Goal: Task Accomplishment & Management: Complete application form

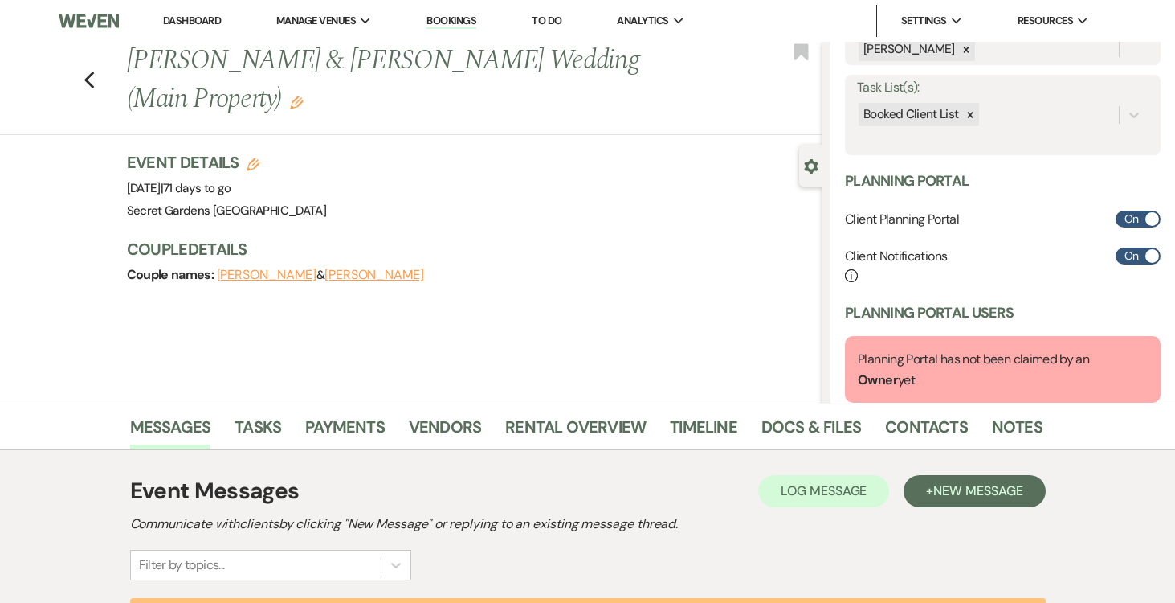
click at [196, 17] on link "Dashboard" at bounding box center [192, 21] width 58 height 14
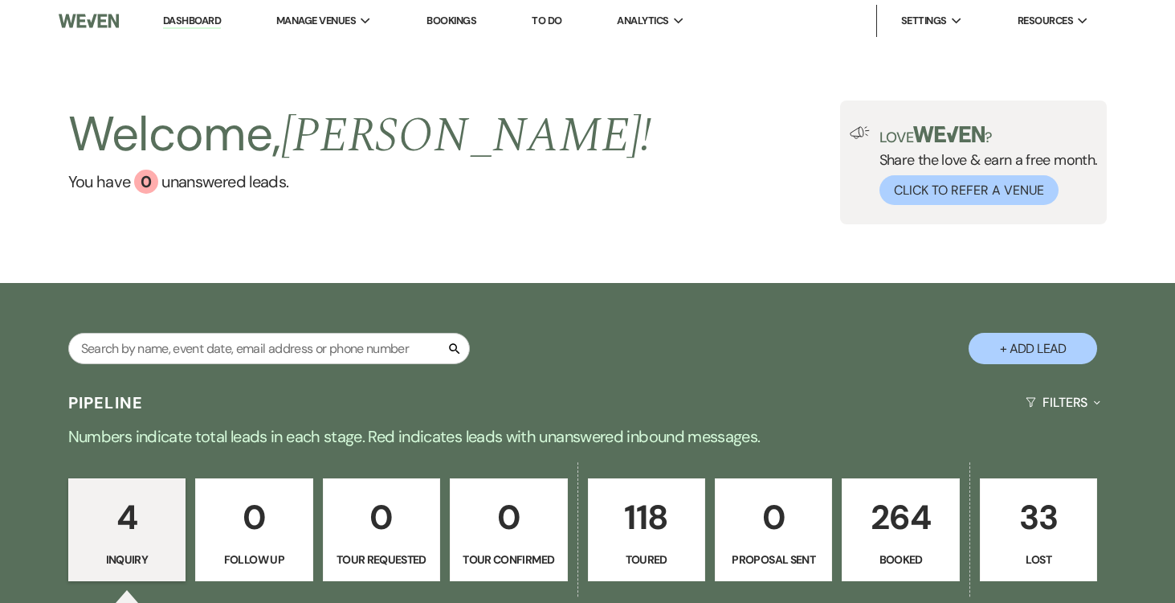
scroll to position [1, 0]
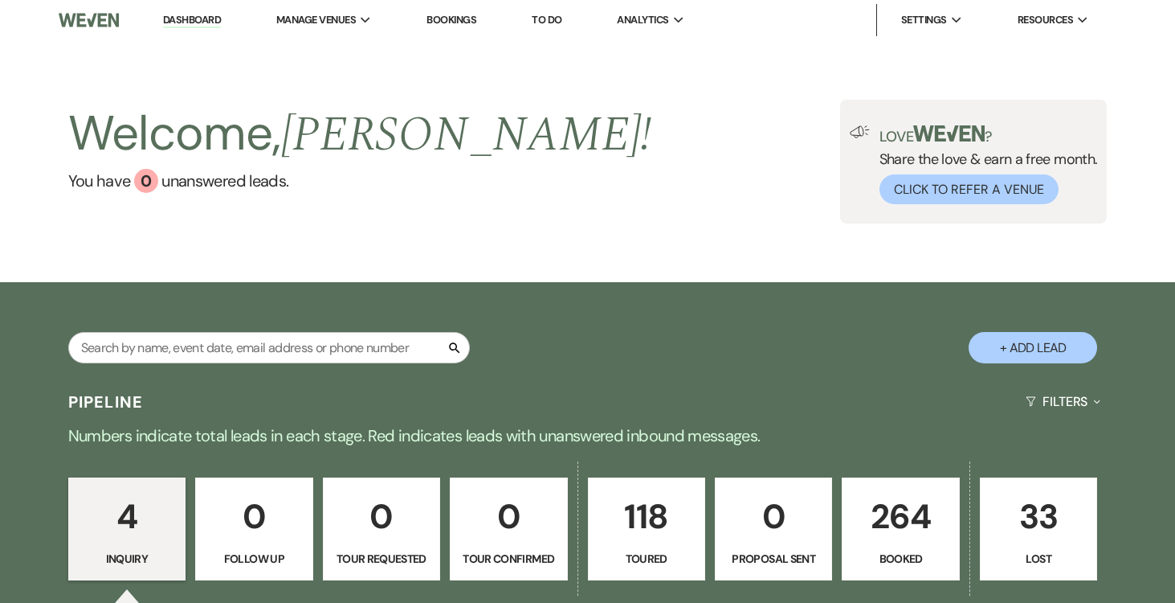
click at [1048, 338] on button "+ Add Lead" at bounding box center [1033, 347] width 129 height 31
select select "834"
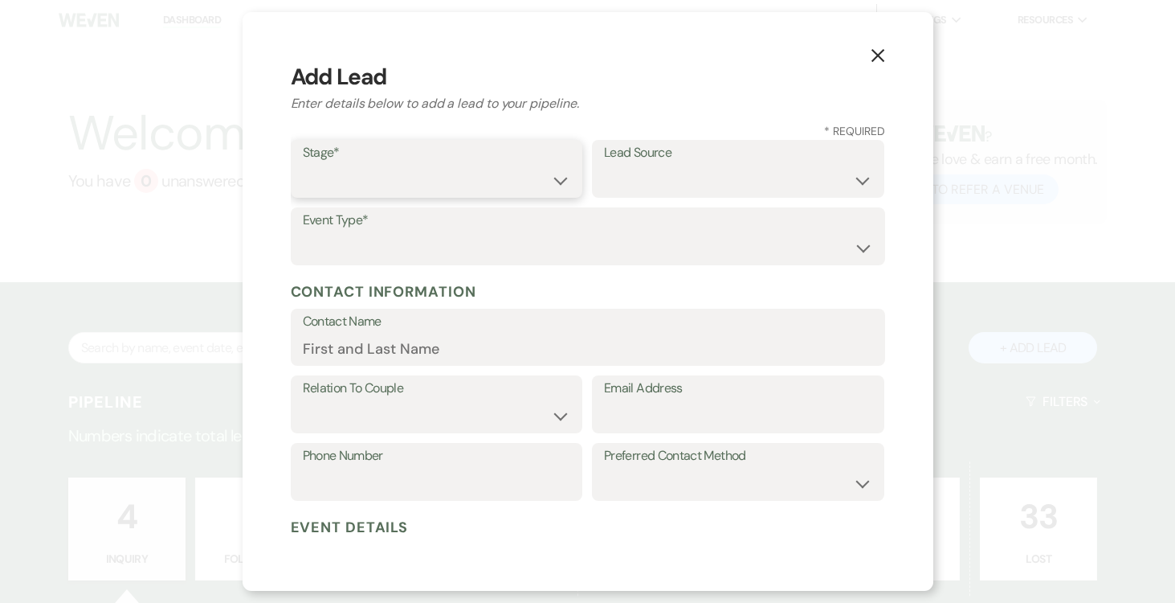
click at [543, 176] on select "Inquiry Follow Up Tour Requested Tour Confirmed Toured Proposal Sent Booked Lost" at bounding box center [437, 180] width 268 height 31
select select "5"
click at [303, 165] on select "Inquiry Follow Up Tour Requested Tour Confirmed Toured Proposal Sent Booked Lost" at bounding box center [437, 180] width 268 height 31
click at [810, 186] on select "Weven Venue Website Instagram Facebook Pinterest Google The Knot Wedding Wire H…" at bounding box center [738, 180] width 268 height 31
select select "2"
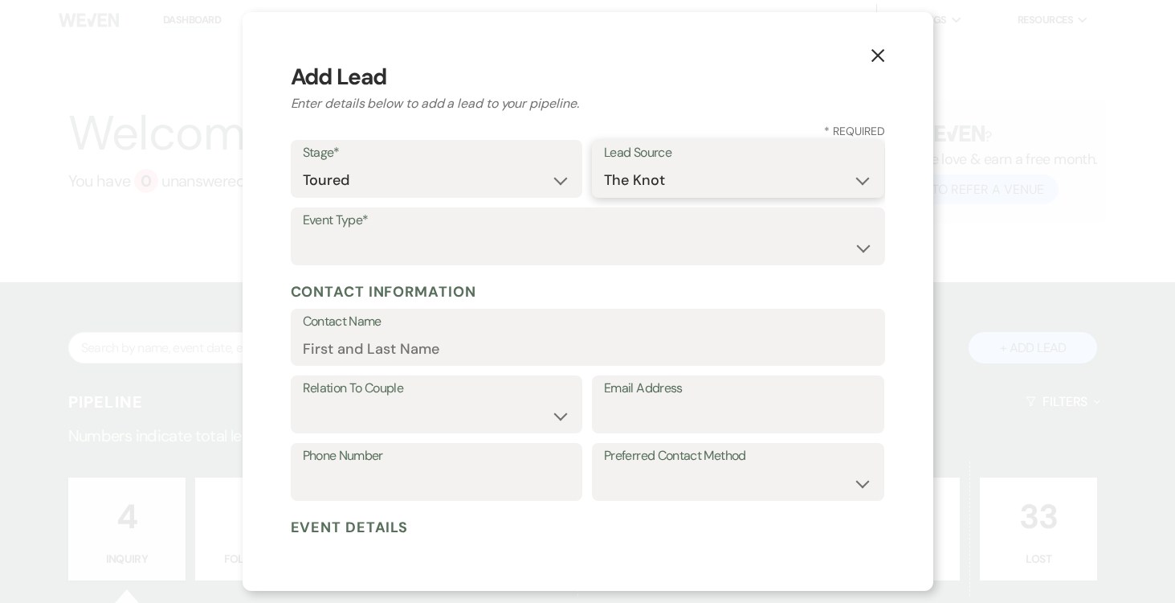
click at [604, 165] on select "Weven Venue Website Instagram Facebook Pinterest Google The Knot Wedding Wire H…" at bounding box center [738, 180] width 268 height 31
click at [656, 244] on select "Wedding Anniversary Party Baby Shower Bachelorette / Bachelor Party Birthday Pa…" at bounding box center [588, 247] width 570 height 31
select select "1"
click at [303, 232] on select "Wedding Anniversary Party Baby Shower Bachelorette / Bachelor Party Birthday Pa…" at bounding box center [588, 247] width 570 height 31
click at [573, 338] on input "Contact Name" at bounding box center [588, 348] width 570 height 31
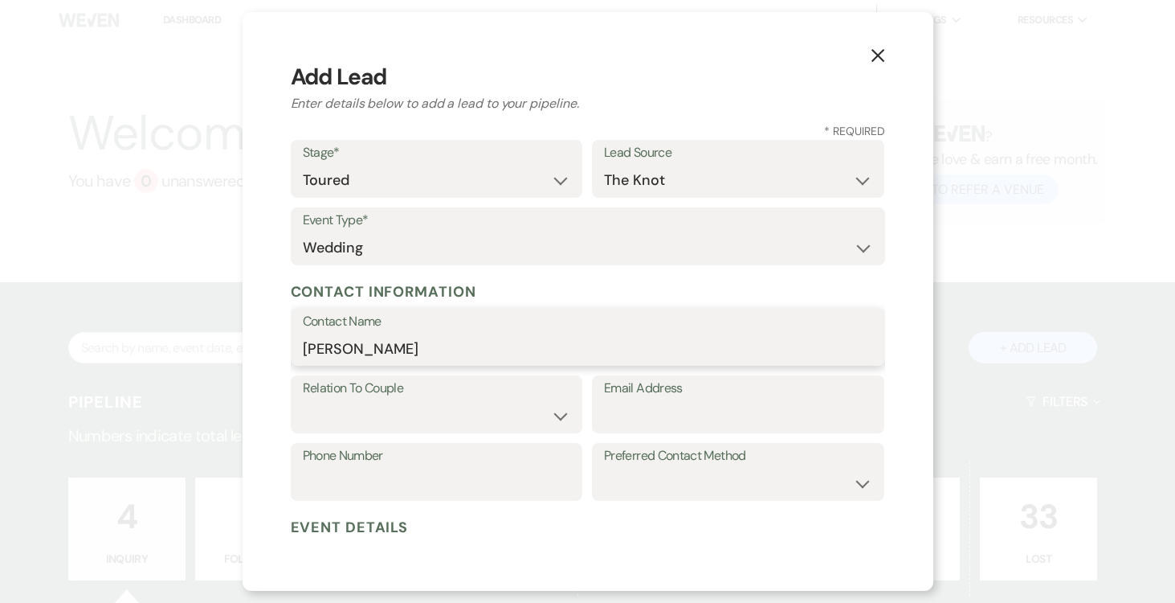
type input "[PERSON_NAME]"
click at [549, 413] on select "Couple Planner Parent of Couple Family Member Friend Other" at bounding box center [437, 415] width 268 height 31
select select "1"
click at [303, 400] on select "Couple Planner Parent of Couple Family Member Friend Other" at bounding box center [437, 415] width 268 height 31
click at [664, 410] on input "Email Address" at bounding box center [738, 415] width 268 height 31
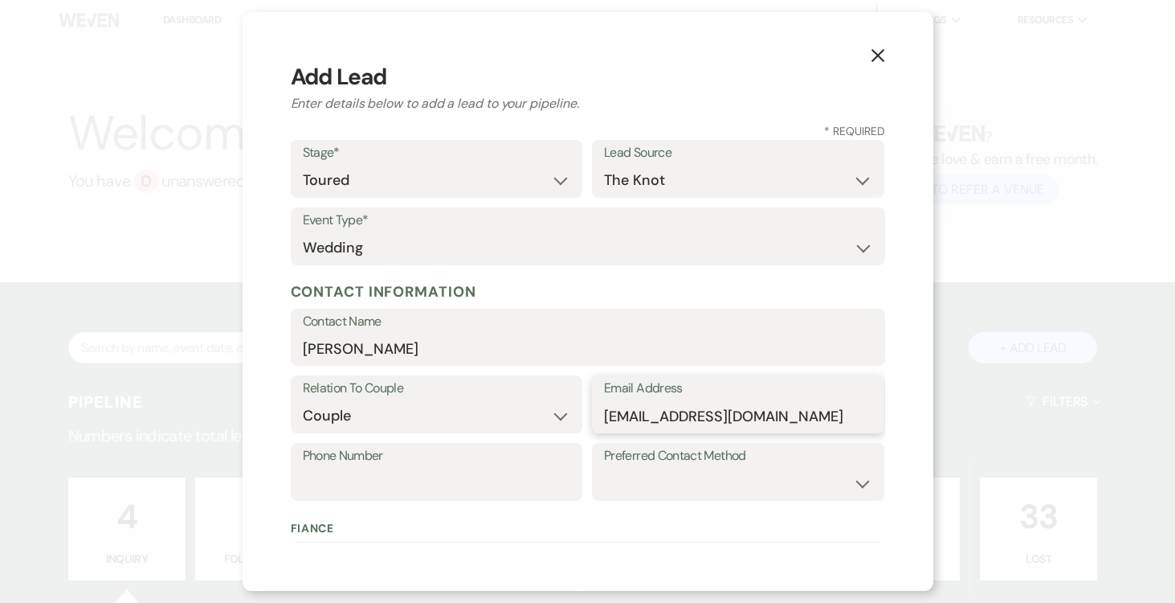
type input "[EMAIL_ADDRESS][DOMAIN_NAME]"
click at [492, 480] on input "Phone Number" at bounding box center [437, 483] width 268 height 31
type input "[PHONE_NUMBER]"
click at [840, 481] on select "Email Phone Text" at bounding box center [738, 483] width 268 height 31
select select "text"
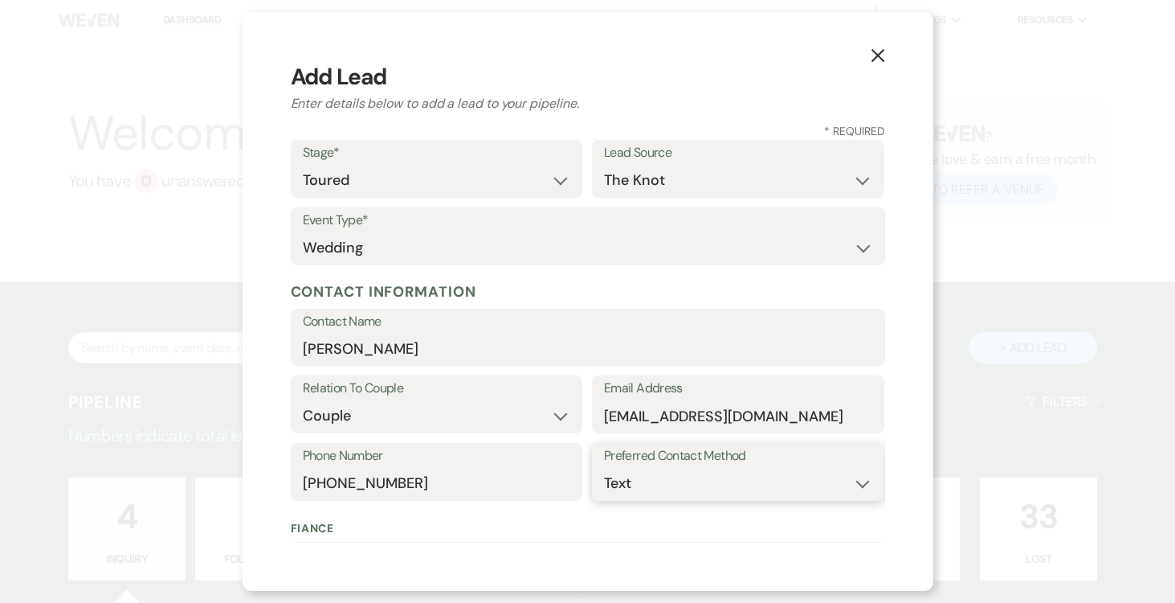
click at [604, 468] on select "Email Phone Text" at bounding box center [738, 483] width 268 height 31
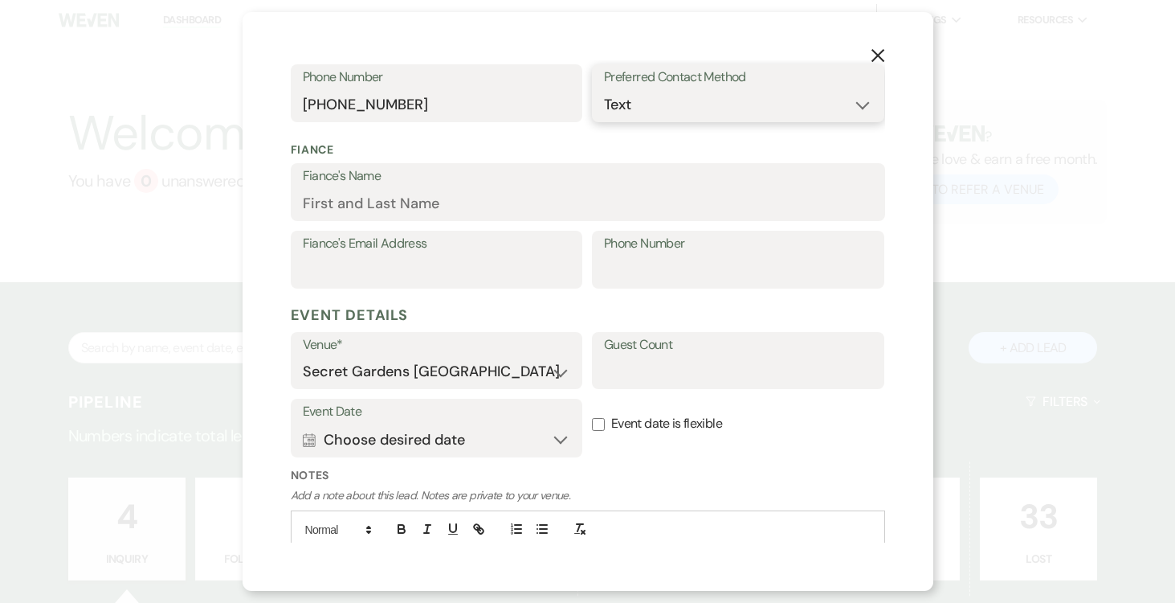
scroll to position [396, 0]
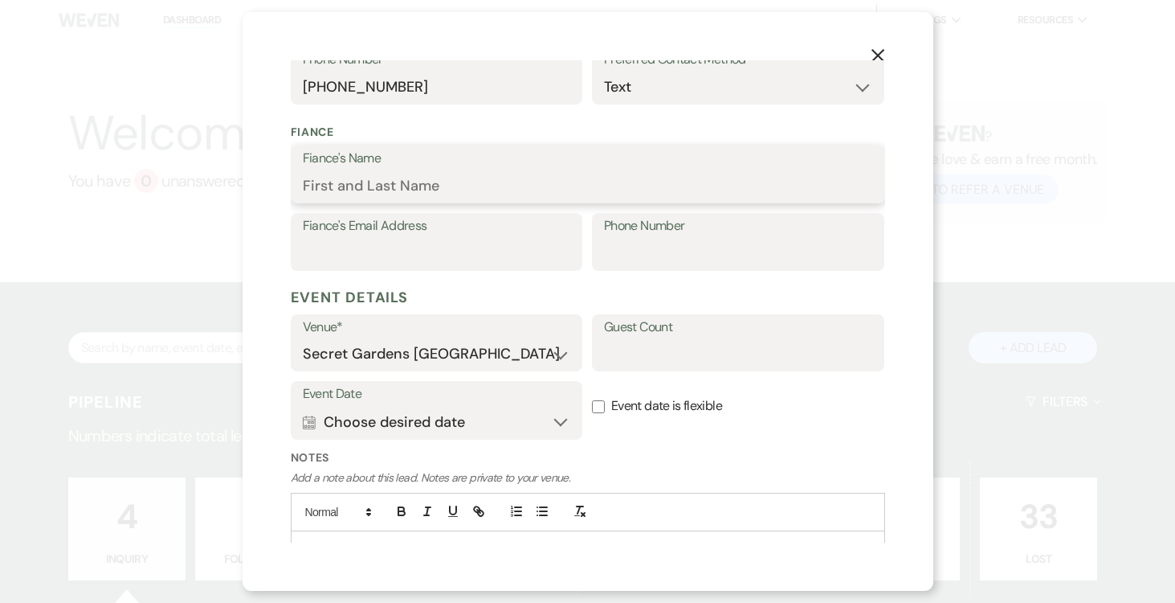
click at [504, 173] on input "Fiance's Name" at bounding box center [588, 185] width 570 height 31
type input "[PERSON_NAME]"
click at [449, 239] on input "Fiance's Email Address" at bounding box center [437, 253] width 268 height 31
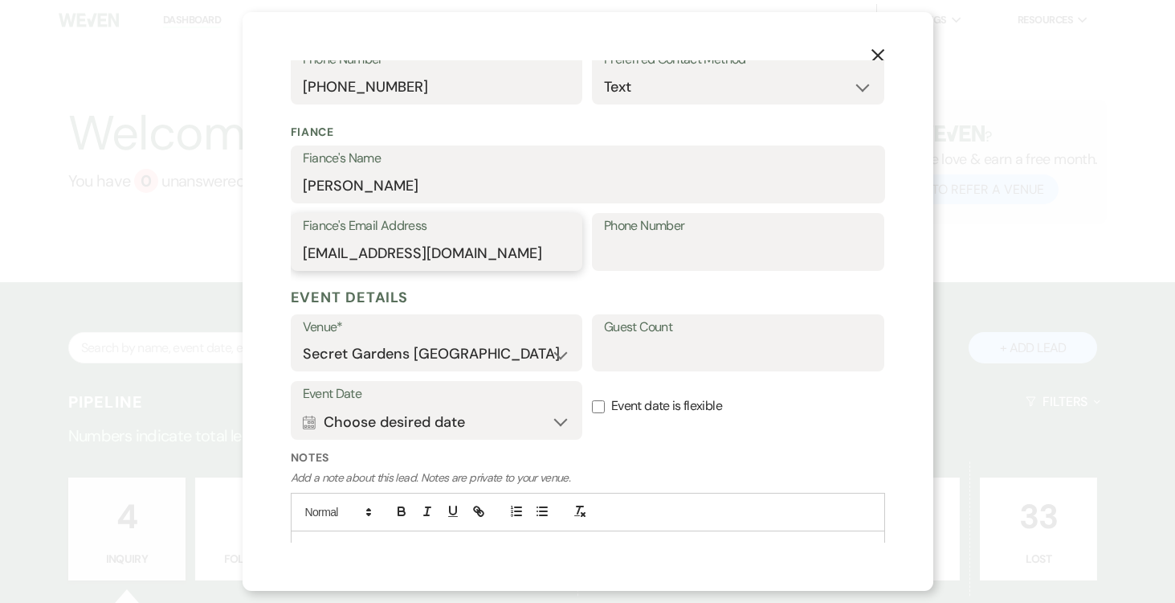
type input "[EMAIL_ADDRESS][DOMAIN_NAME]"
click at [753, 254] on input "Phone Number" at bounding box center [738, 253] width 268 height 31
type input "[PHONE_NUMBER]"
click at [752, 348] on input "Guest Count" at bounding box center [738, 353] width 268 height 31
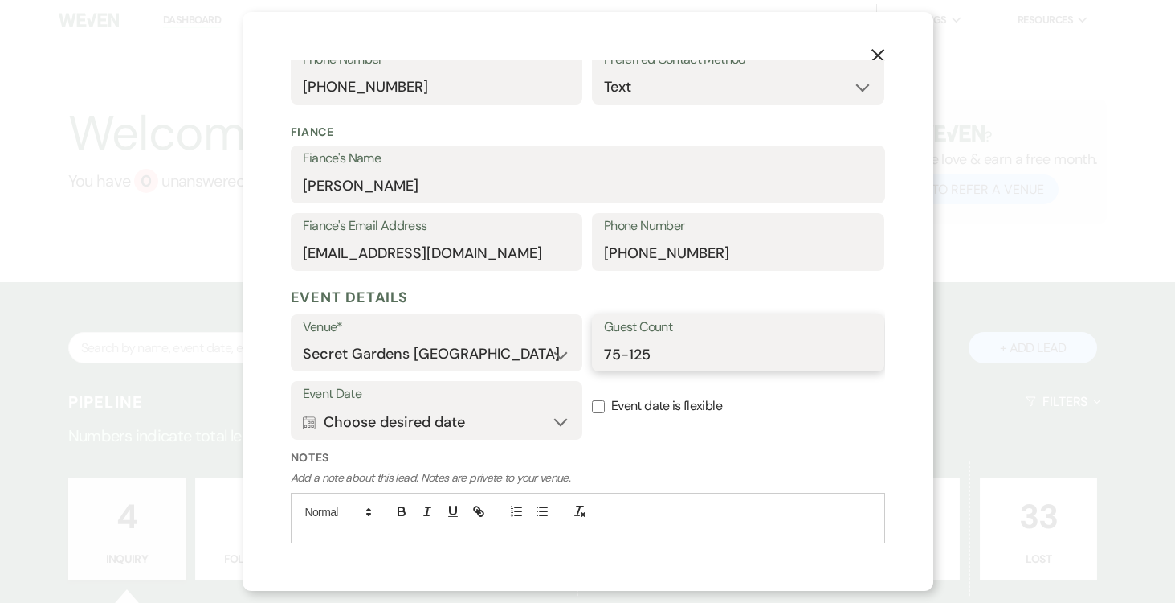
type input "75-125"
click at [551, 415] on button "Calendar Choose desired date Expand" at bounding box center [437, 422] width 268 height 32
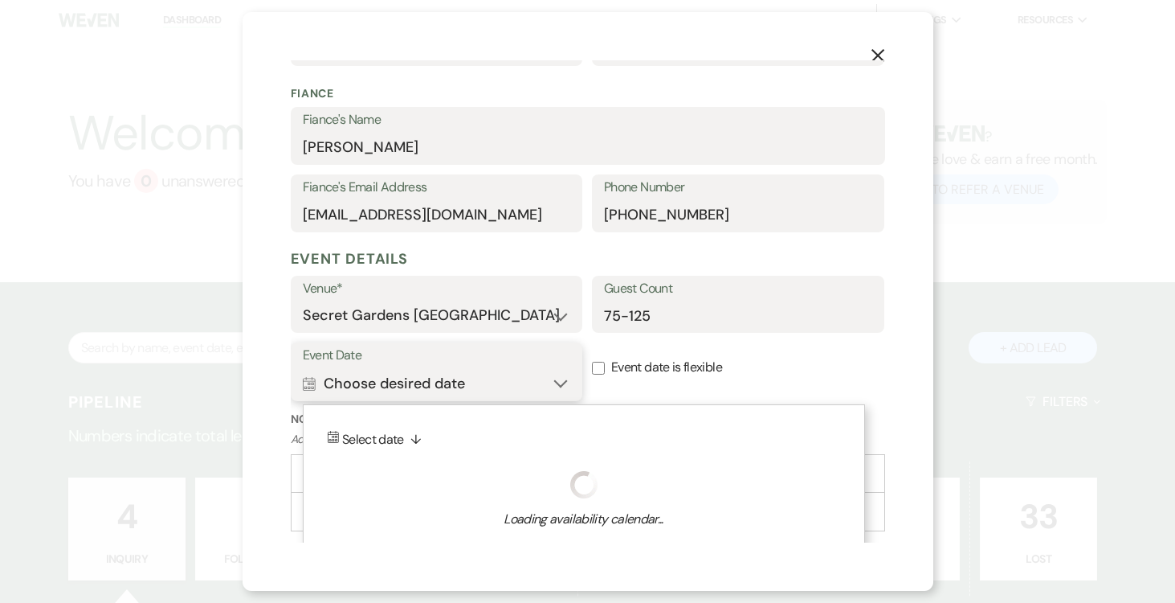
scroll to position [472, 0]
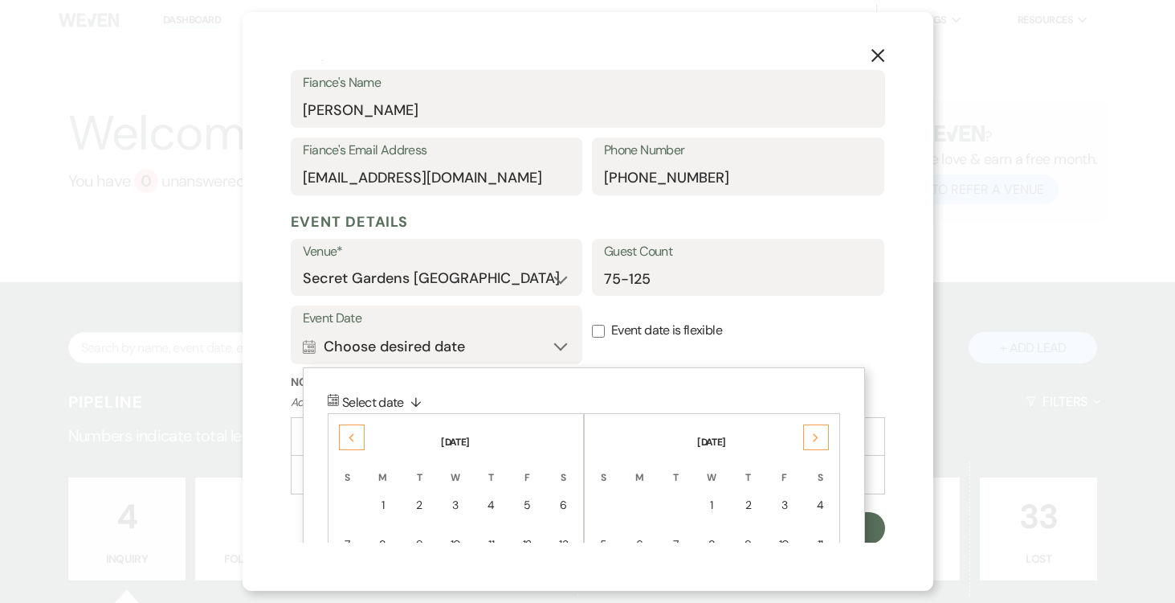
click at [821, 436] on div "Next" at bounding box center [816, 437] width 26 height 26
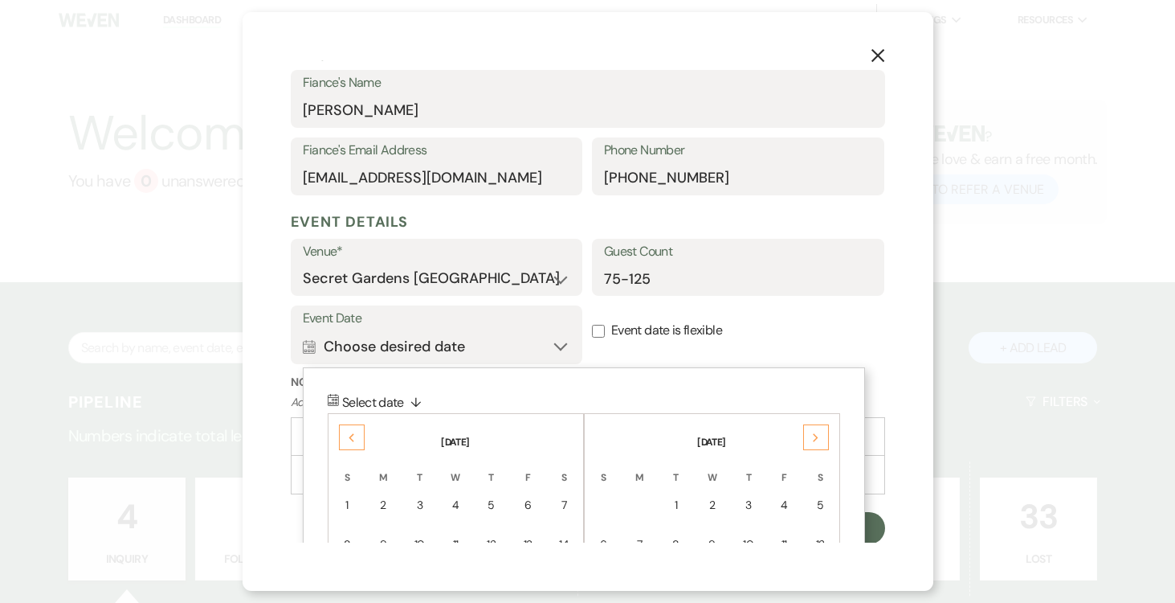
click at [821, 436] on div "Next" at bounding box center [816, 437] width 26 height 26
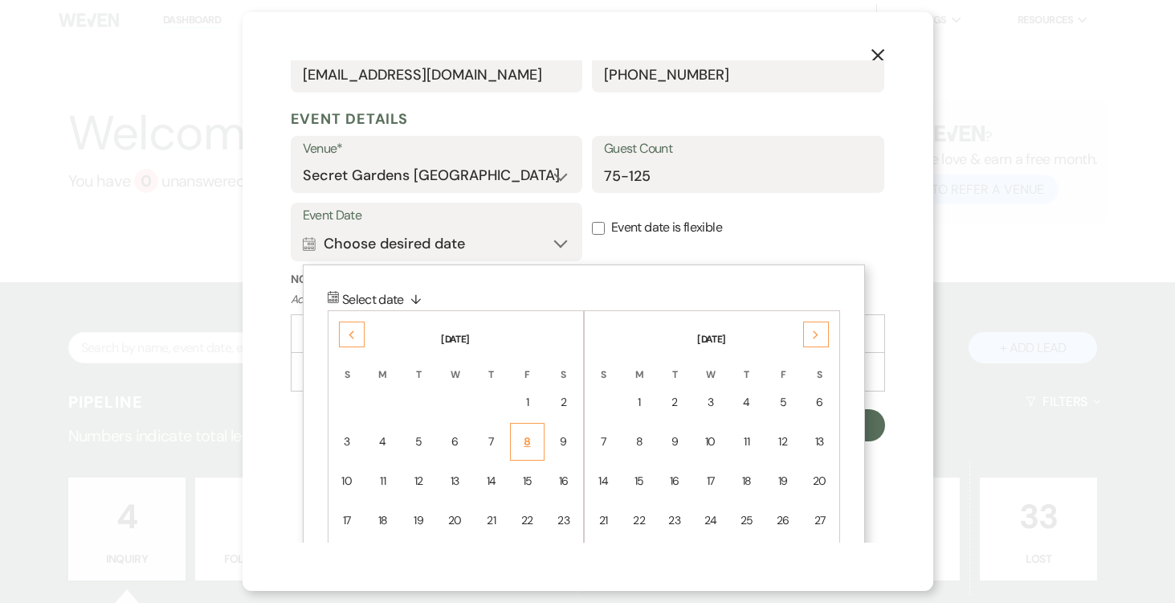
scroll to position [677, 0]
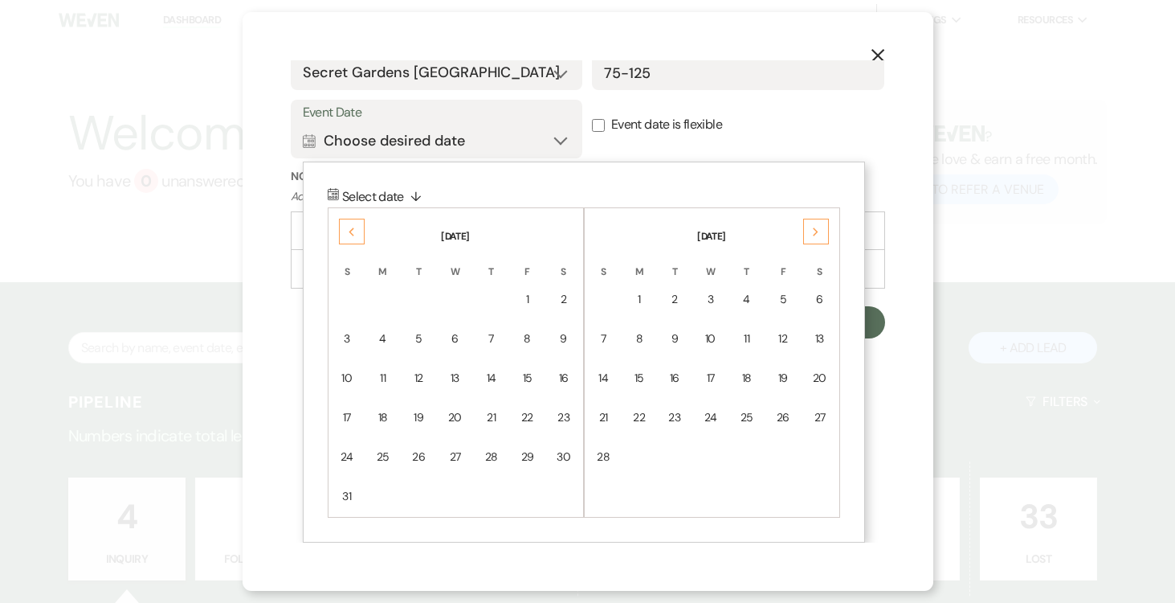
click at [536, 372] on td "15" at bounding box center [527, 378] width 35 height 38
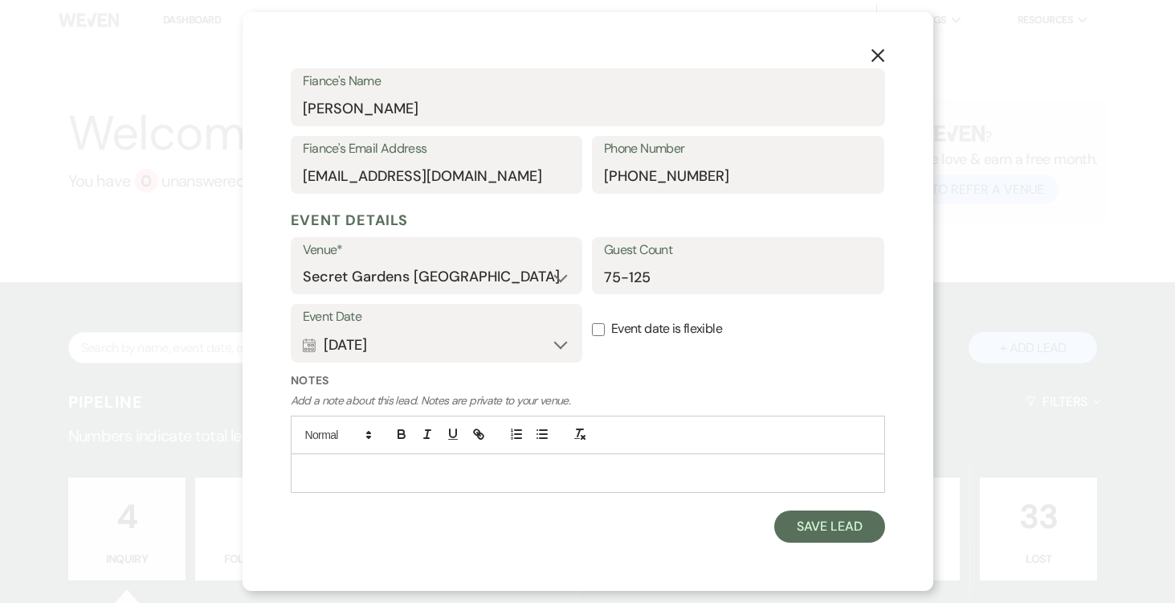
scroll to position [472, 0]
click at [529, 471] on p at bounding box center [588, 474] width 569 height 18
click at [547, 436] on icon "button" at bounding box center [542, 435] width 14 height 14
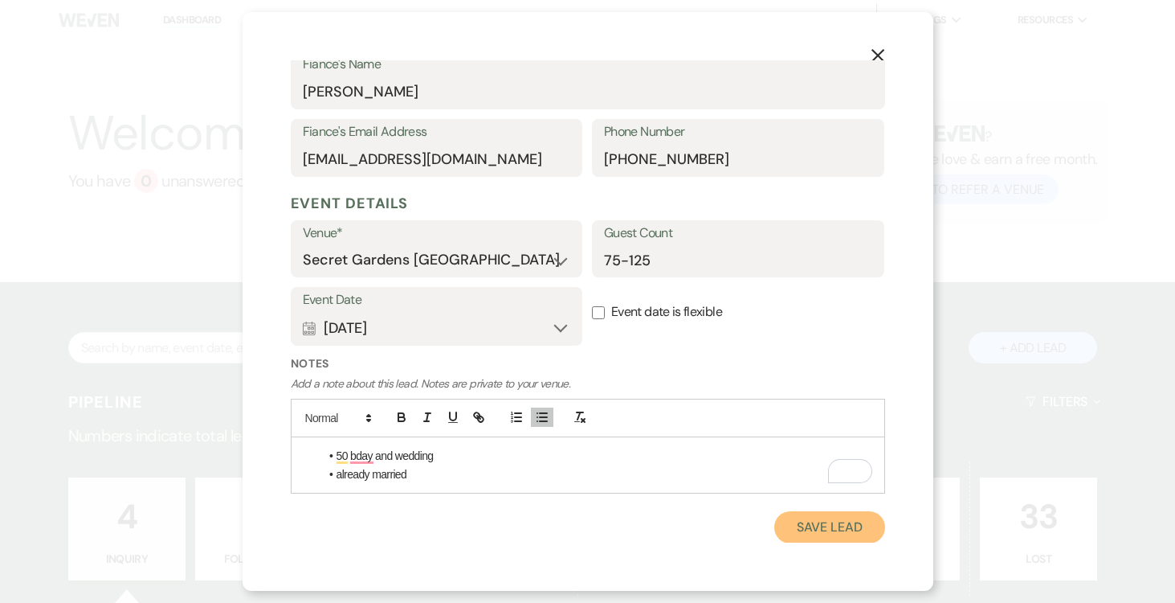
click at [828, 526] on button "Save Lead" at bounding box center [829, 527] width 110 height 32
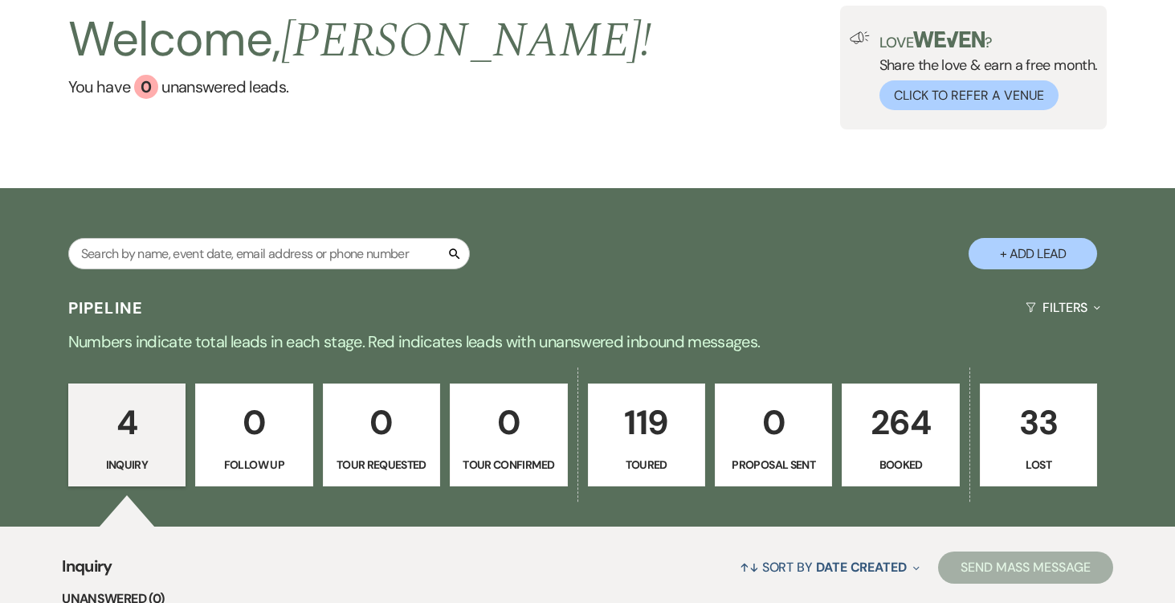
scroll to position [132, 0]
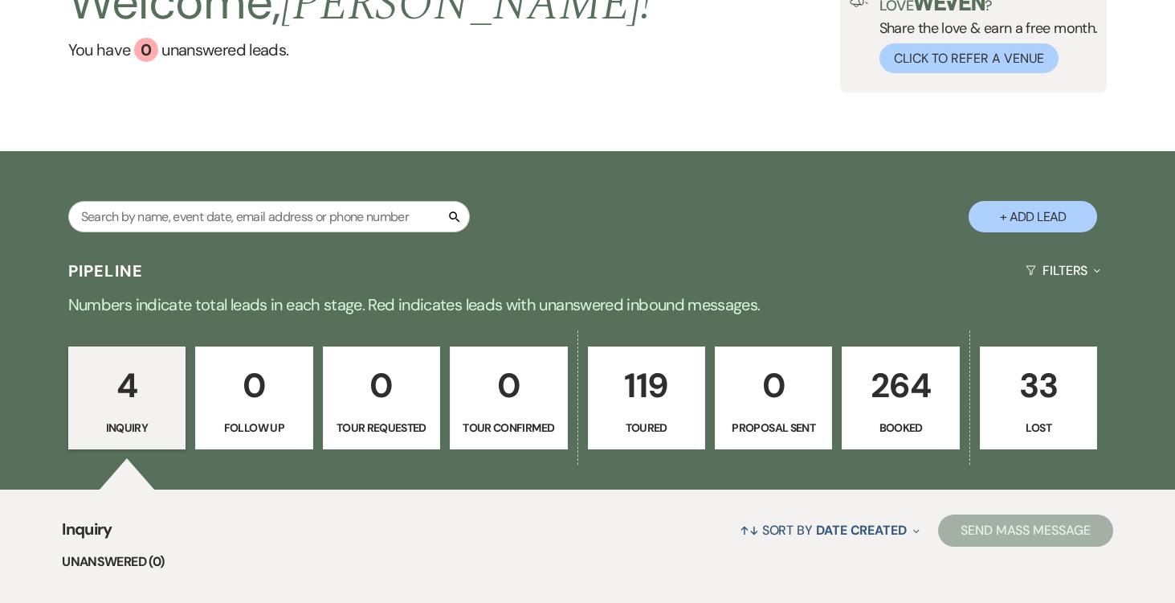
click at [629, 393] on p "119" at bounding box center [647, 385] width 96 height 54
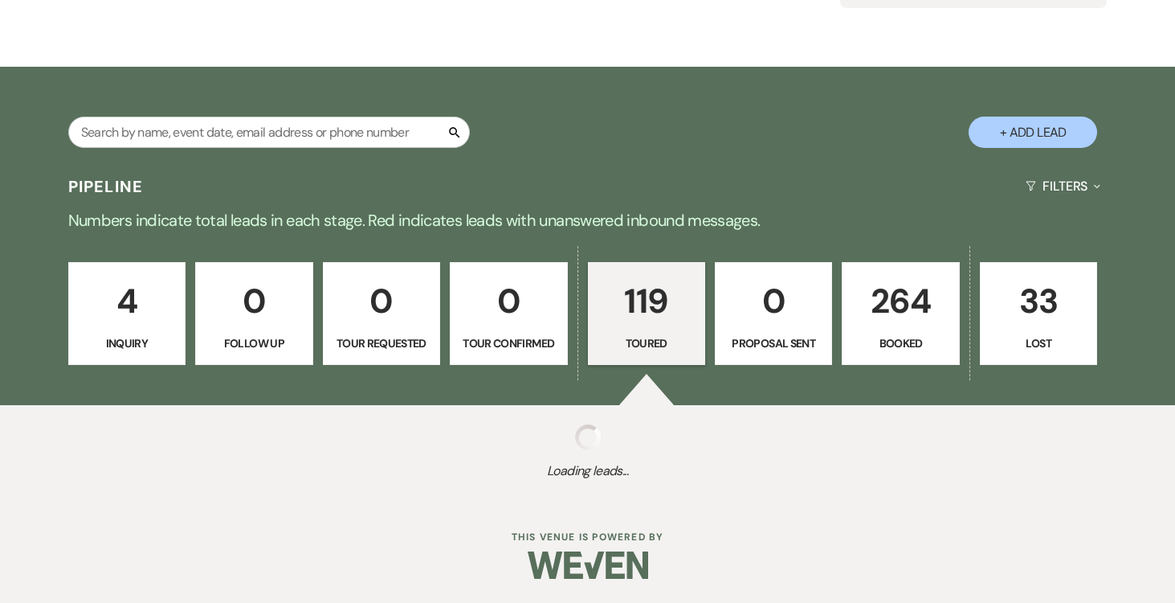
select select "5"
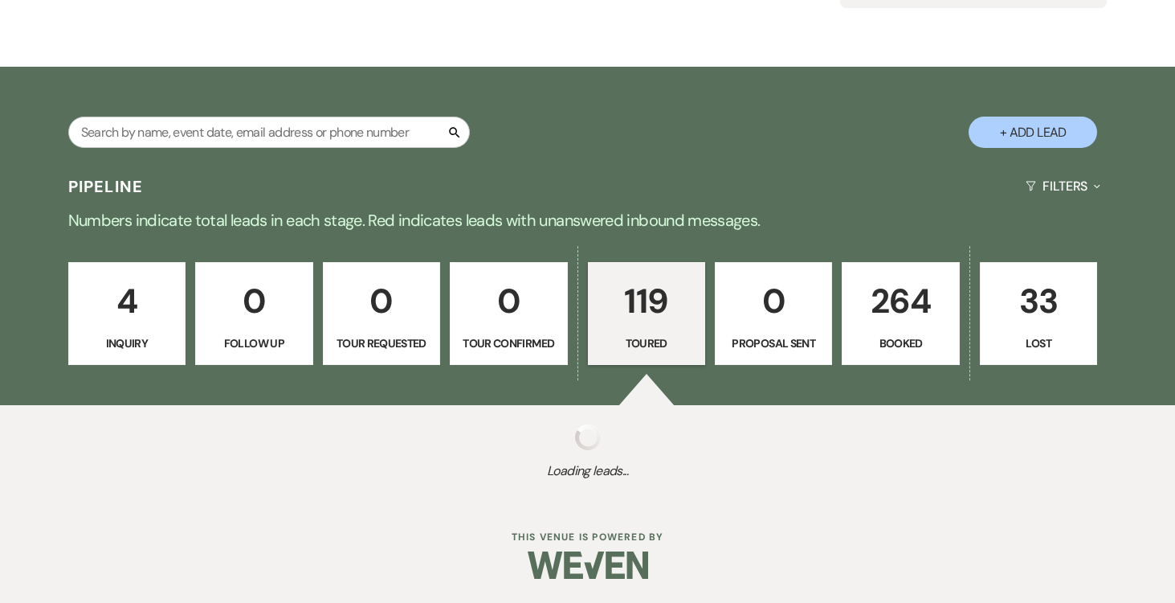
select select "5"
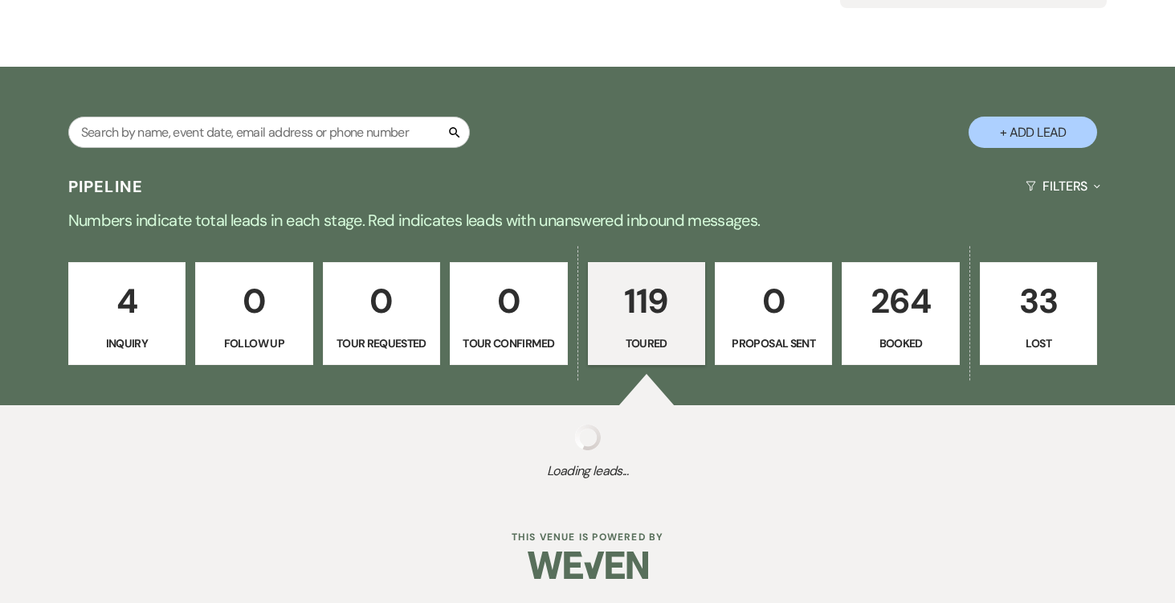
select select "5"
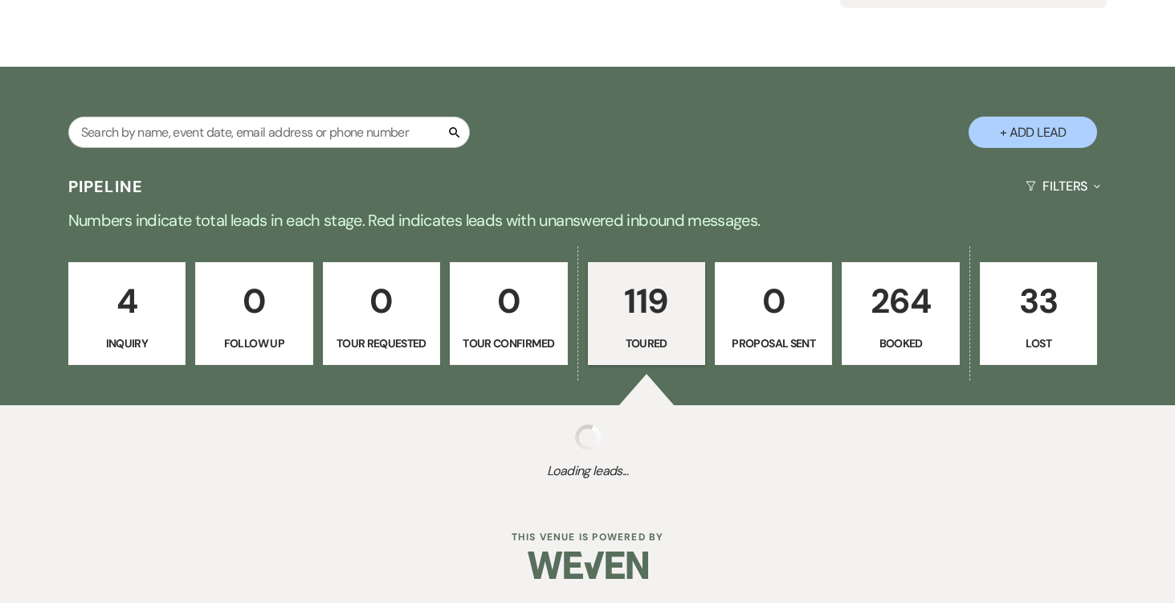
select select "5"
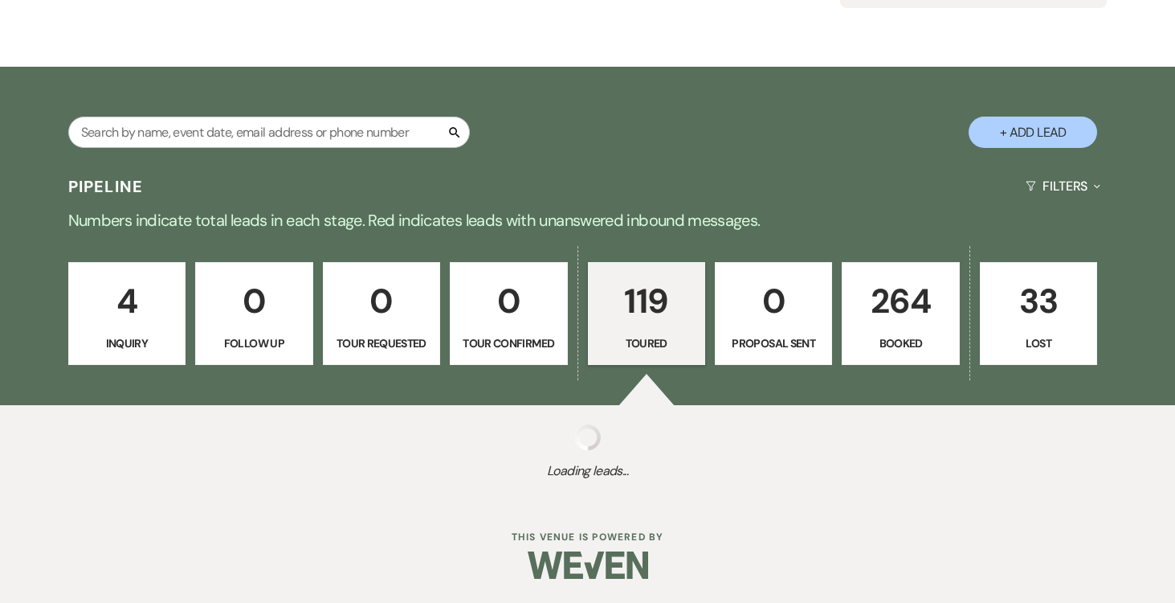
select select "5"
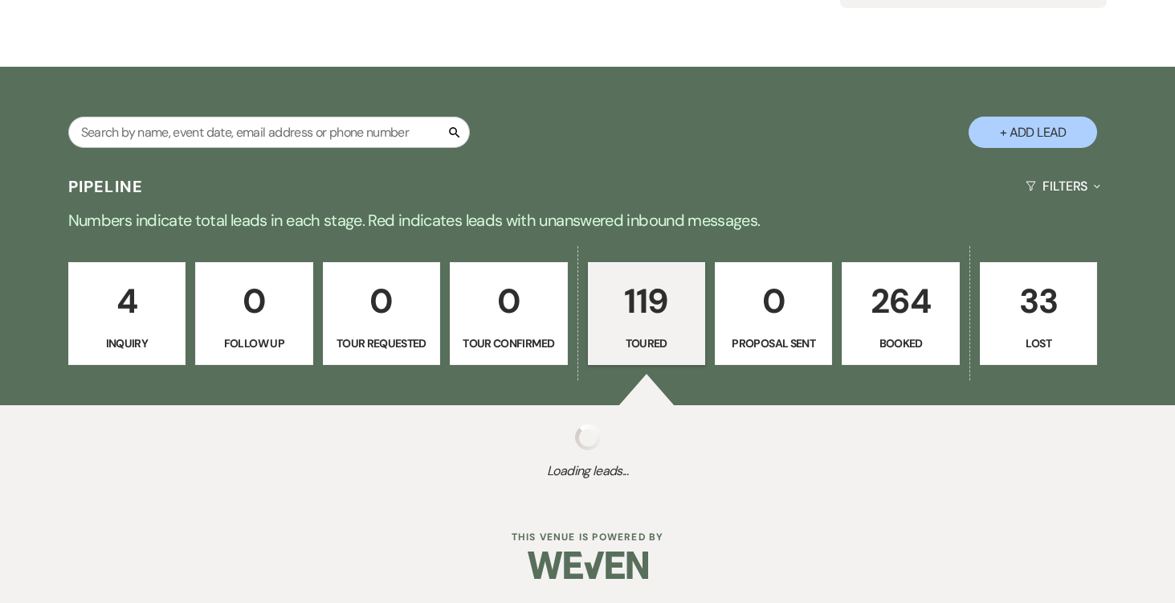
select select "5"
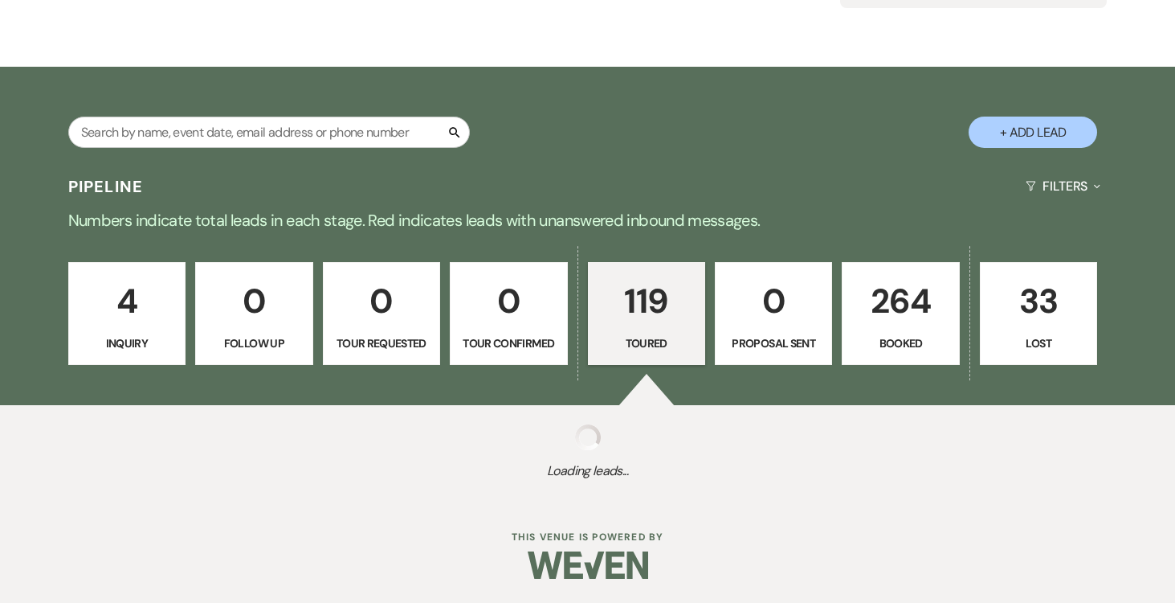
select select "5"
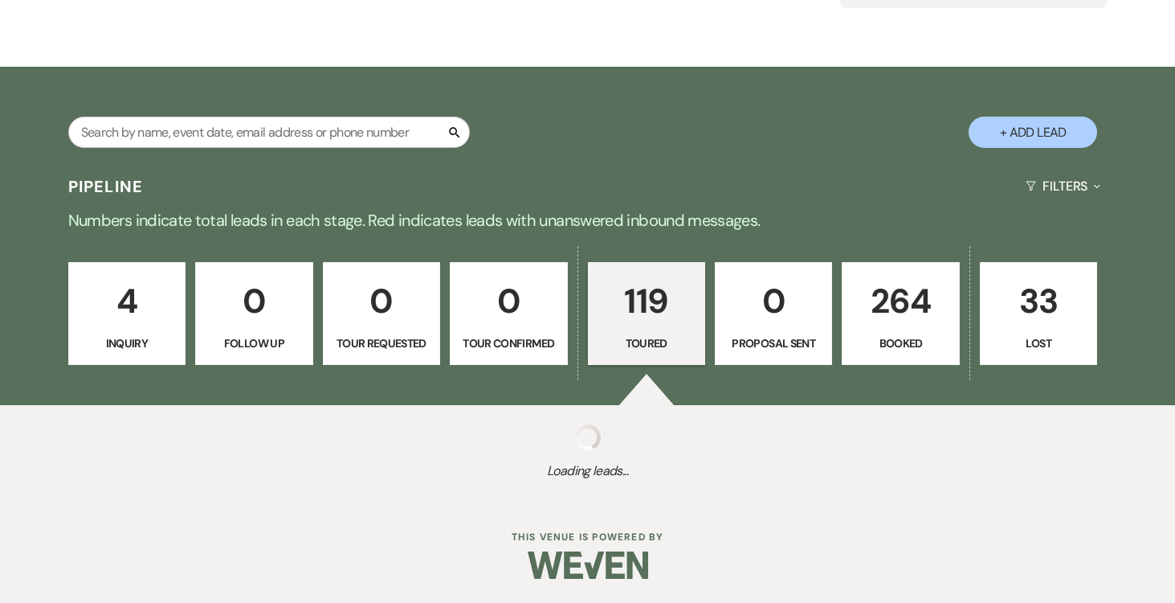
select select "5"
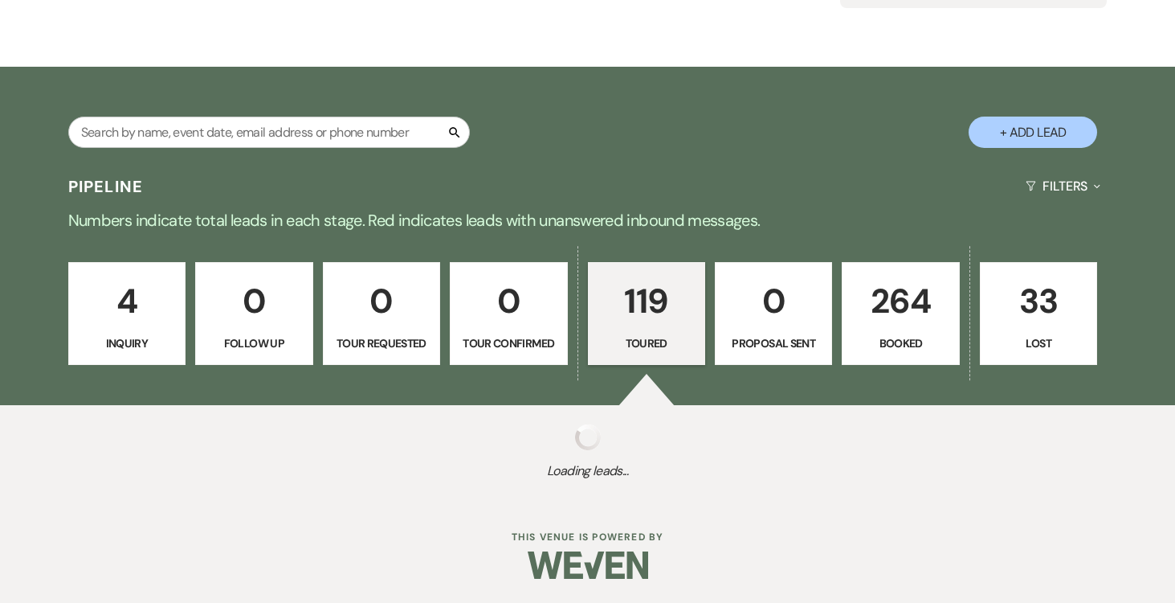
select select "5"
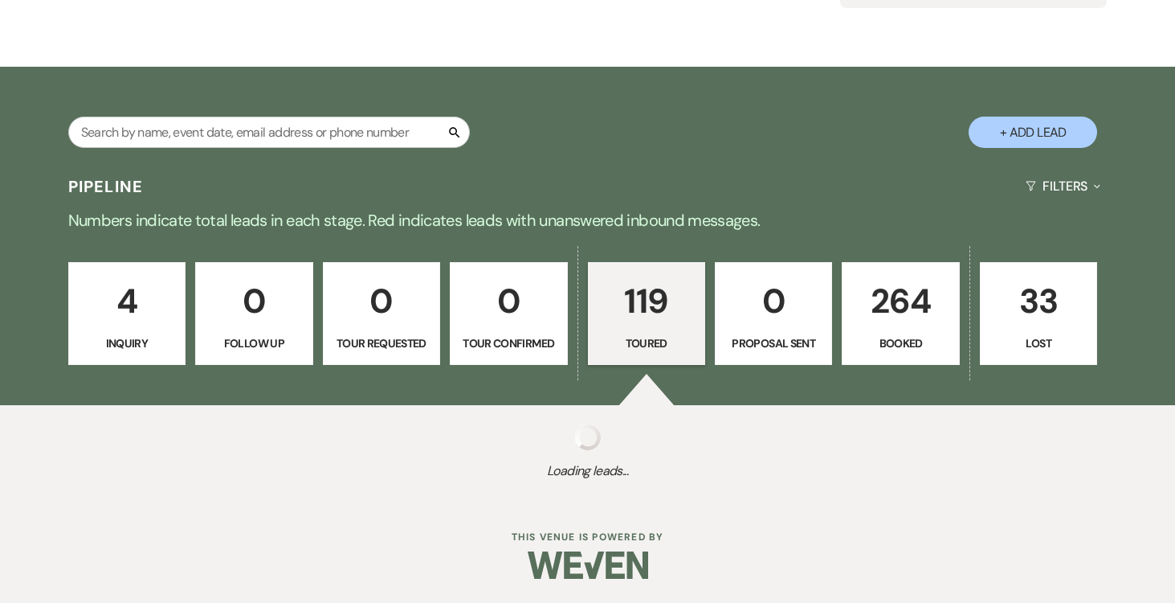
select select "5"
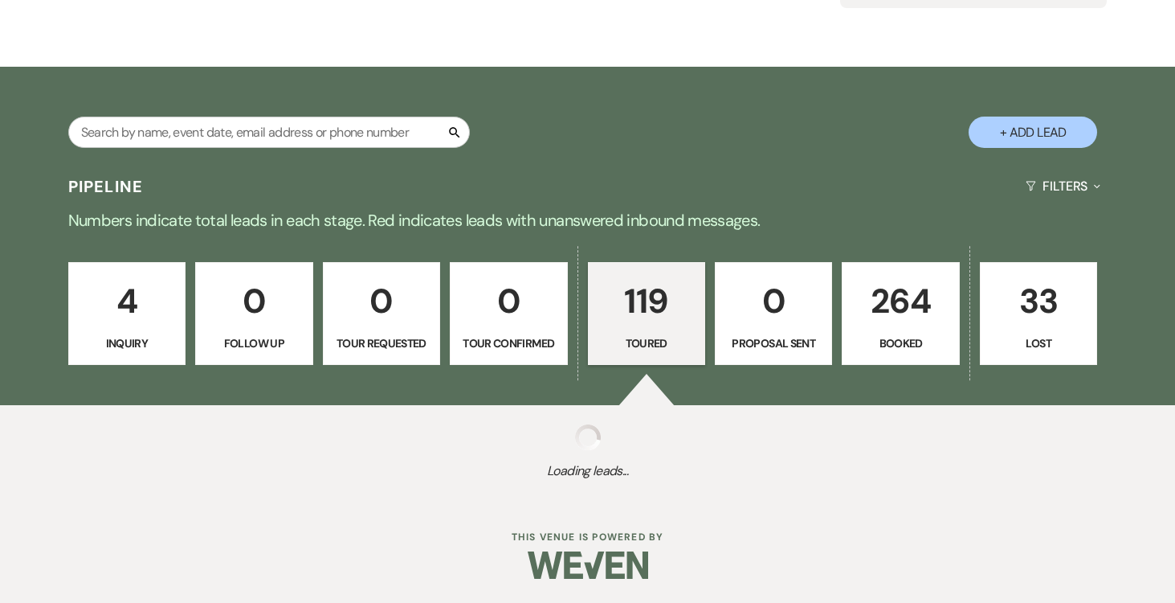
select select "5"
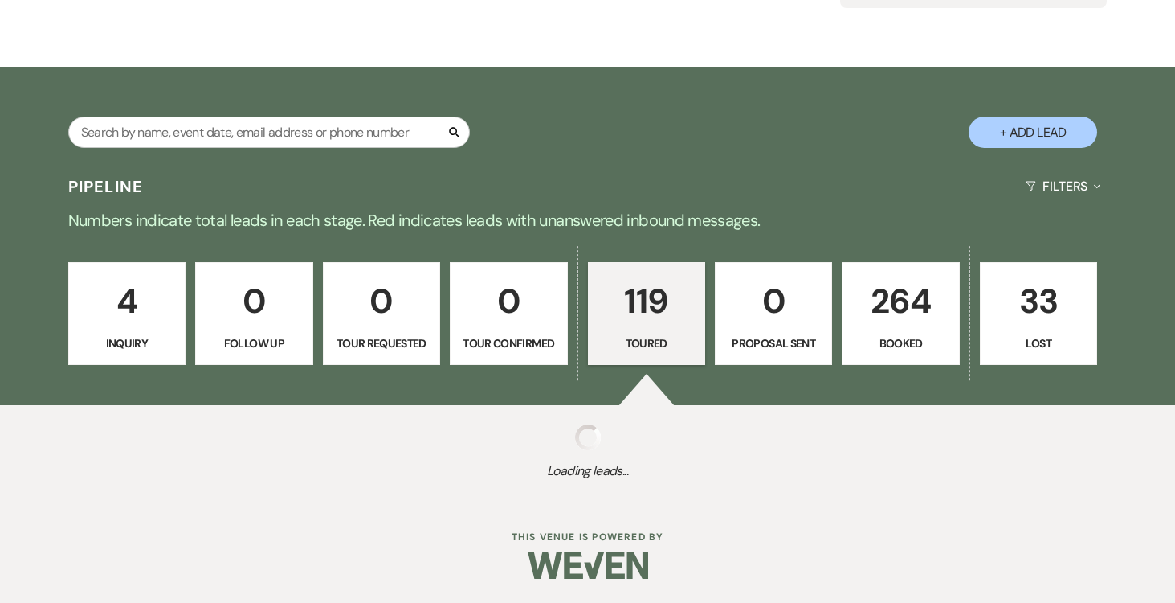
select select "5"
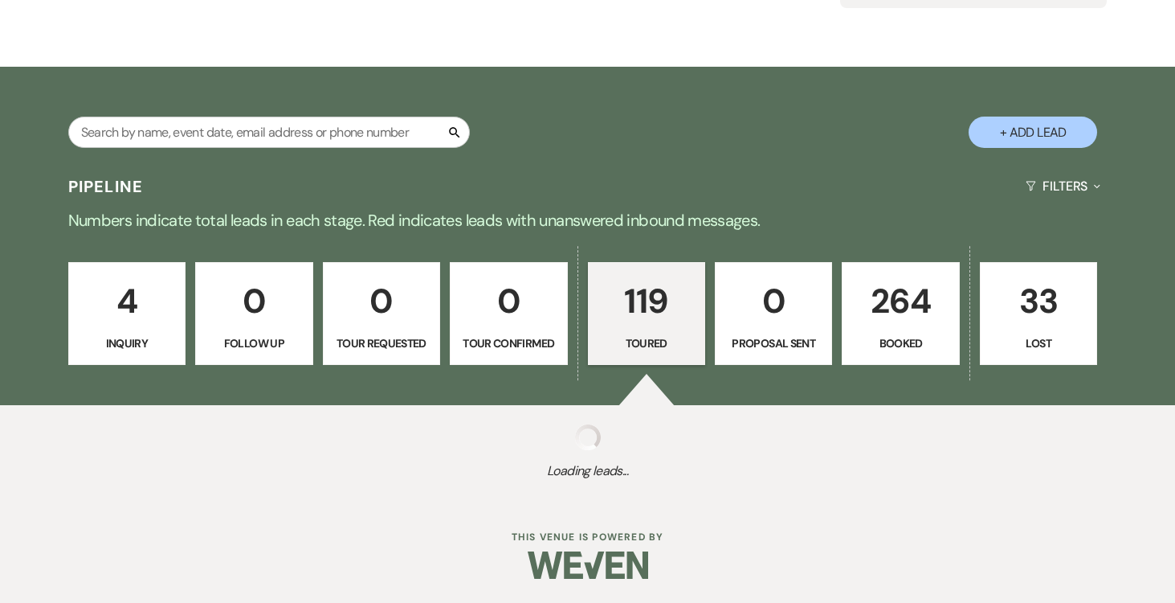
select select "5"
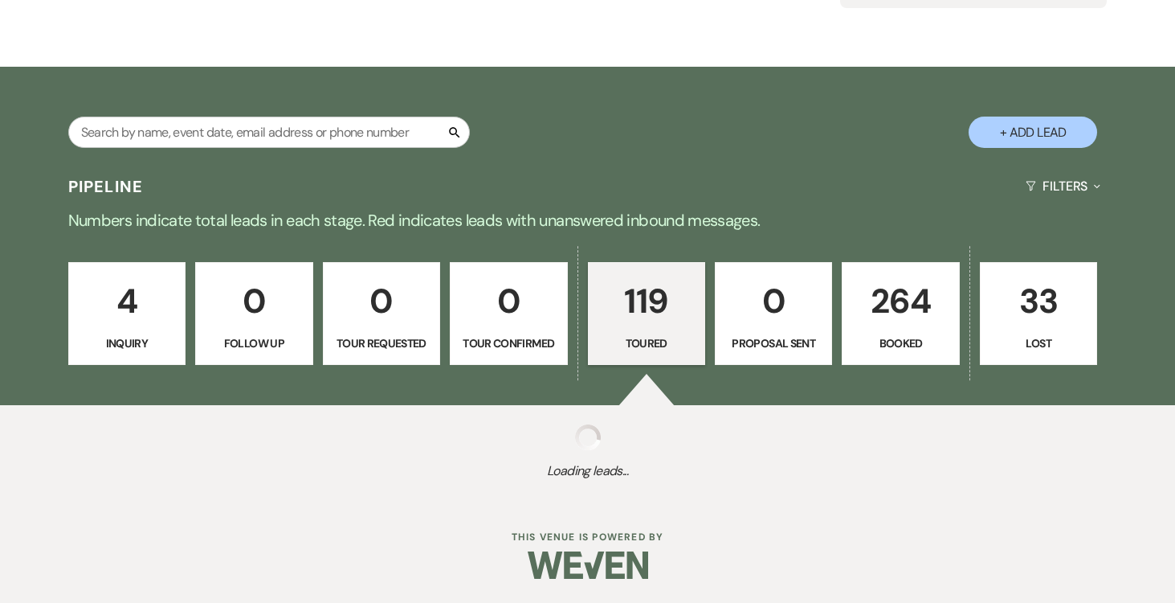
select select "5"
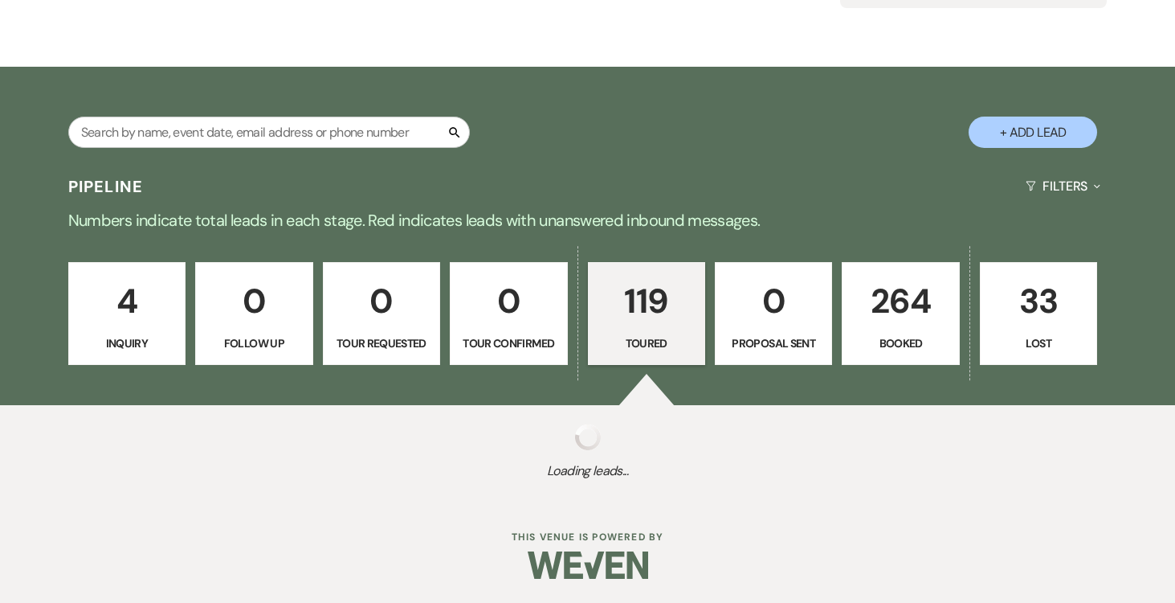
select select "5"
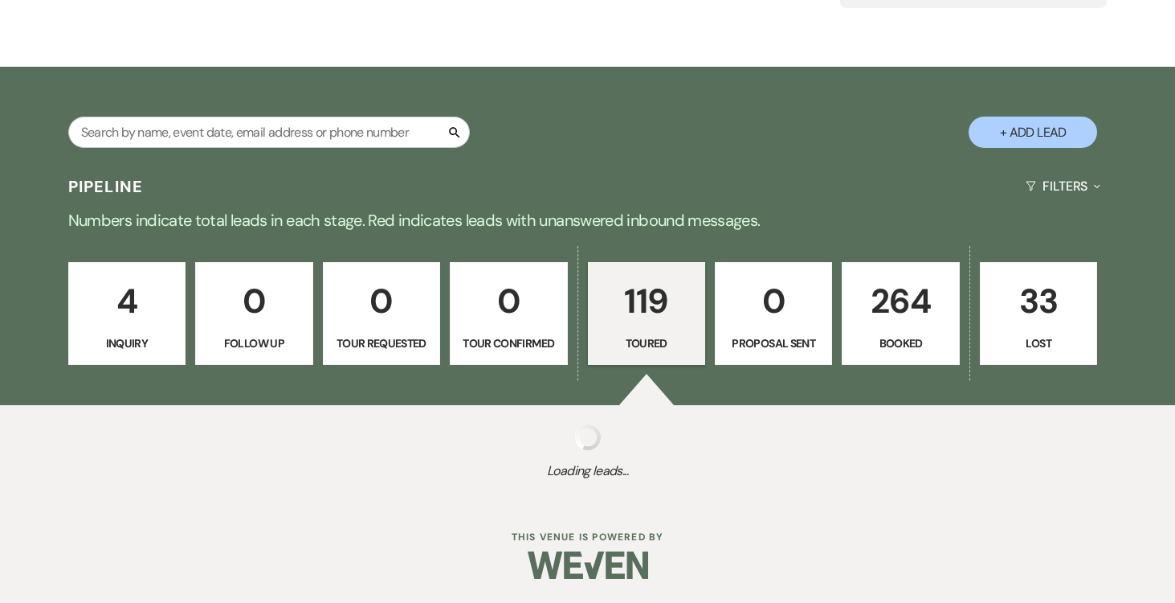
select select "5"
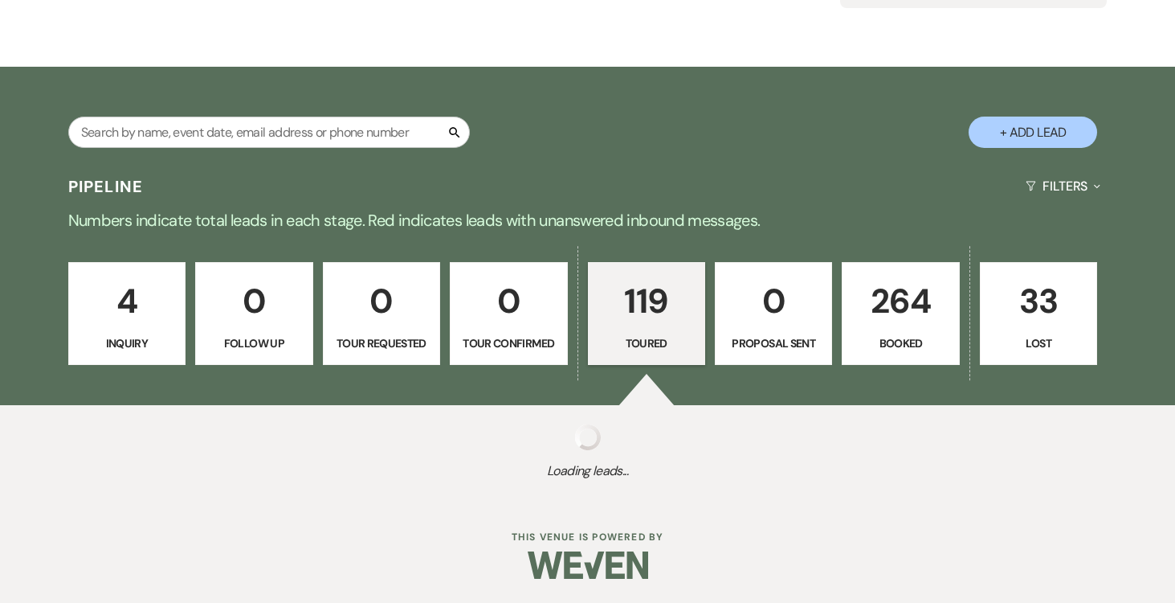
select select "5"
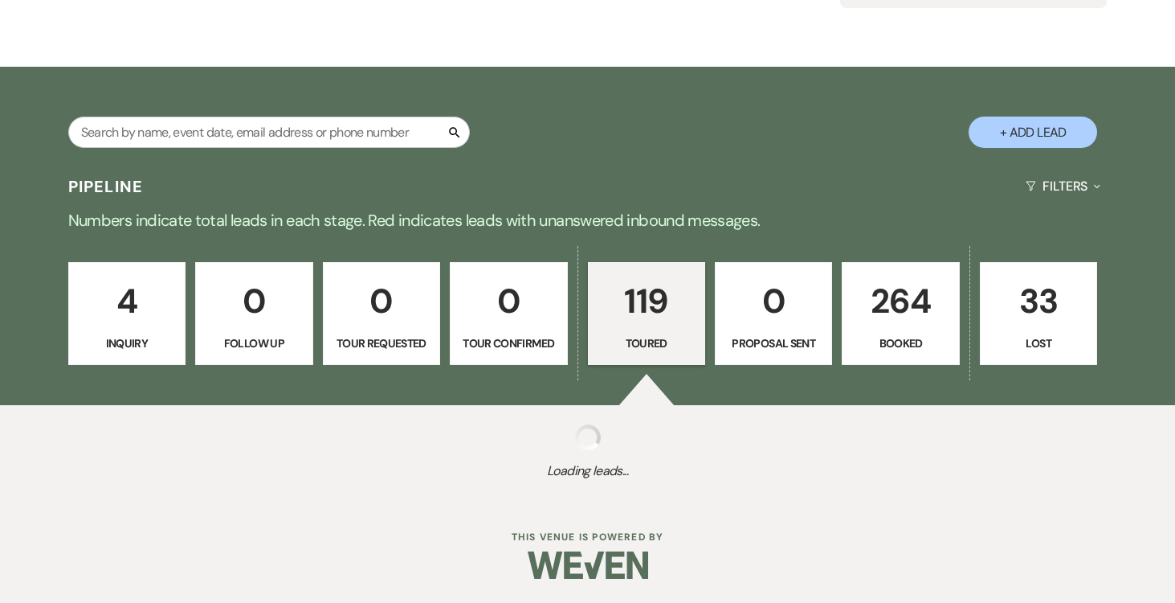
select select "5"
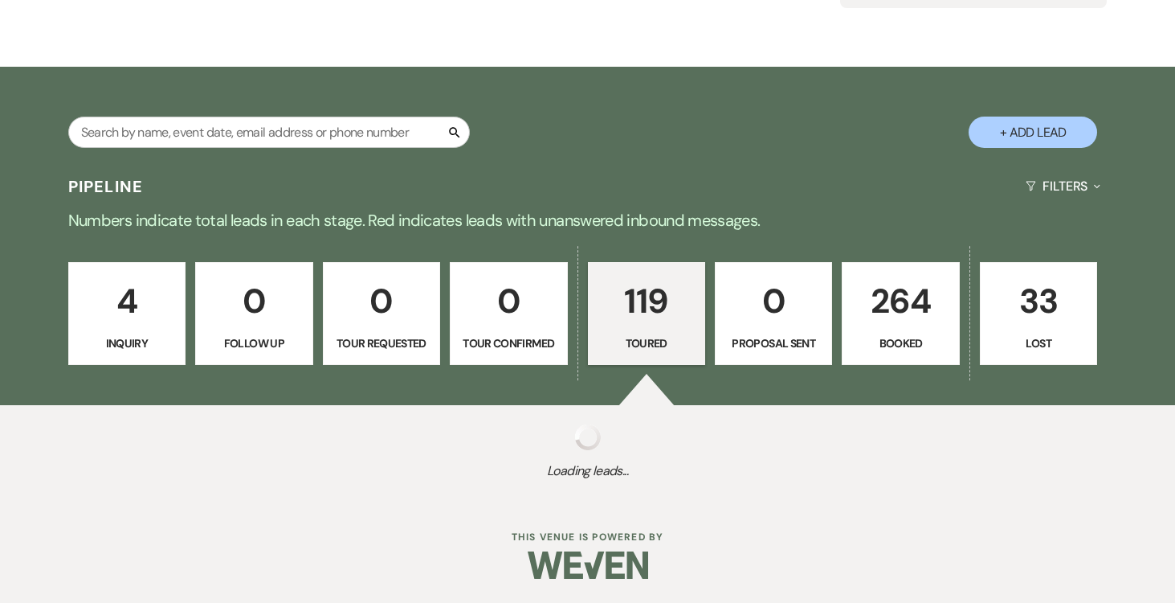
select select "5"
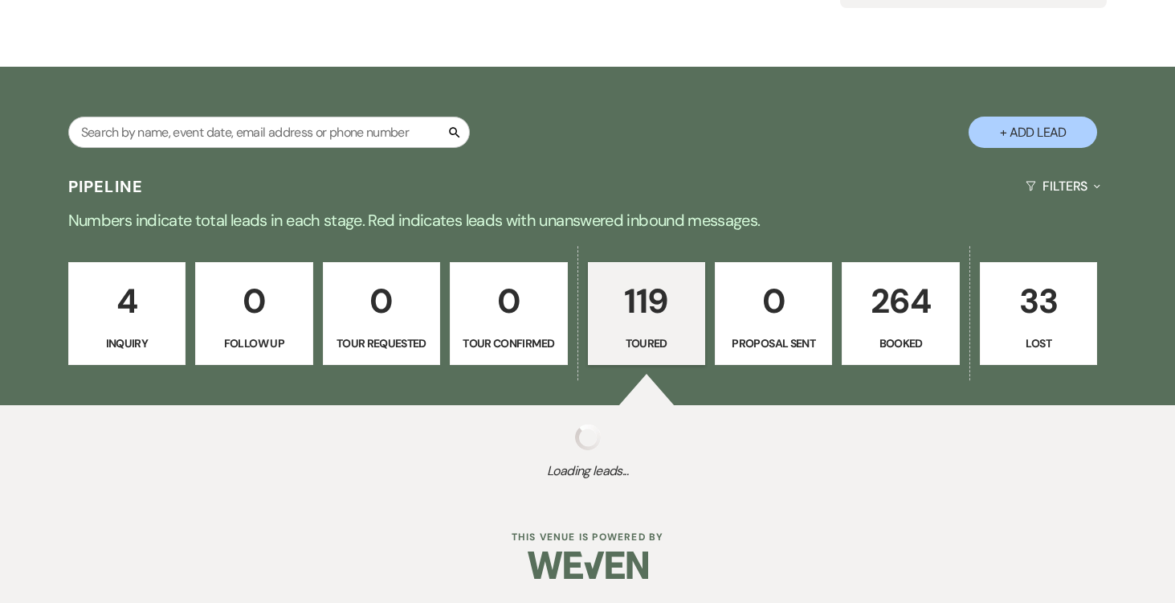
select select "5"
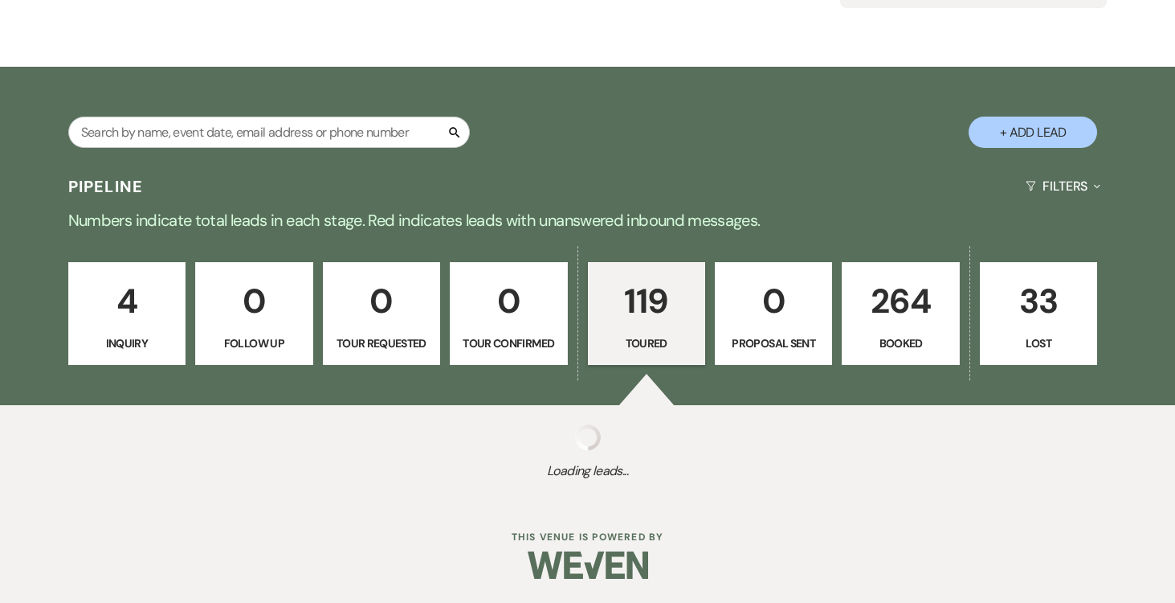
select select "5"
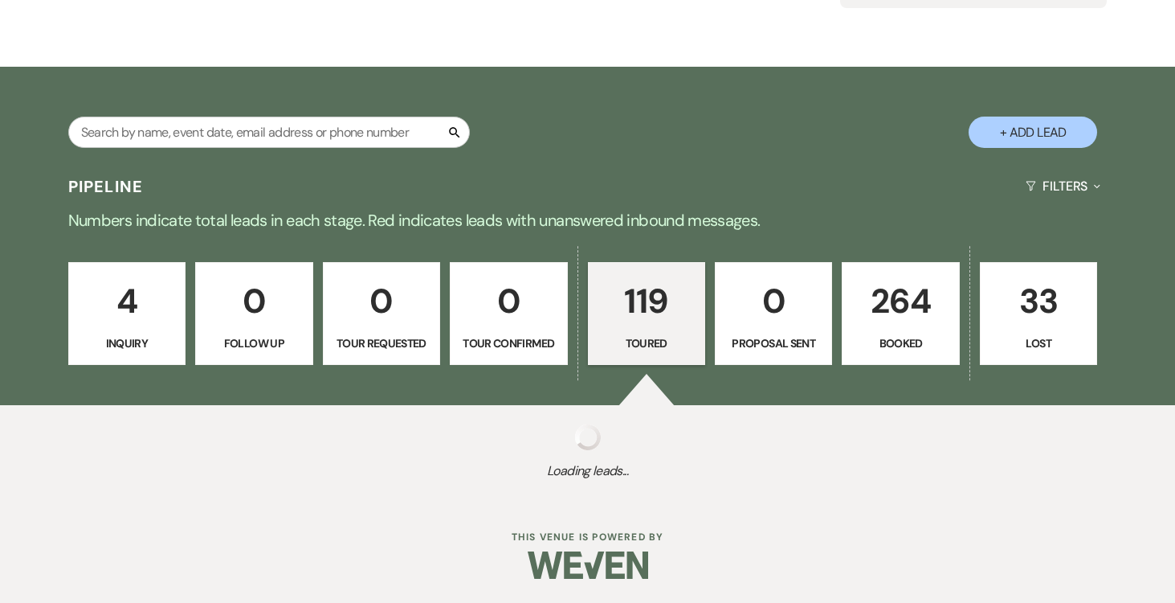
select select "5"
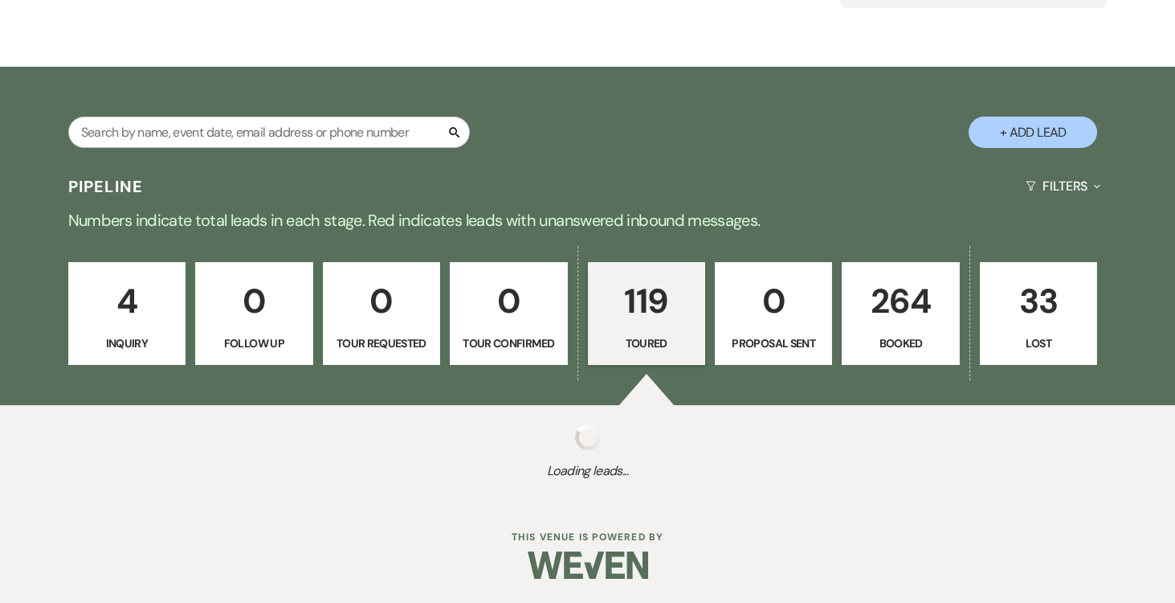
select select "5"
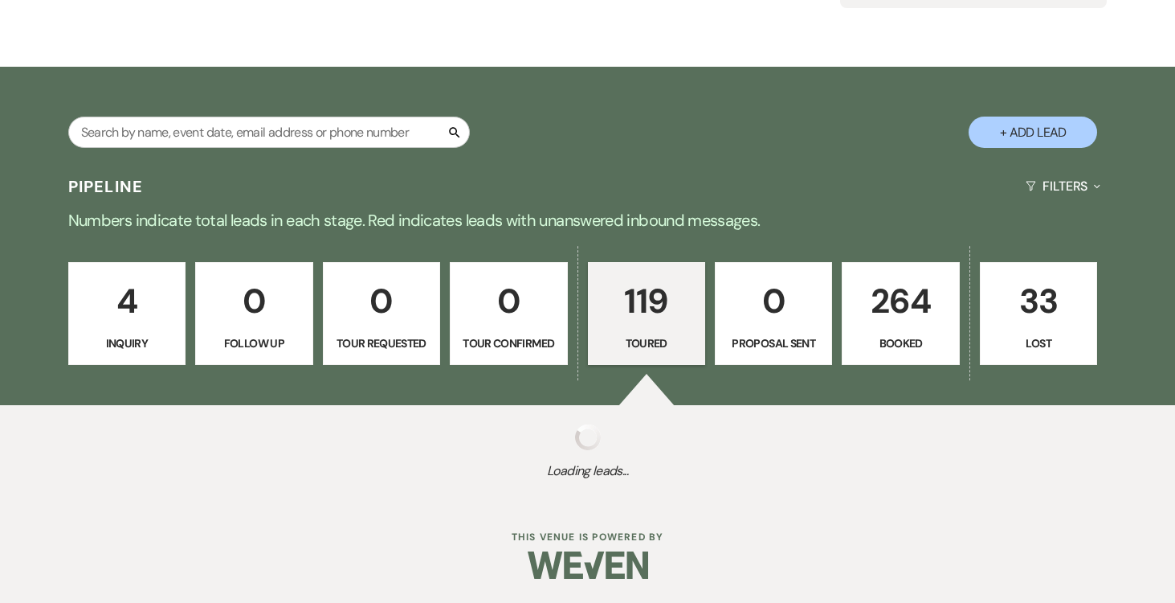
select select "5"
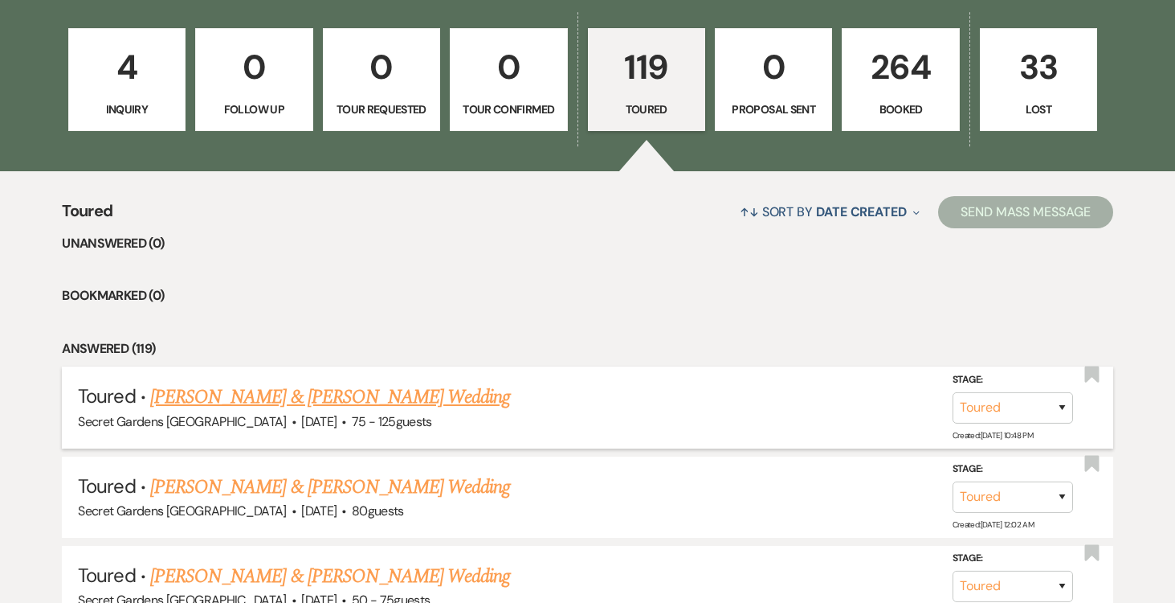
scroll to position [452, 0]
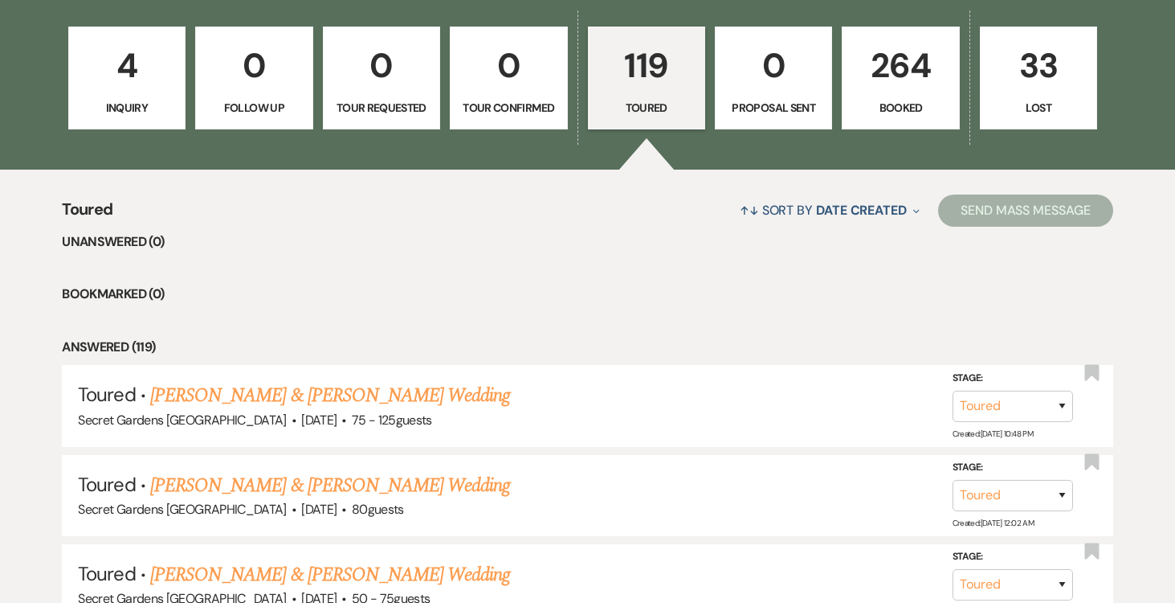
click at [458, 395] on link "[PERSON_NAME] & [PERSON_NAME] Wedding" at bounding box center [330, 395] width 360 height 29
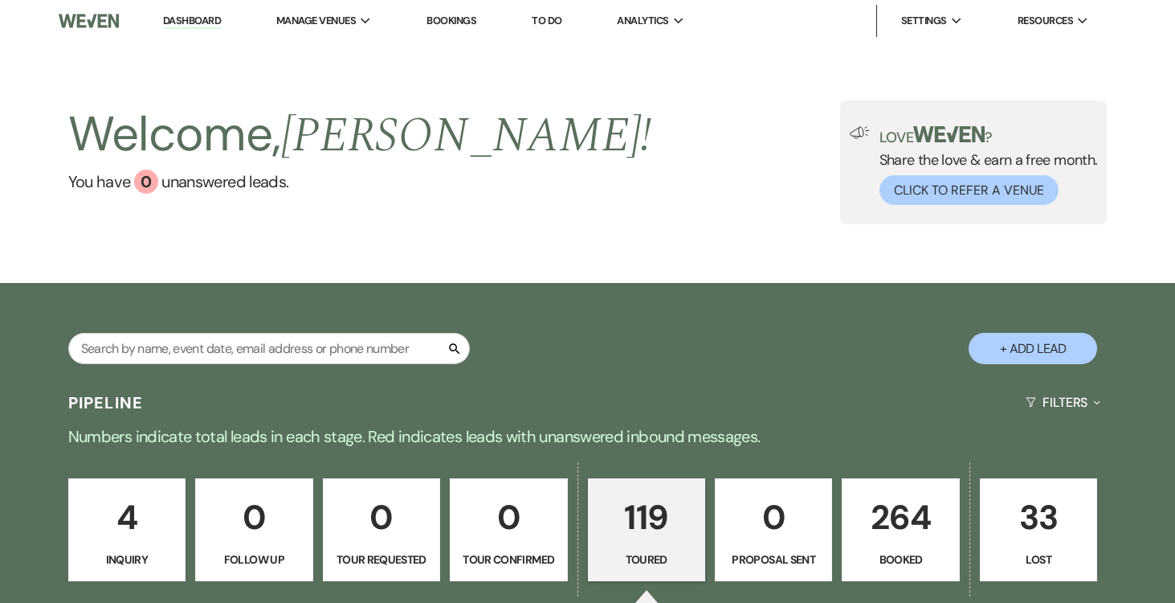
select select "5"
select select "2"
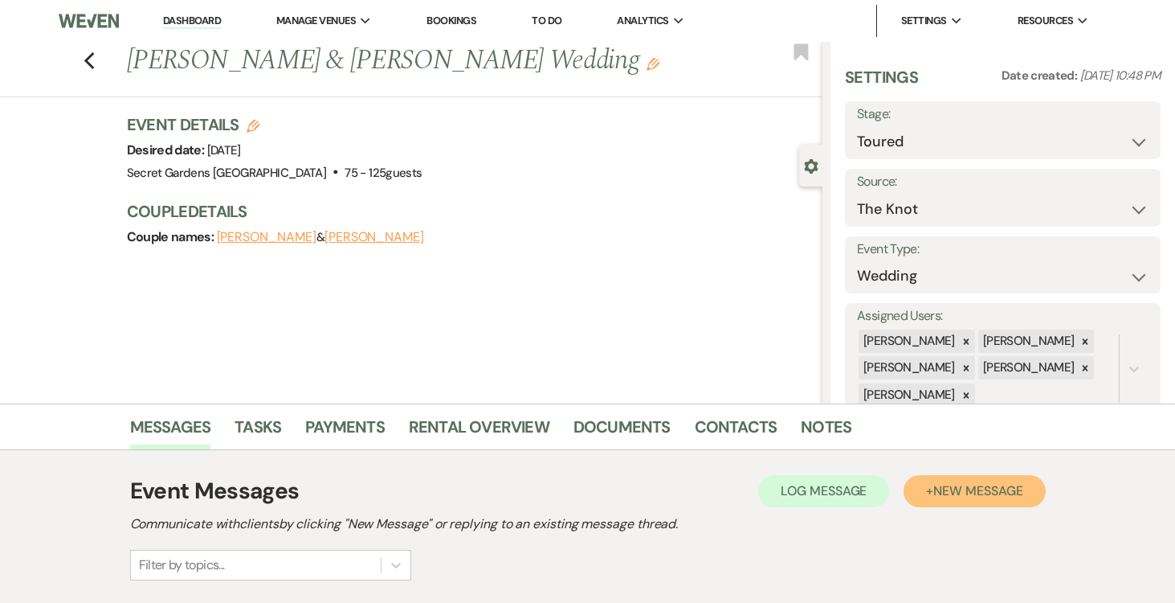
click at [928, 488] on button "+ New Message" at bounding box center [974, 491] width 141 height 32
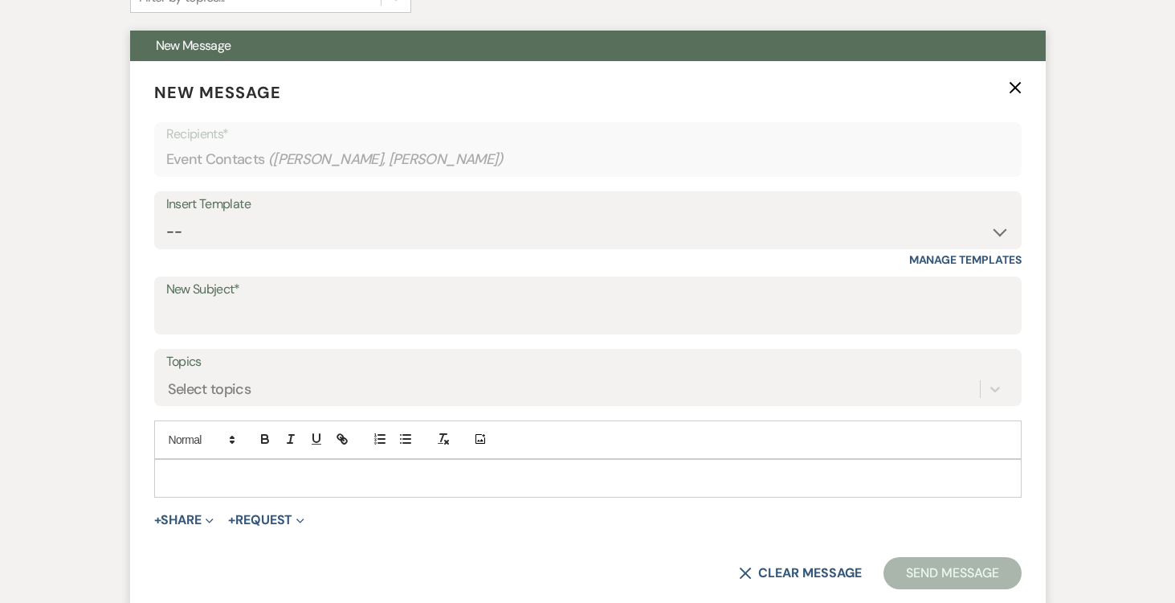
scroll to position [521, 0]
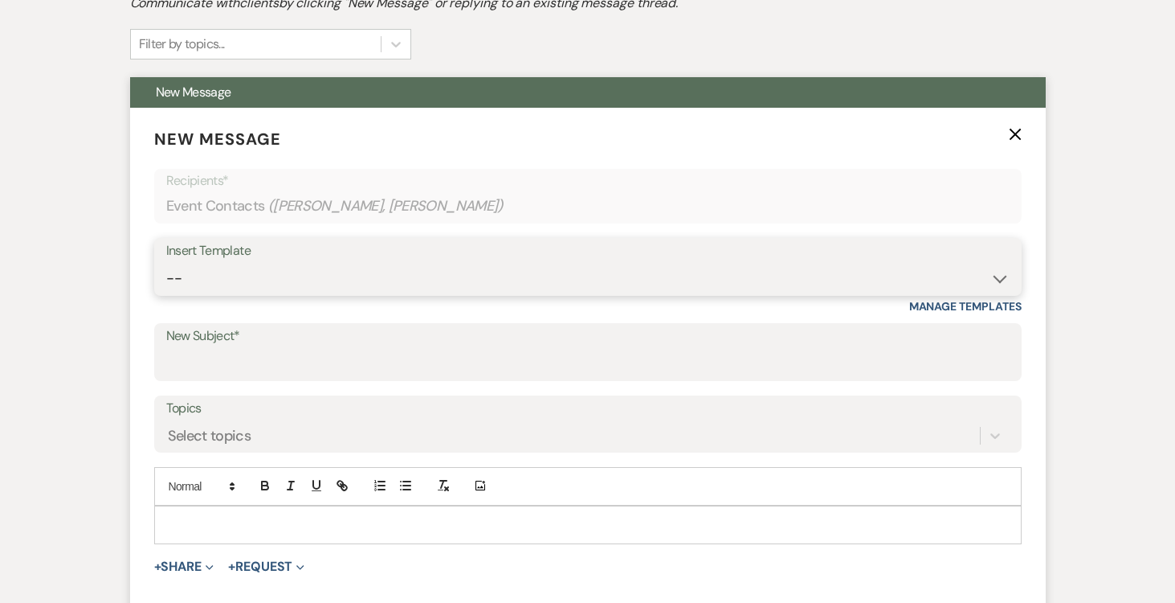
click at [521, 279] on select "-- Weven Planning Portal Introduction (Booked Events) Tour Request Response Fol…" at bounding box center [588, 278] width 844 height 31
select select "5733"
click at [166, 263] on select "-- Weven Planning Portal Introduction (Booked Events) Tour Request Response Fol…" at bounding box center [588, 278] width 844 height 31
type input "Venue Tour Follow Up"
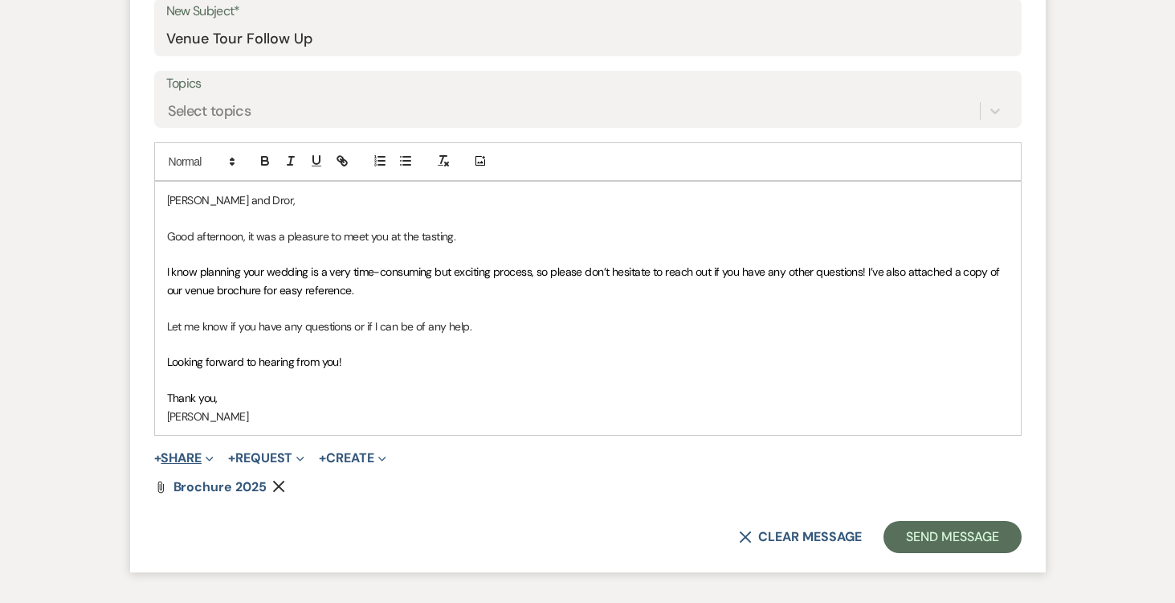
scroll to position [847, 0]
click at [188, 452] on button "+ Share Expand" at bounding box center [184, 456] width 60 height 13
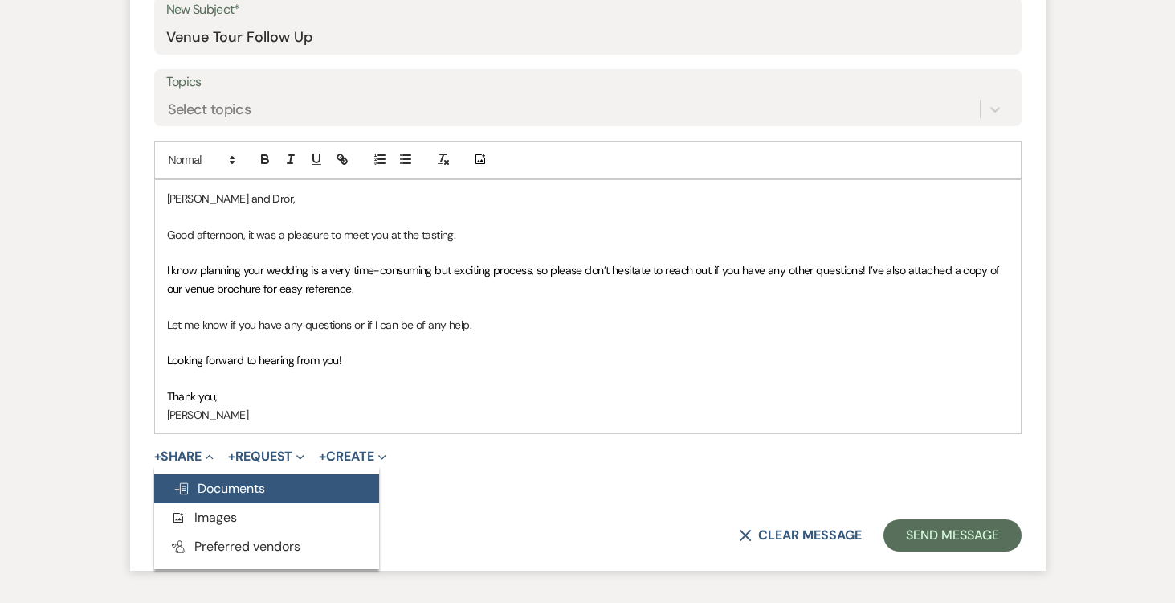
click at [251, 477] on button "Doc Upload Documents" at bounding box center [266, 488] width 225 height 29
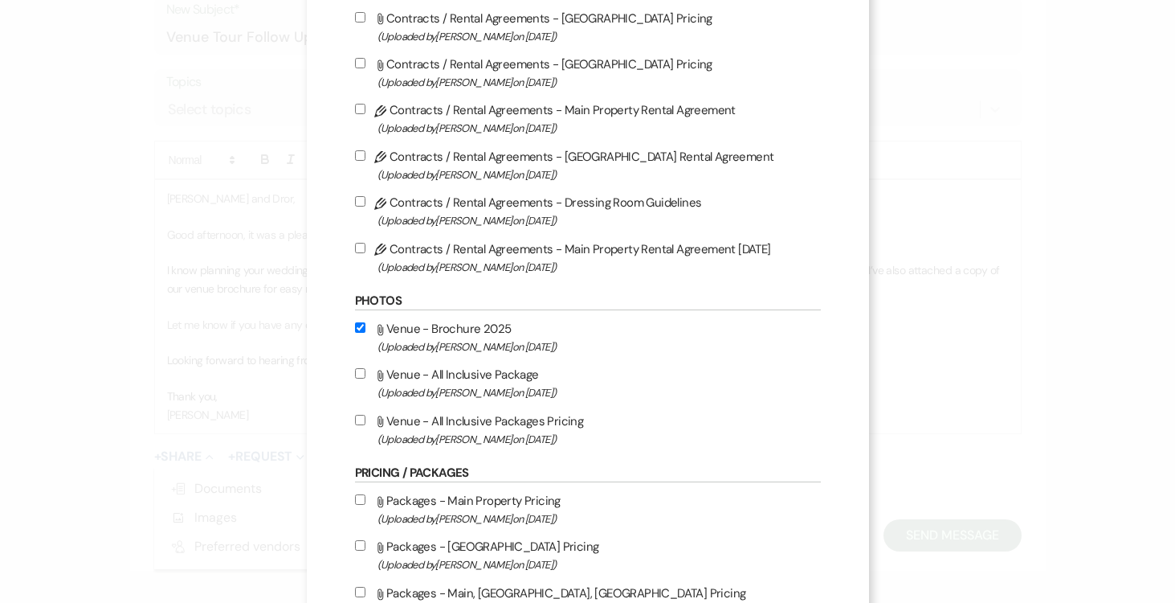
scroll to position [252, 0]
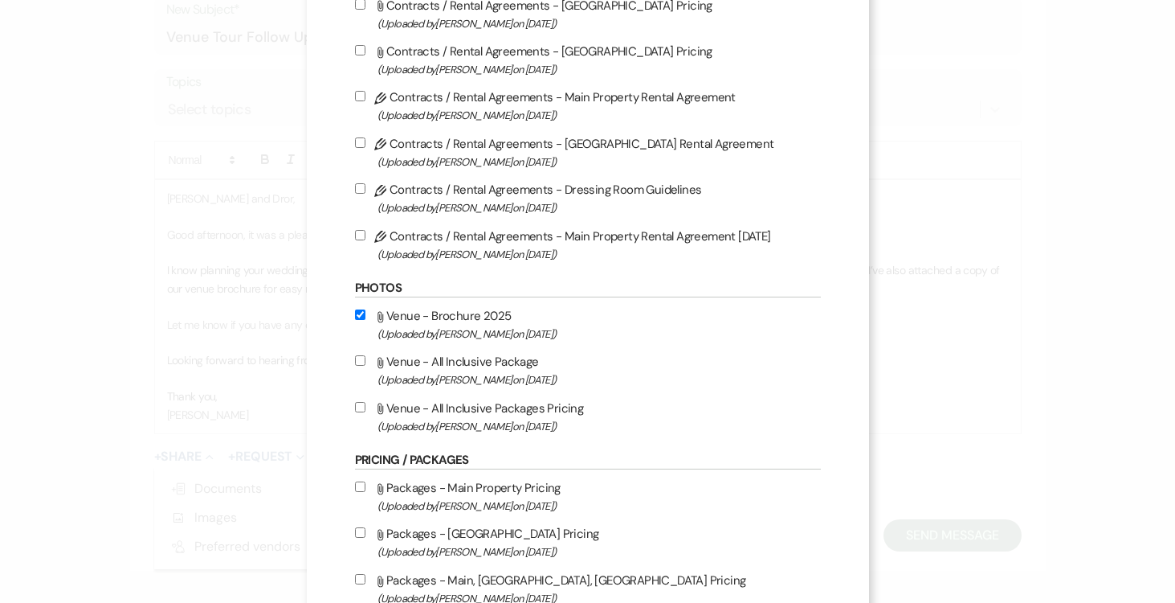
click at [360, 362] on input "Attach File Venue - All Inclusive Package (Uploaded by [PERSON_NAME] on [DATE] )" at bounding box center [360, 360] width 10 height 10
checkbox input "true"
drag, startPoint x: 361, startPoint y: 411, endPoint x: 374, endPoint y: 436, distance: 28.0
click at [362, 411] on input "Attach File Venue - All Inclusive Packages Pricing (Uploaded by [PERSON_NAME] o…" at bounding box center [360, 407] width 10 height 10
checkbox input "true"
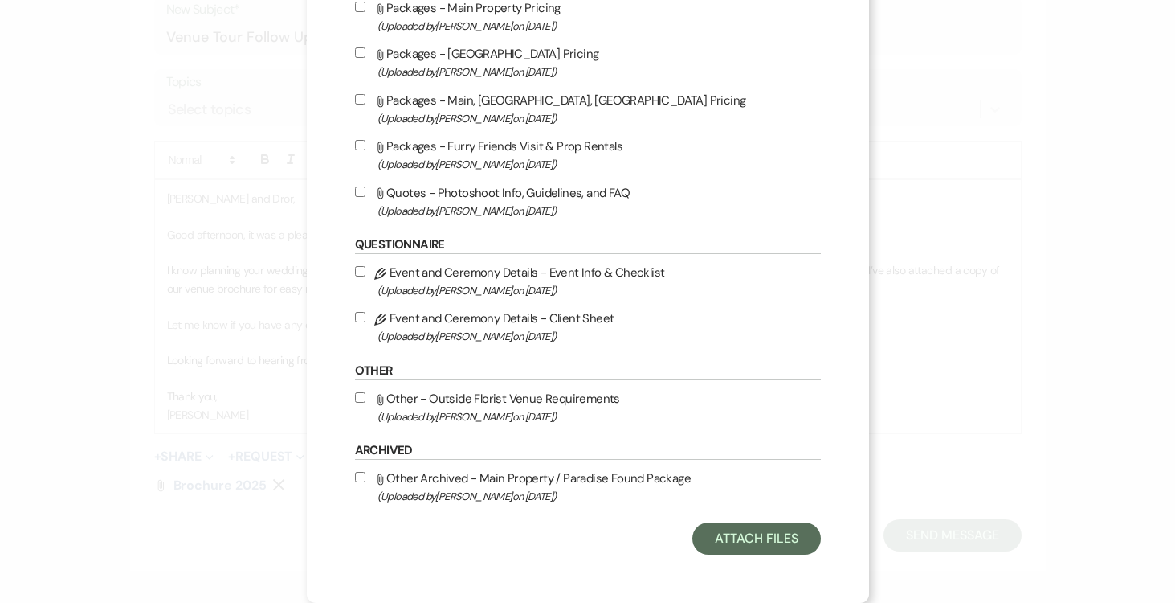
scroll to position [739, 0]
click at [768, 536] on button "Attach Files" at bounding box center [757, 538] width 128 height 32
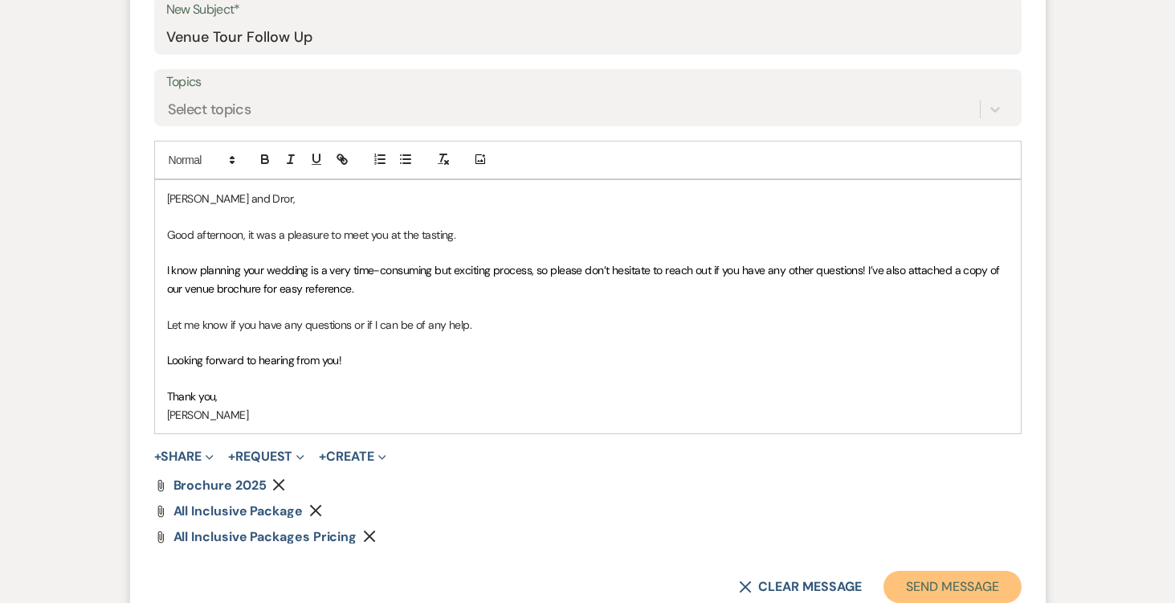
click at [940, 578] on button "Send Message" at bounding box center [952, 586] width 137 height 32
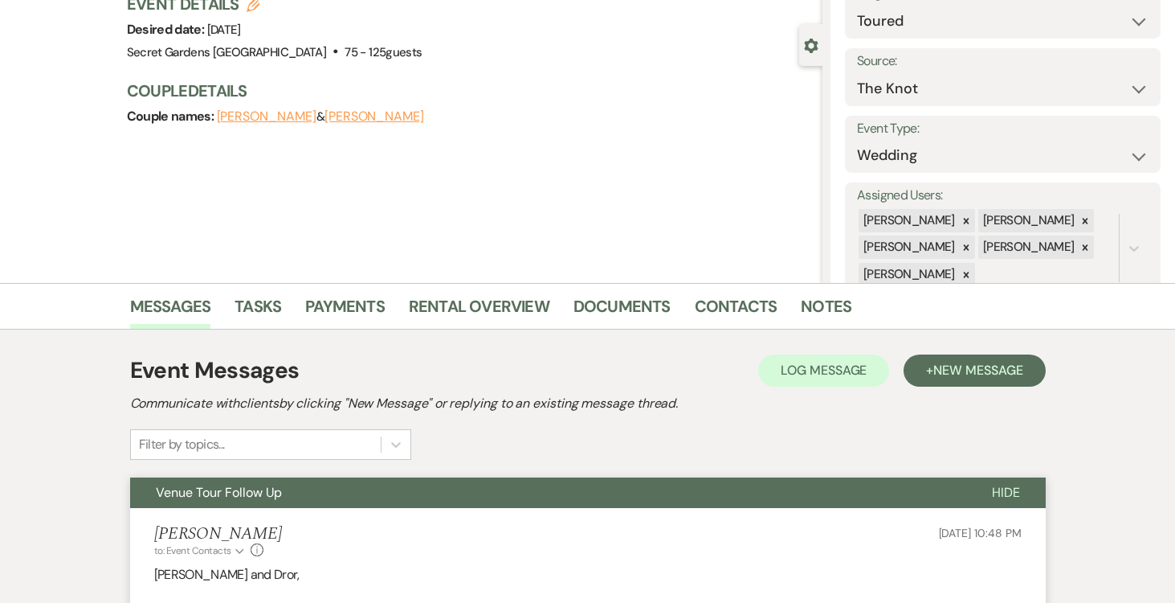
scroll to position [0, 0]
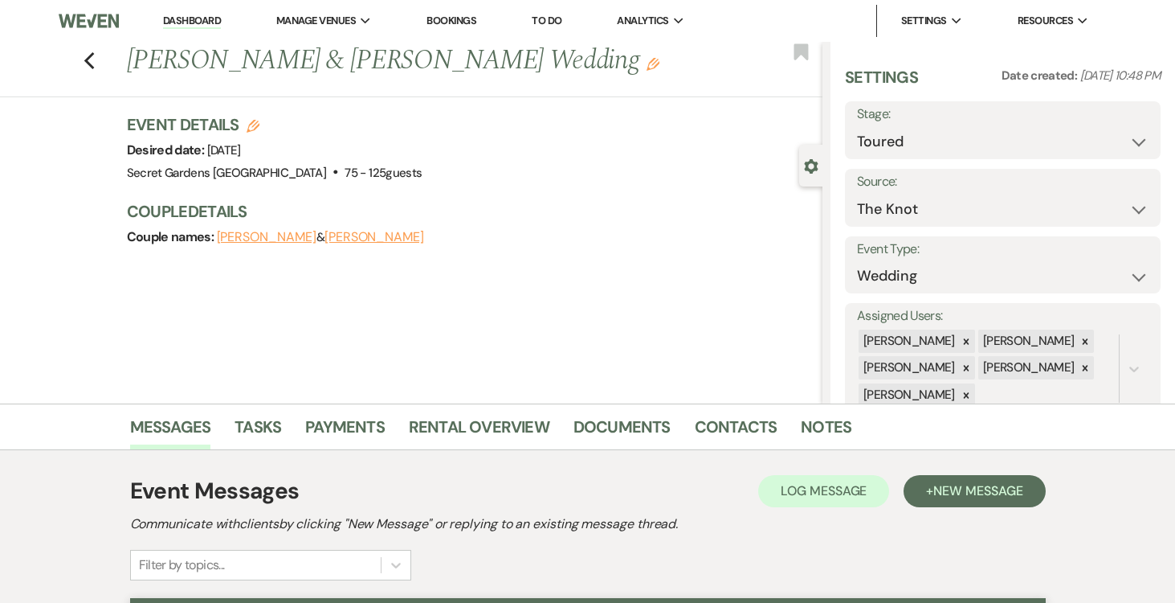
click at [198, 14] on li "Dashboard" at bounding box center [192, 21] width 74 height 32
click at [178, 16] on link "Dashboard" at bounding box center [192, 21] width 58 height 15
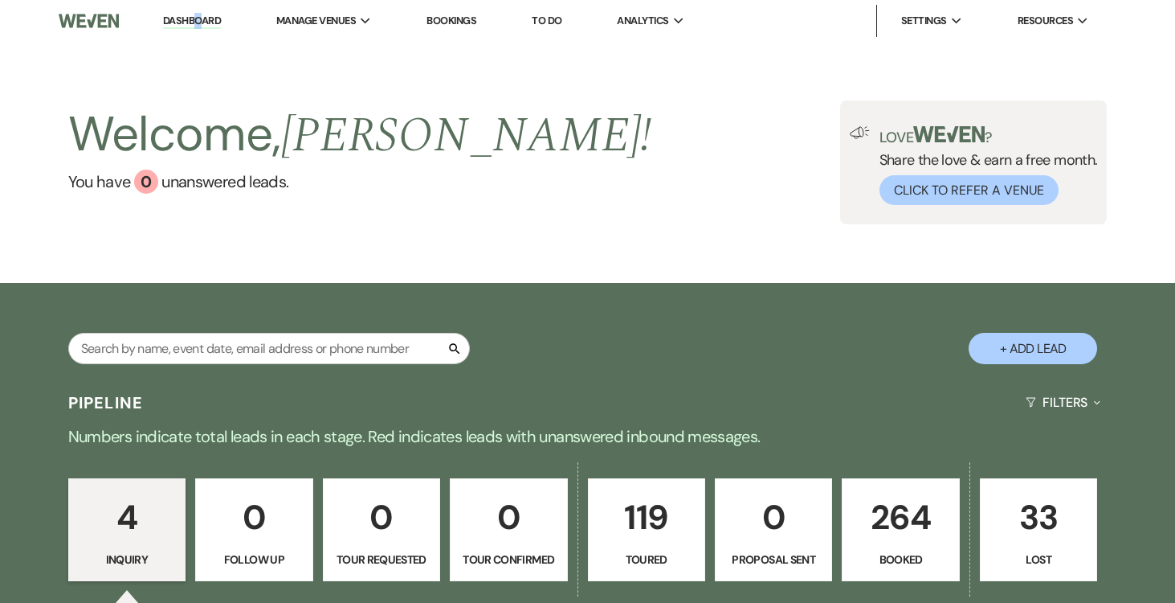
click at [656, 507] on p "119" at bounding box center [647, 517] width 96 height 54
select select "5"
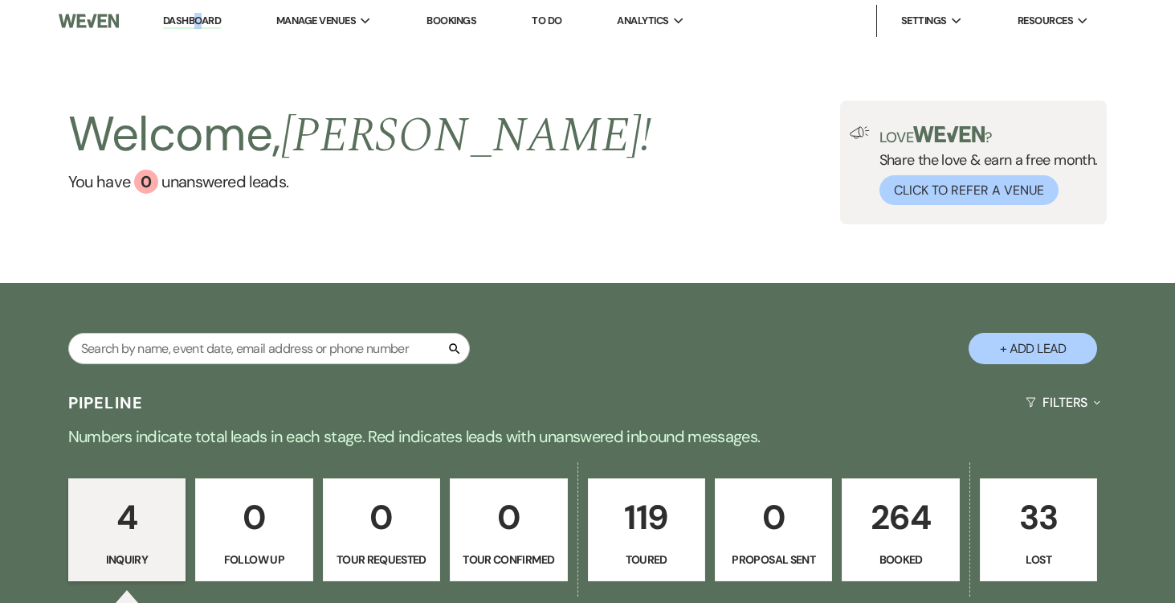
select select "5"
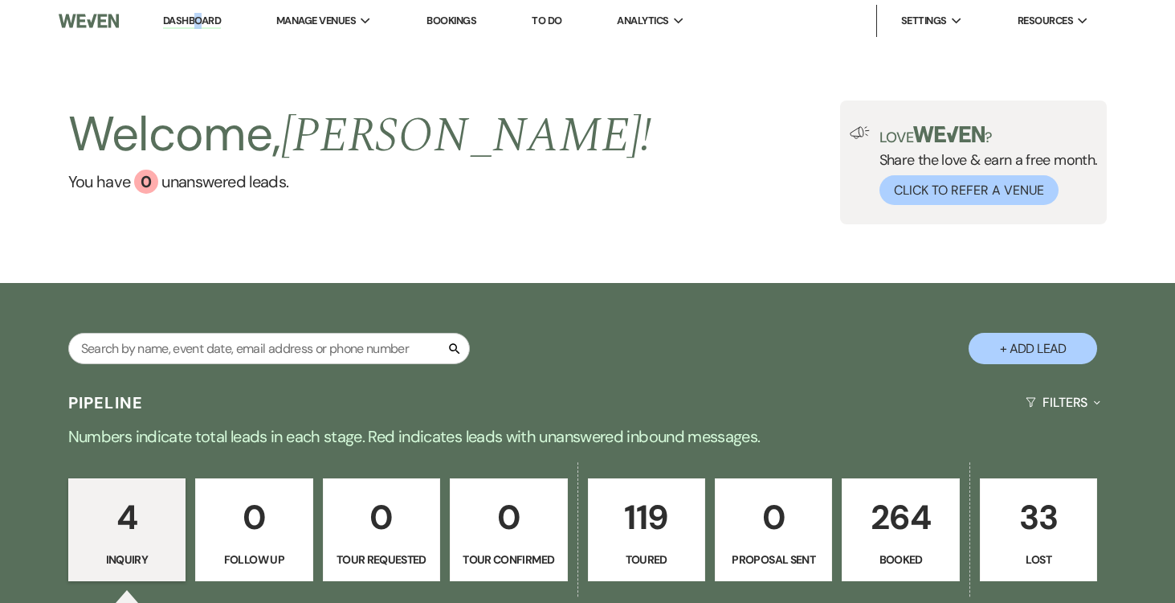
select select "5"
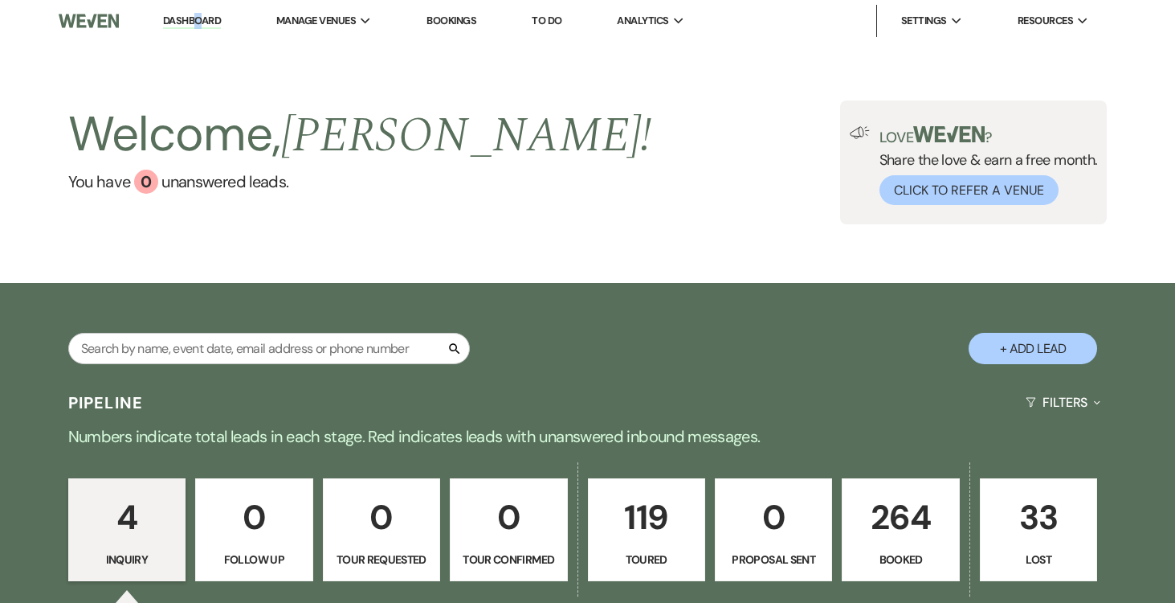
select select "5"
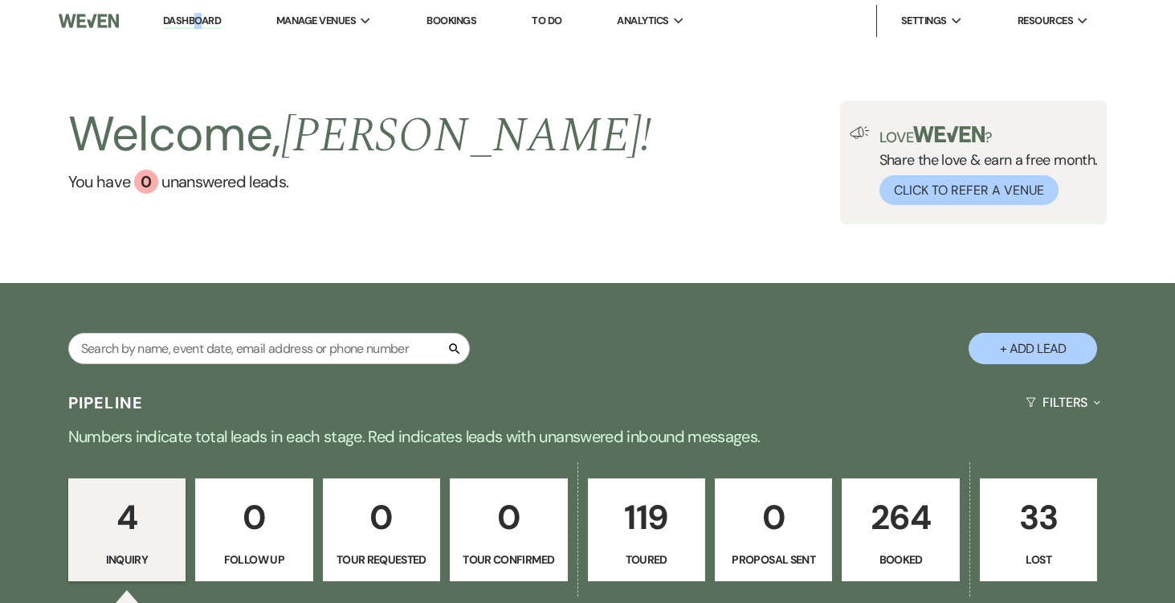
select select "5"
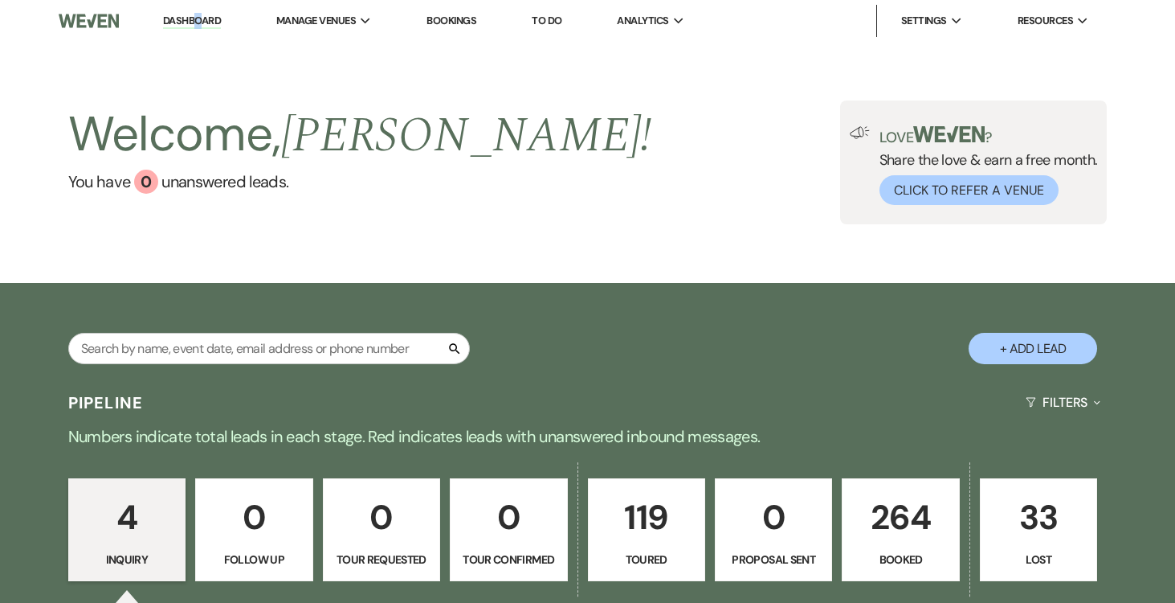
select select "5"
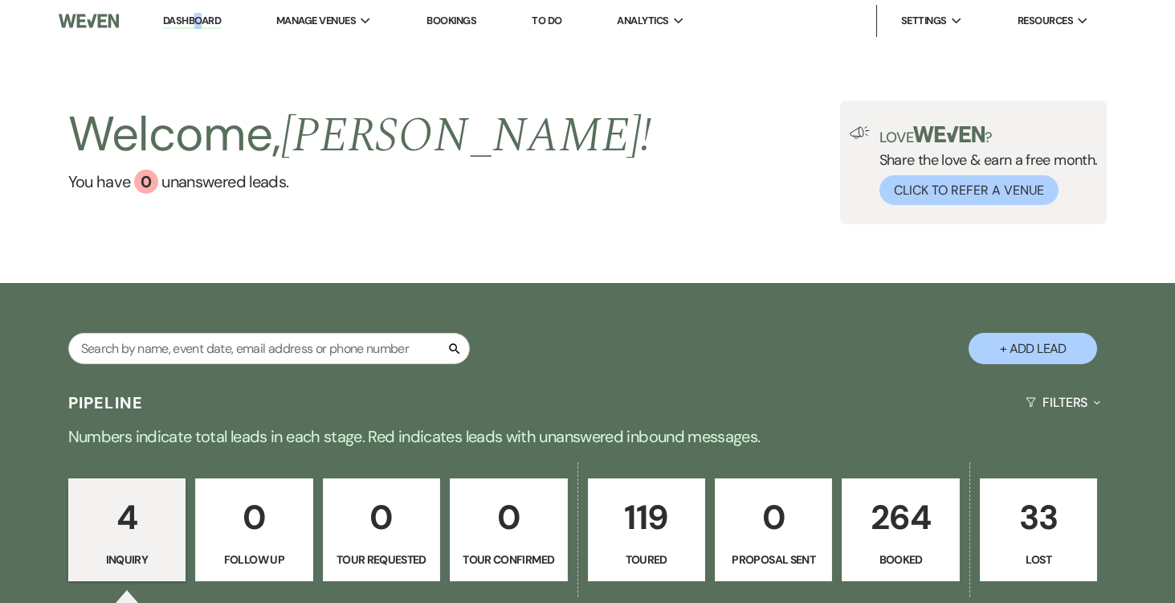
select select "5"
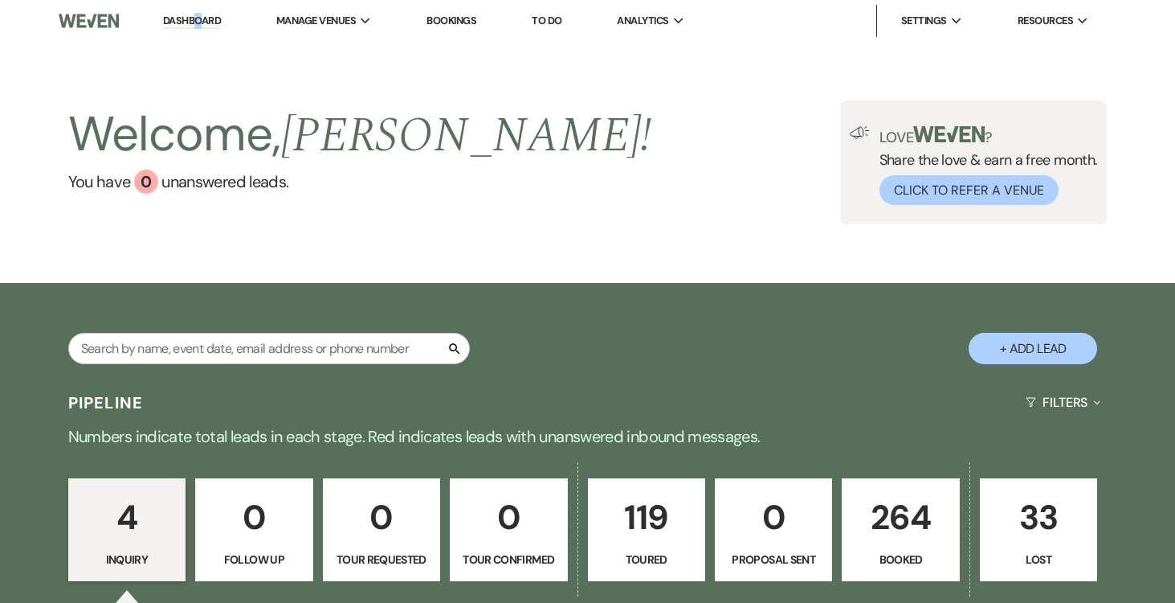
select select "5"
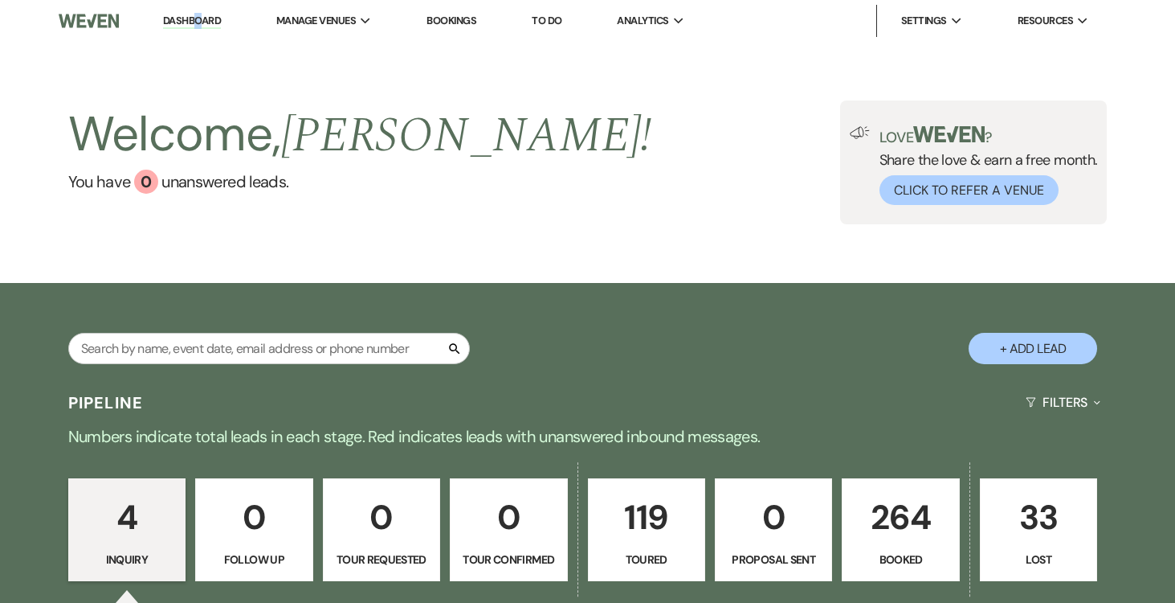
select select "5"
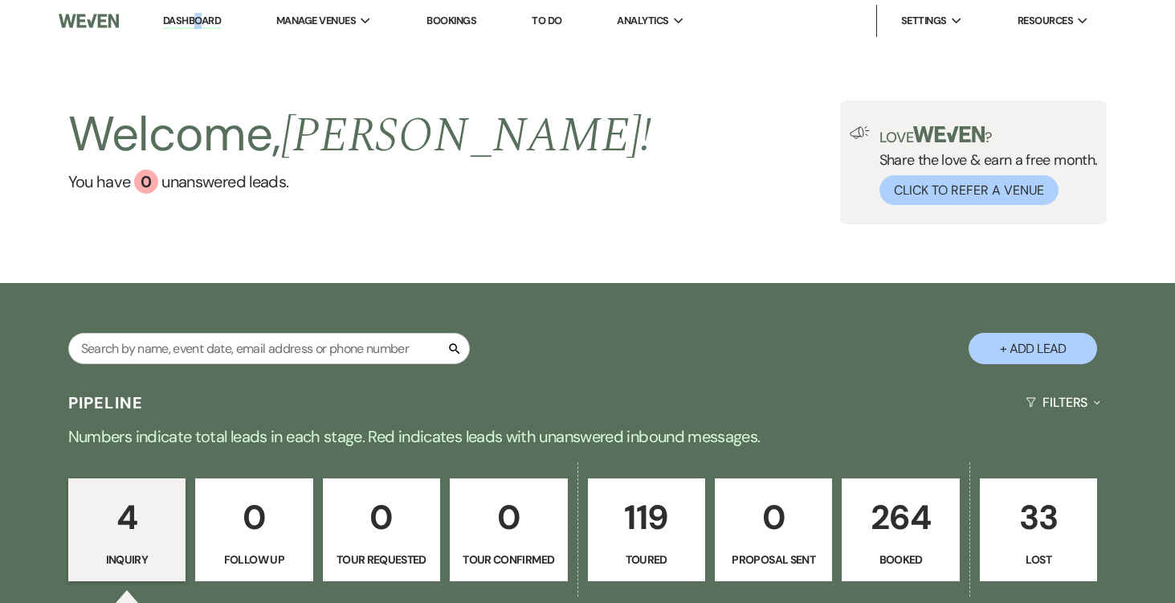
select select "5"
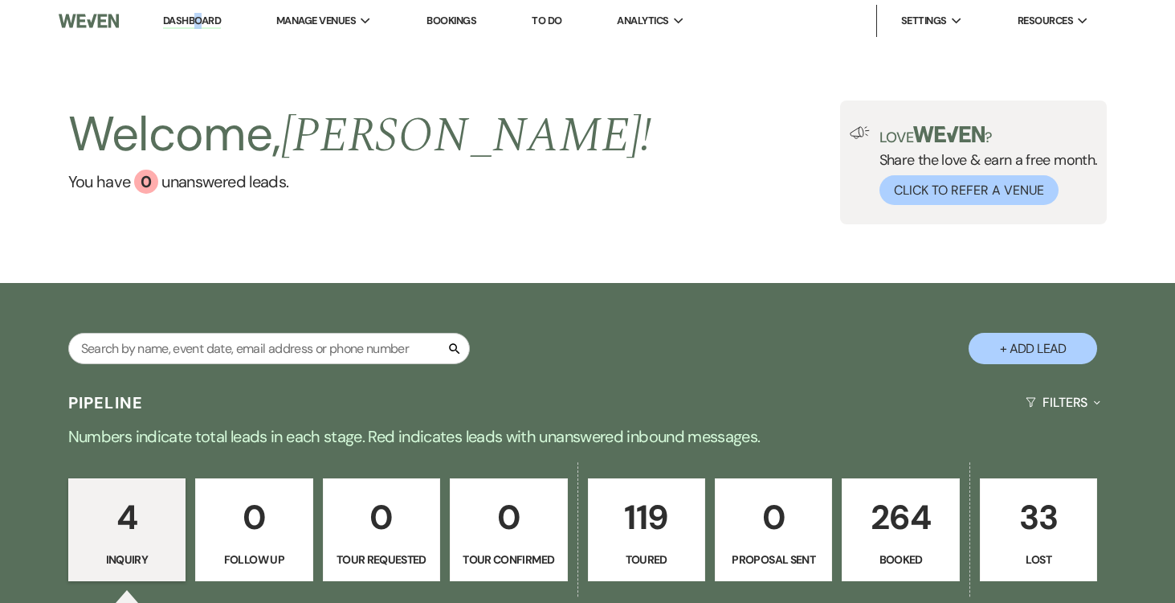
select select "5"
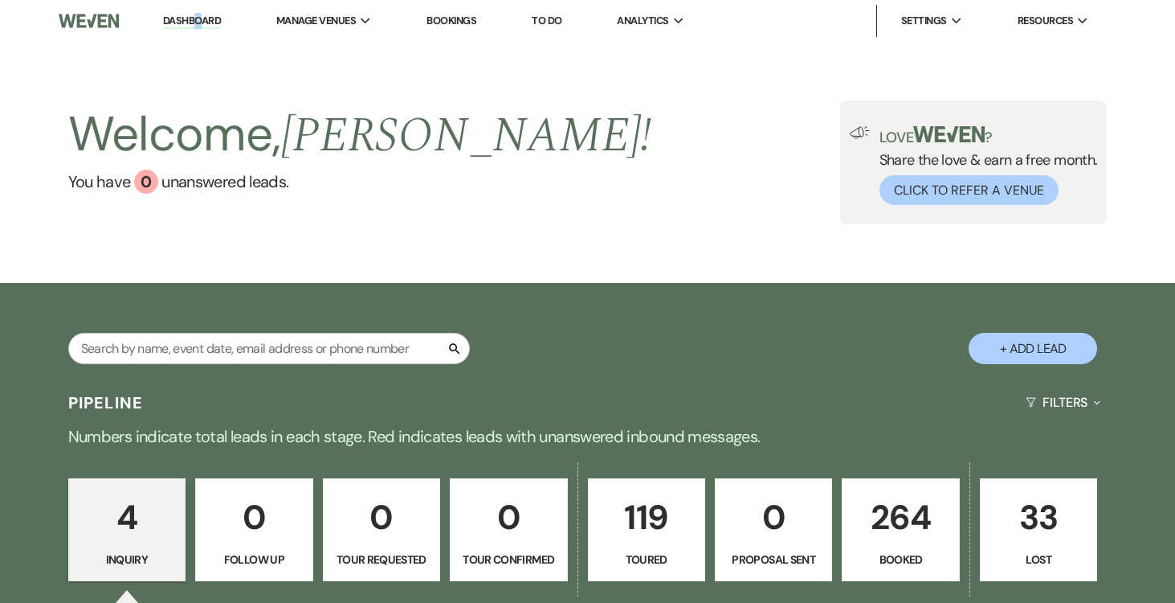
select select "5"
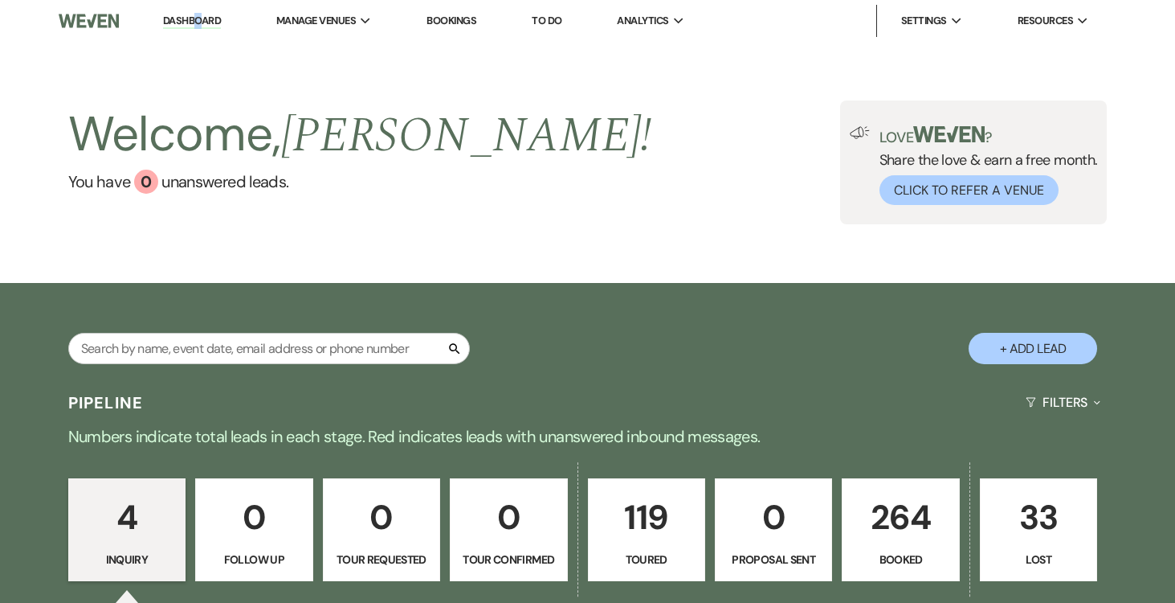
select select "5"
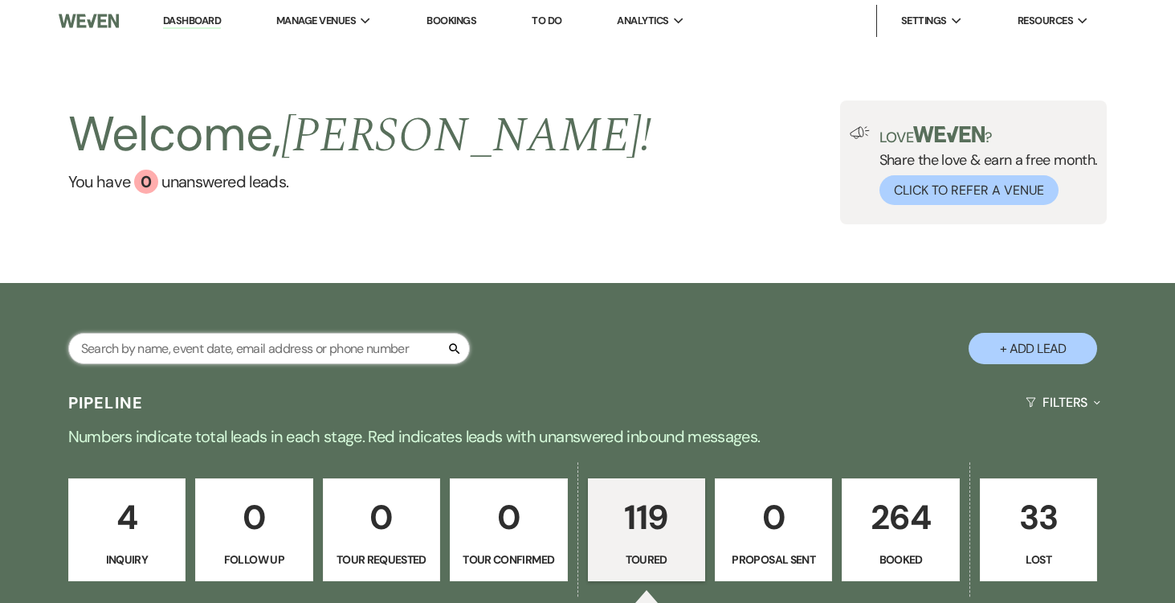
click at [314, 347] on input "text" at bounding box center [269, 348] width 402 height 31
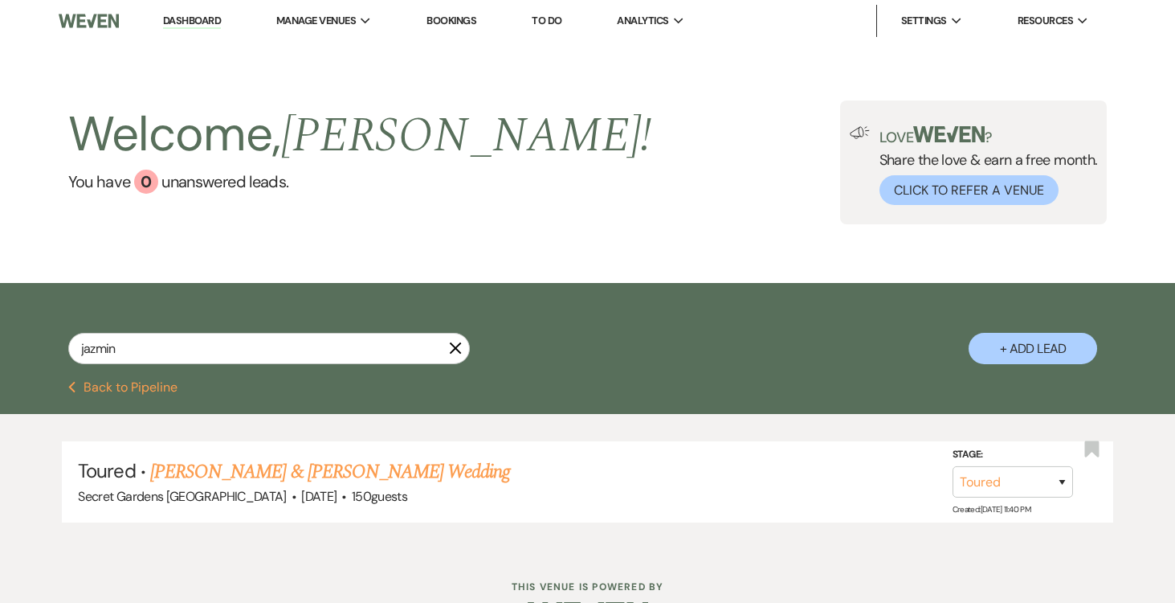
click at [425, 463] on link "[PERSON_NAME] & [PERSON_NAME] Wedding" at bounding box center [330, 471] width 360 height 29
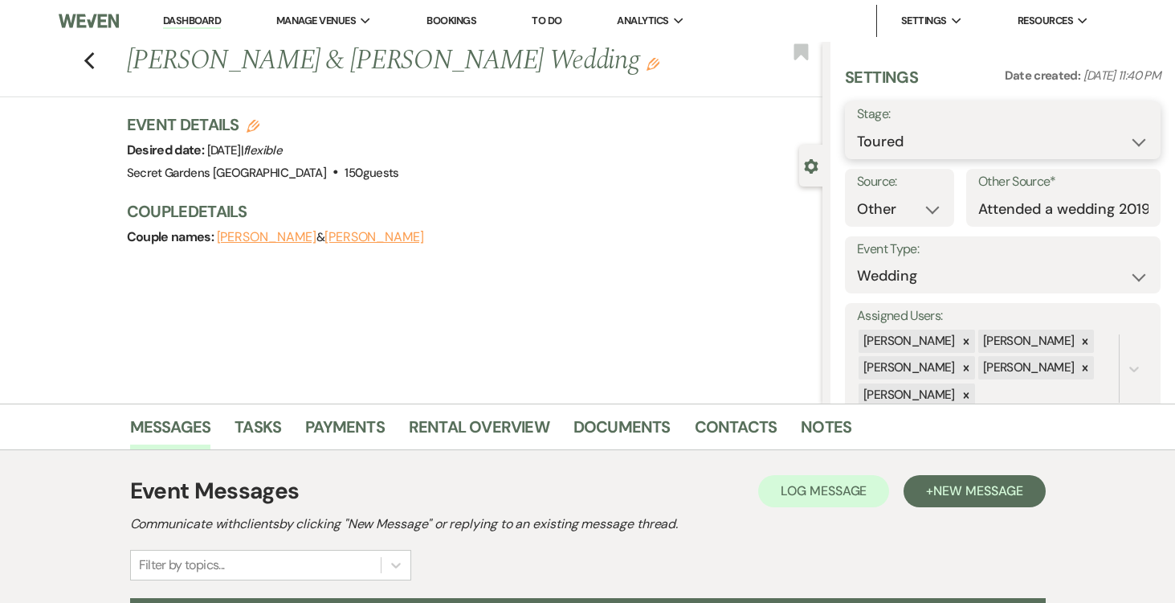
click at [1141, 139] on select "Inquiry Follow Up Tour Requested Tour Confirmed Toured Proposal Sent Booked Lost" at bounding box center [1003, 141] width 292 height 31
click at [857, 126] on select "Inquiry Follow Up Tour Requested Tour Confirmed Toured Proposal Sent Booked Lost" at bounding box center [1003, 141] width 292 height 31
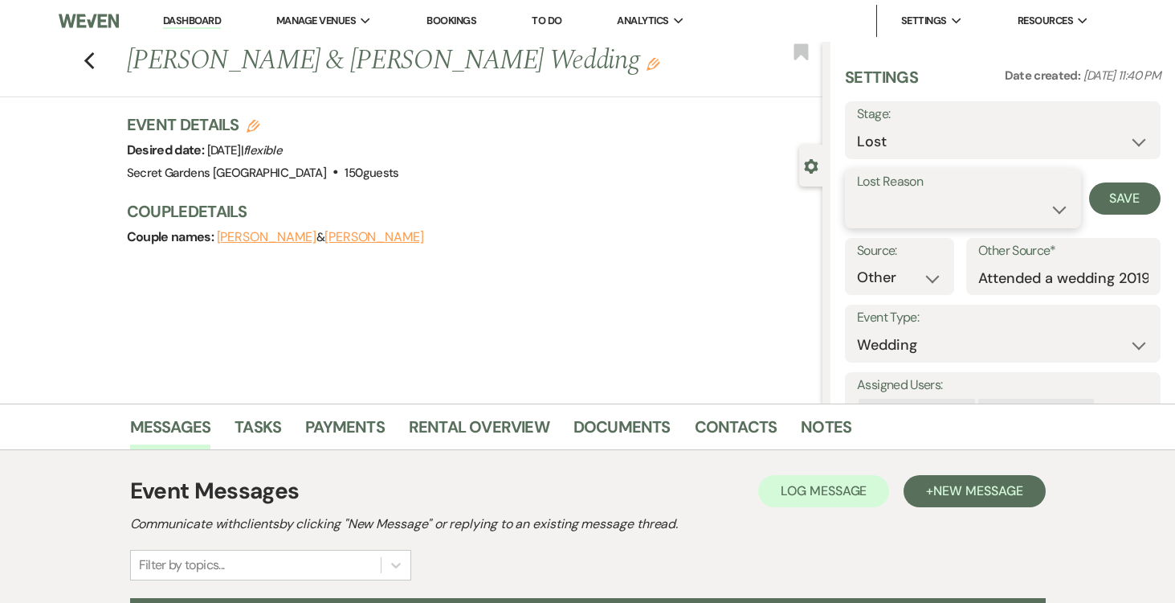
click at [1052, 209] on select "Booked Elsewhere Budget Date Unavailable No Response Not a Good Match Capacity …" at bounding box center [963, 209] width 212 height 31
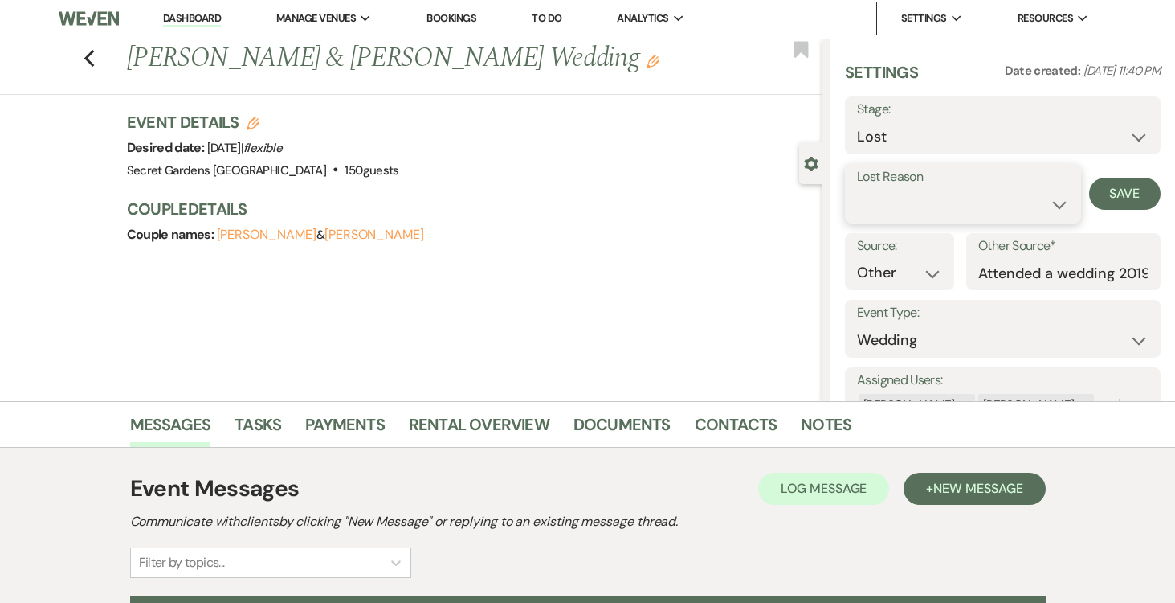
scroll to position [4, 0]
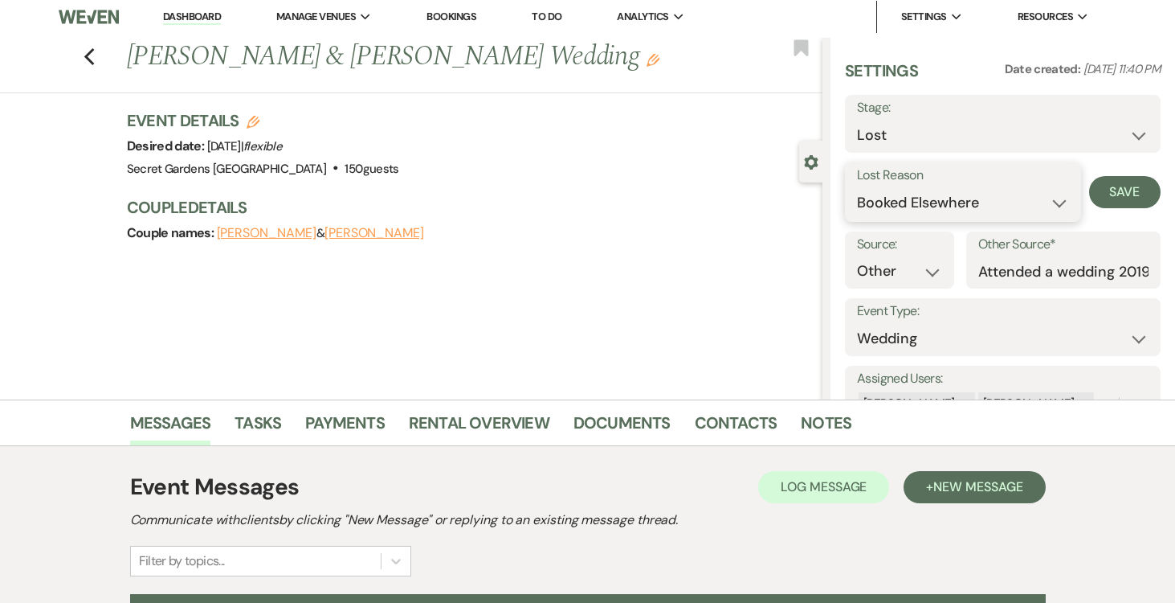
click at [857, 187] on select "Booked Elsewhere Budget Date Unavailable No Response Not a Good Match Capacity …" at bounding box center [963, 202] width 212 height 31
click at [1106, 192] on button "Save" at bounding box center [1125, 192] width 72 height 32
click at [193, 11] on link "Dashboard" at bounding box center [192, 17] width 58 height 15
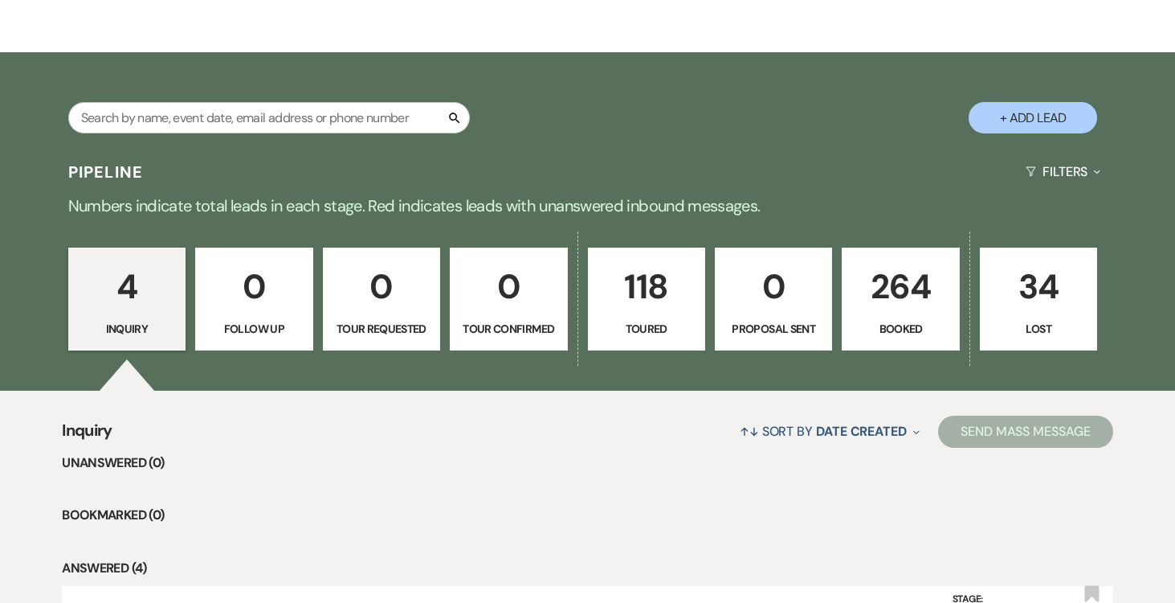
scroll to position [232, 0]
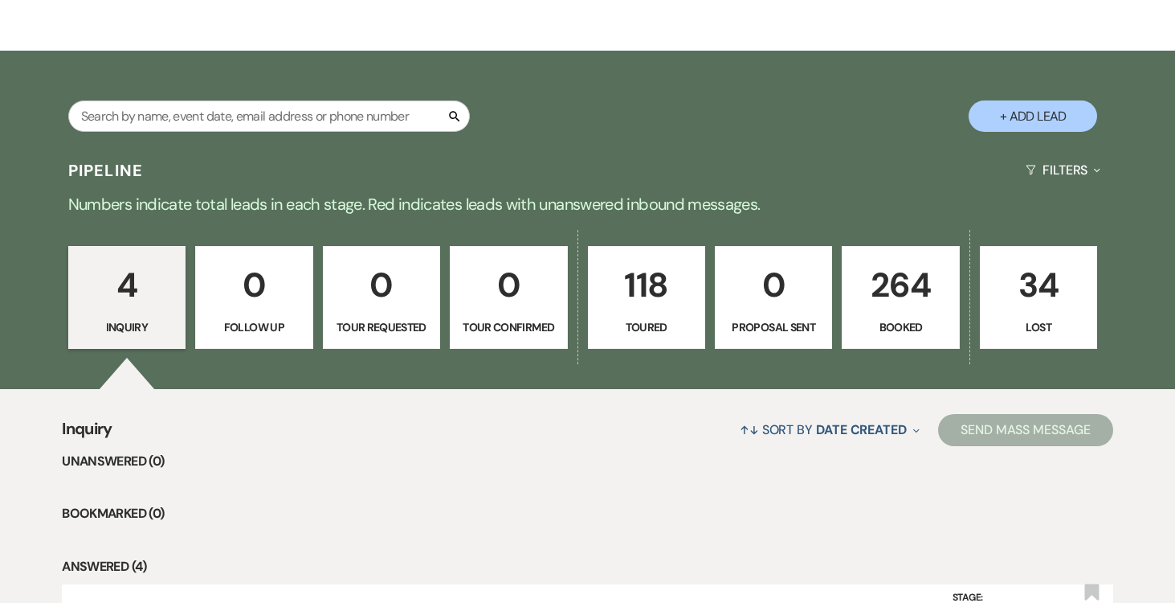
click at [651, 271] on p "118" at bounding box center [647, 285] width 96 height 54
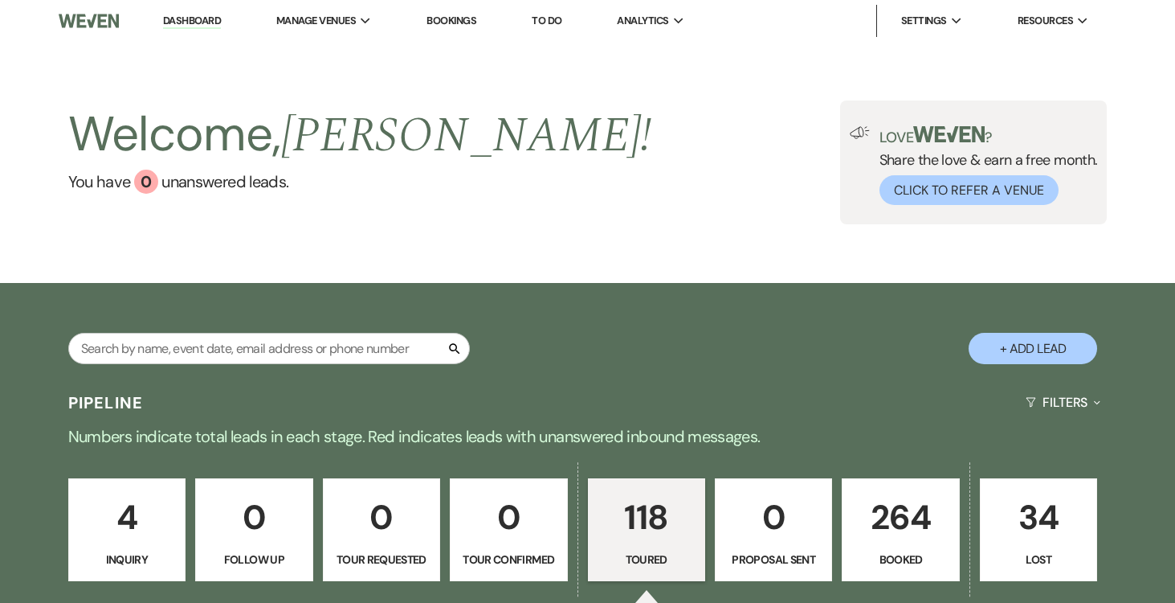
click at [1043, 348] on button "+ Add Lead" at bounding box center [1033, 348] width 129 height 31
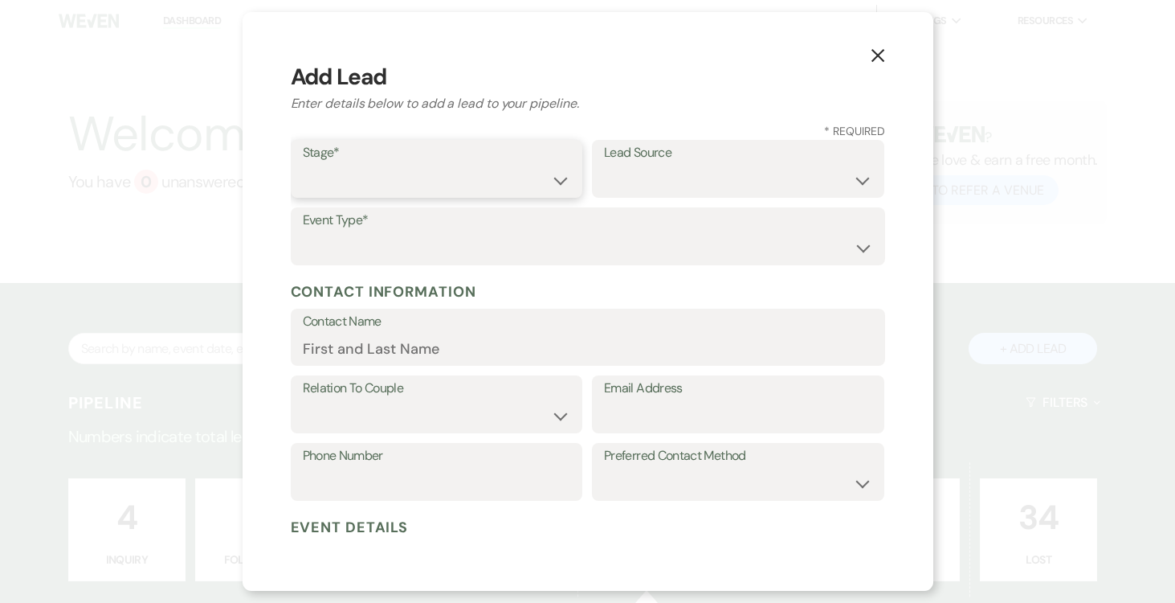
click at [562, 182] on select "Inquiry Follow Up Tour Requested Tour Confirmed Toured Proposal Sent Booked Lost" at bounding box center [437, 180] width 268 height 31
click at [303, 165] on select "Inquiry Follow Up Tour Requested Tour Confirmed Toured Proposal Sent Booked Lost" at bounding box center [437, 180] width 268 height 31
click at [829, 193] on select "Weven Venue Website Instagram Facebook Pinterest Google The Knot Wedding Wire H…" at bounding box center [738, 180] width 268 height 31
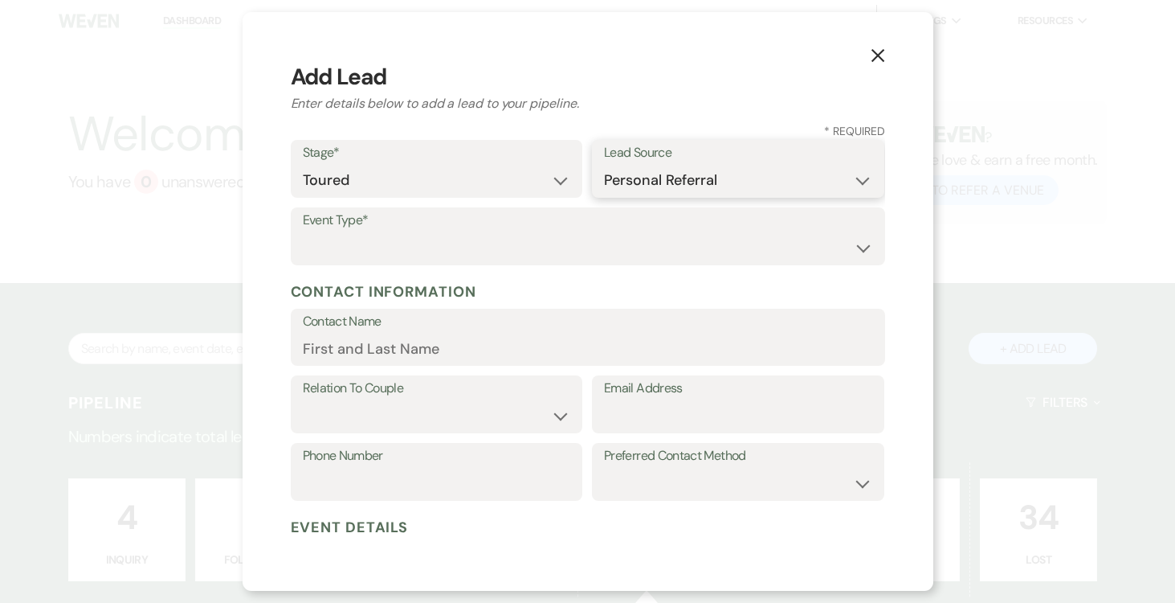
click at [604, 165] on select "Weven Venue Website Instagram Facebook Pinterest Google The Knot Wedding Wire H…" at bounding box center [738, 180] width 268 height 31
click at [559, 246] on select "Wedding Anniversary Party Baby Shower Bachelorette / Bachelor Party Birthday Pa…" at bounding box center [588, 247] width 570 height 31
click at [303, 232] on select "Wedding Anniversary Party Baby Shower Bachelorette / Bachelor Party Birthday Pa…" at bounding box center [588, 247] width 570 height 31
click at [526, 342] on input "Contact Name" at bounding box center [588, 348] width 570 height 31
click at [522, 416] on select "Couple Planner Parent of Couple Family Member Friend Other" at bounding box center [437, 415] width 268 height 31
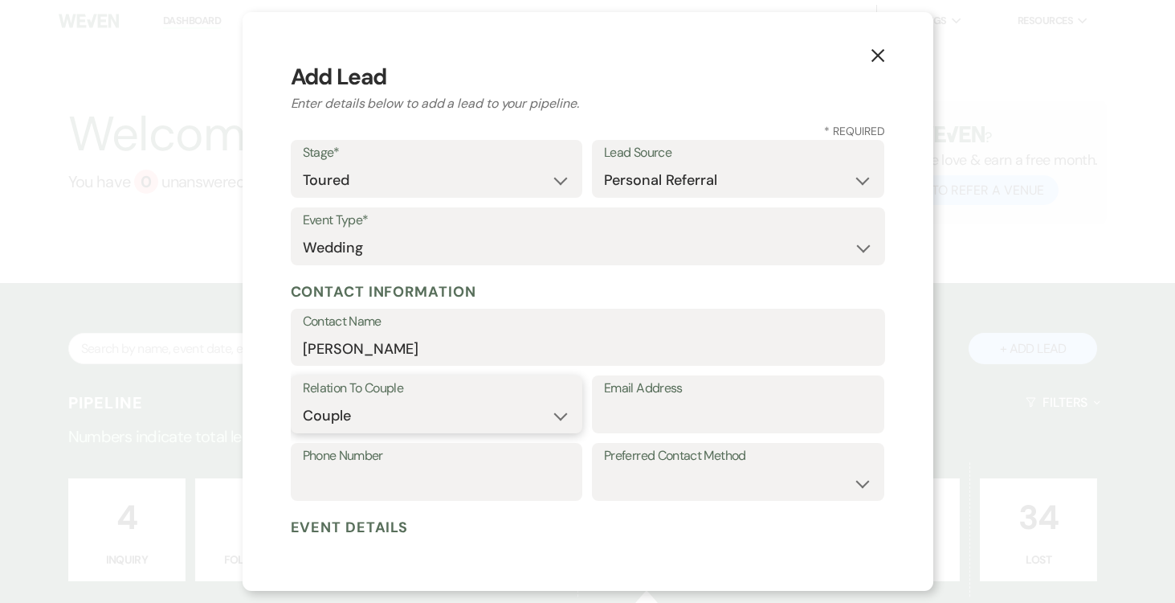
click at [303, 400] on select "Couple Planner Parent of Couple Family Member Friend Other" at bounding box center [437, 415] width 268 height 31
click at [694, 418] on input "Email Address" at bounding box center [738, 415] width 268 height 31
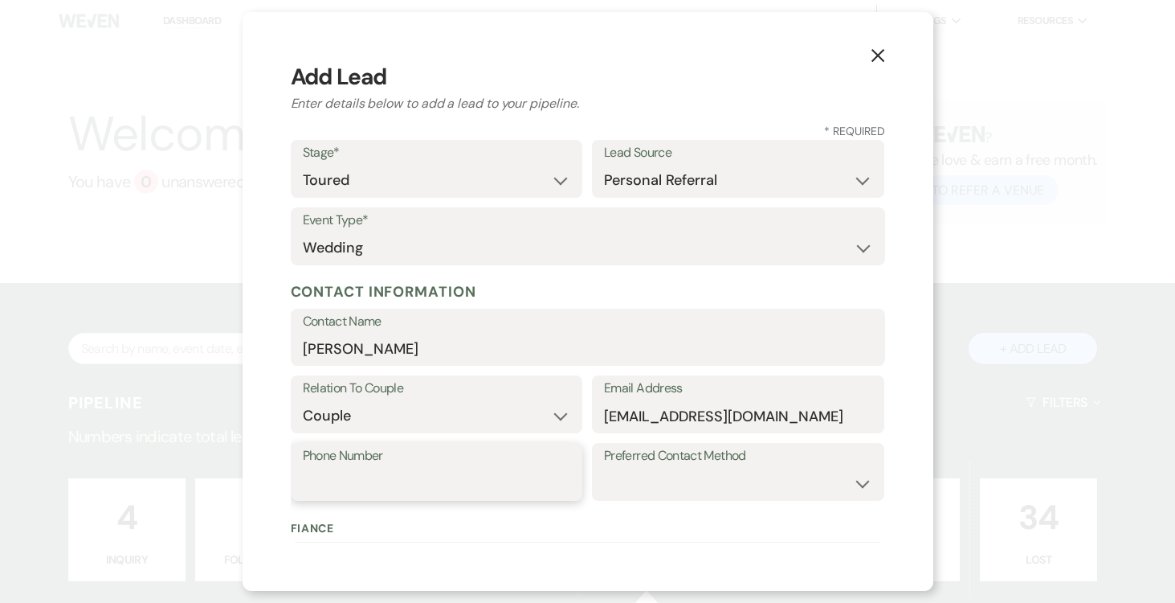
click at [423, 477] on input "Phone Number" at bounding box center [437, 483] width 268 height 31
click at [824, 478] on select "Email Phone Text" at bounding box center [738, 483] width 268 height 31
click at [604, 468] on select "Email Phone Text" at bounding box center [738, 483] width 268 height 31
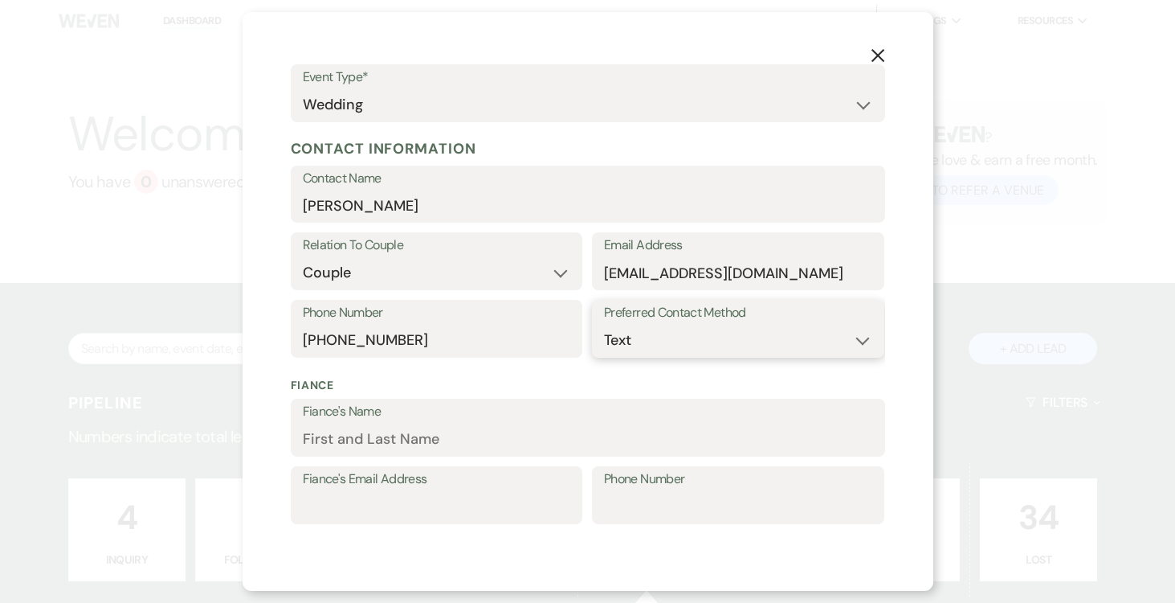
scroll to position [267, 0]
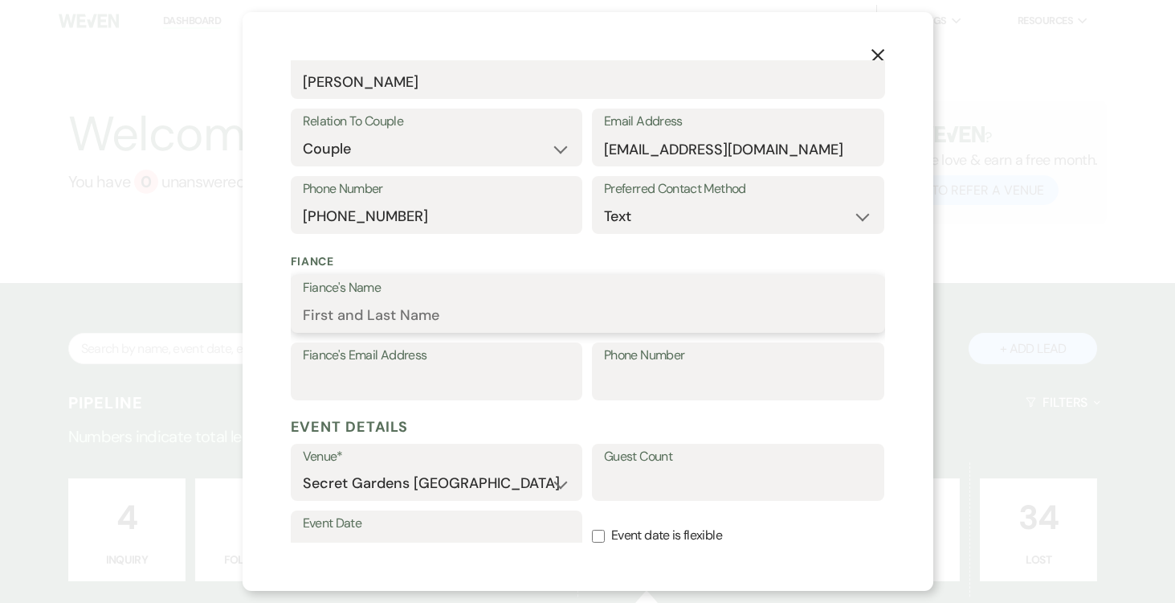
click at [408, 313] on input "Fiance's Name" at bounding box center [588, 315] width 570 height 31
click at [438, 374] on input "Fiance's Email Address" at bounding box center [437, 382] width 268 height 31
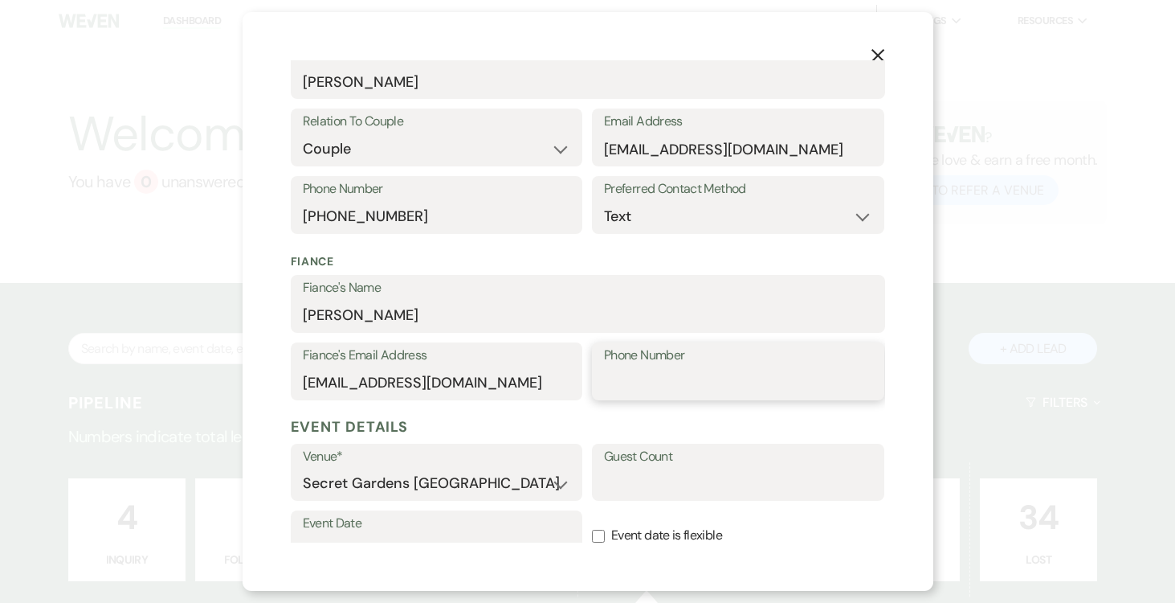
click at [739, 386] on input "Phone Number" at bounding box center [738, 382] width 268 height 31
click at [778, 488] on input "Guest Count" at bounding box center [738, 483] width 268 height 31
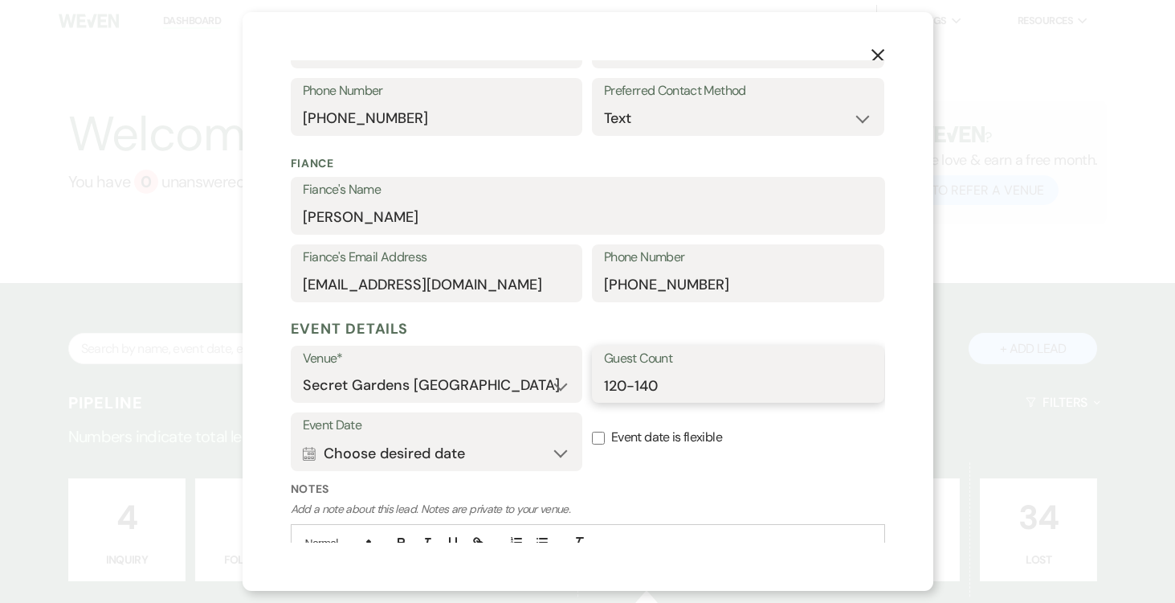
scroll to position [463, 0]
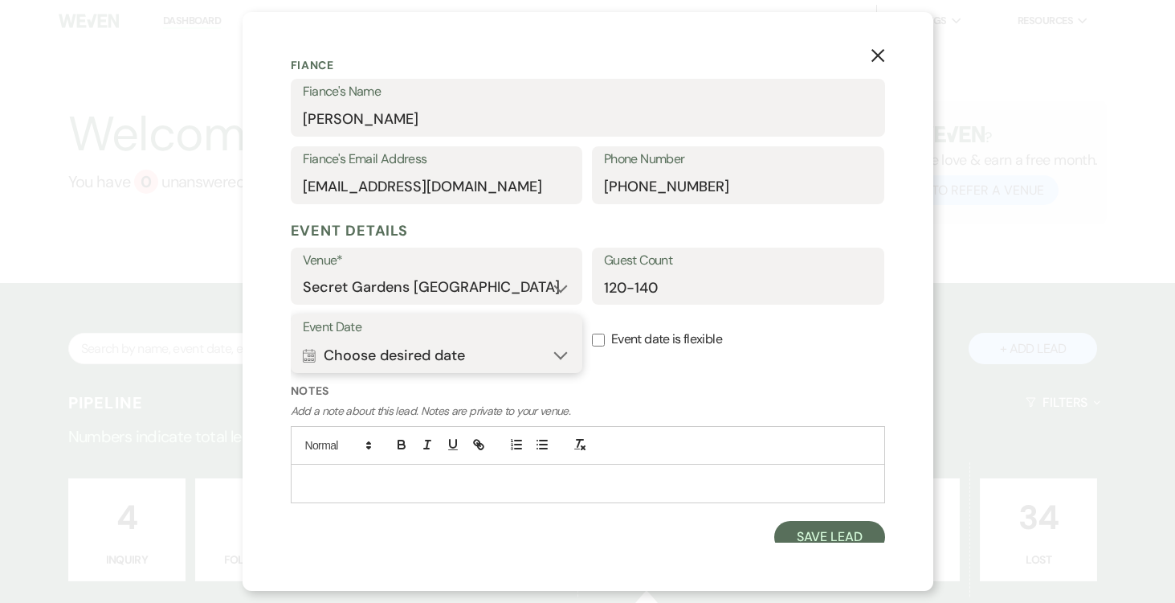
click at [561, 352] on button "Calendar Choose desired date Expand" at bounding box center [437, 355] width 268 height 32
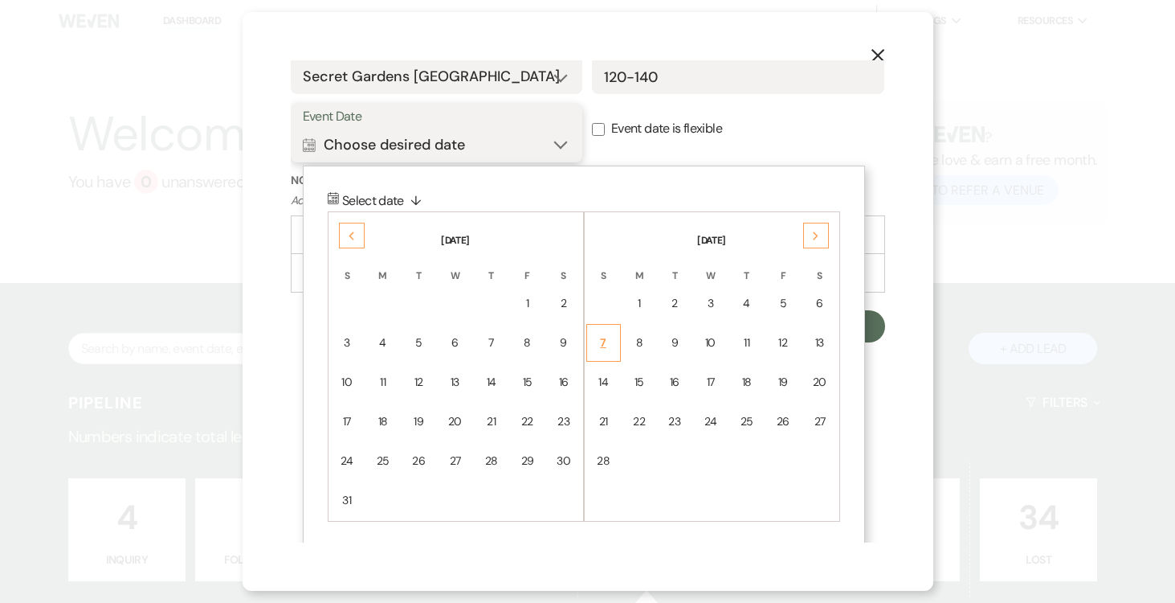
scroll to position [677, 0]
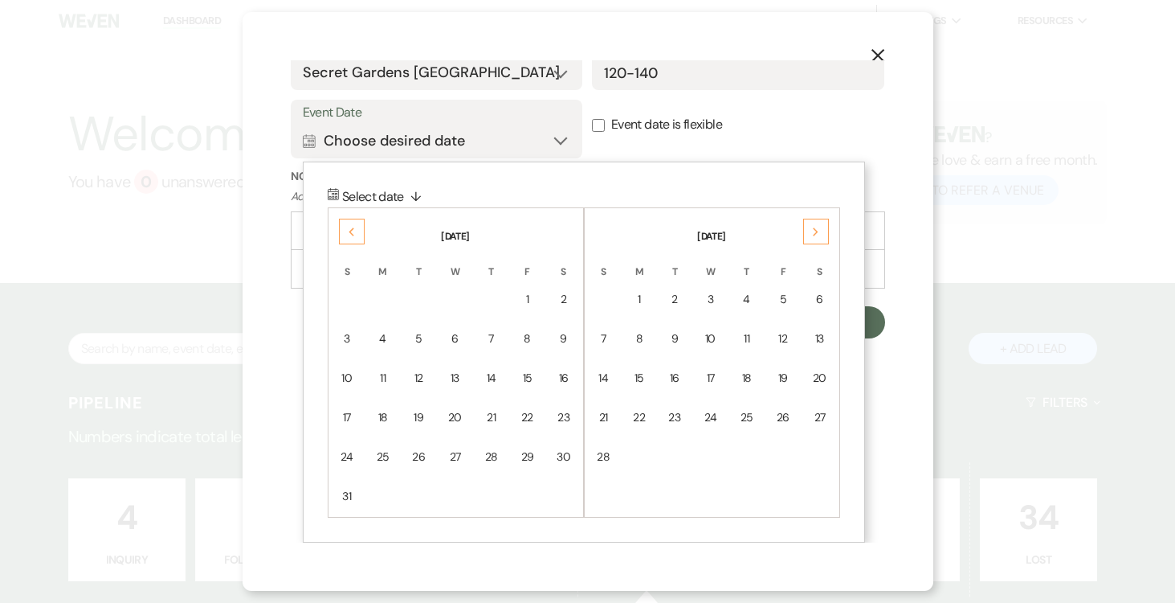
click at [349, 235] on icon "Previous" at bounding box center [352, 232] width 8 height 10
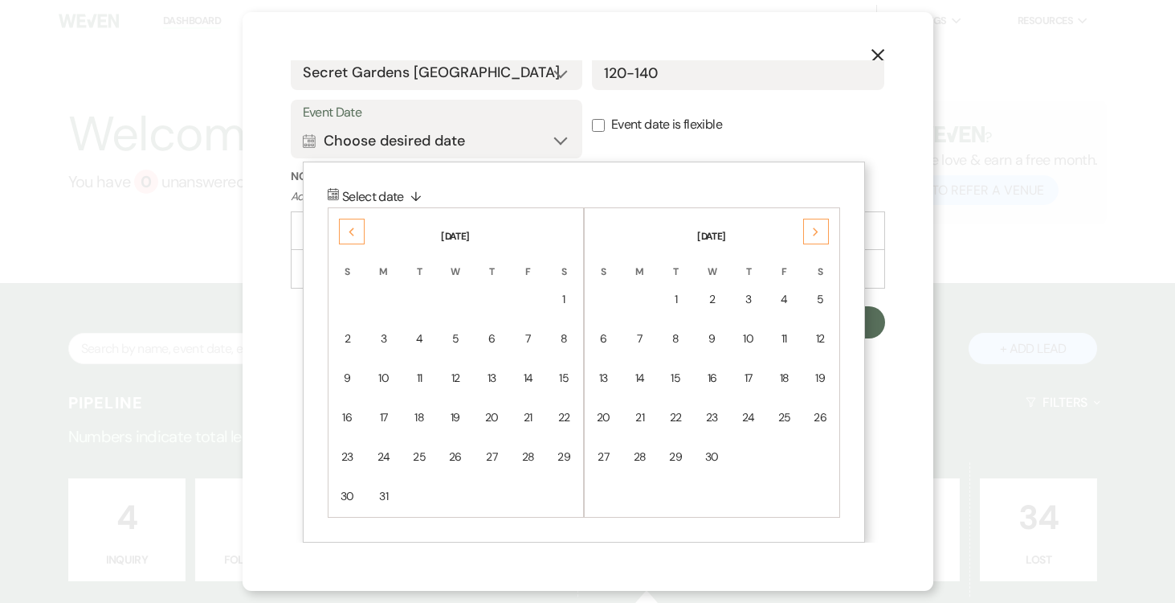
click at [349, 235] on icon "Previous" at bounding box center [352, 232] width 8 height 10
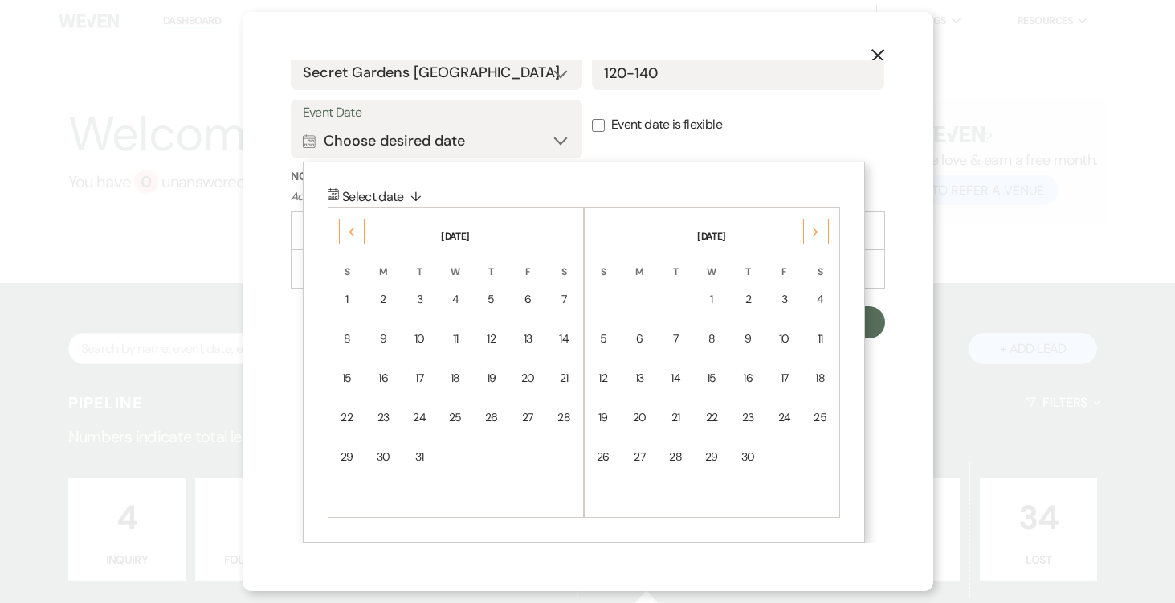
click at [349, 234] on icon "Previous" at bounding box center [352, 232] width 8 height 10
click at [348, 371] on div "15" at bounding box center [347, 378] width 13 height 17
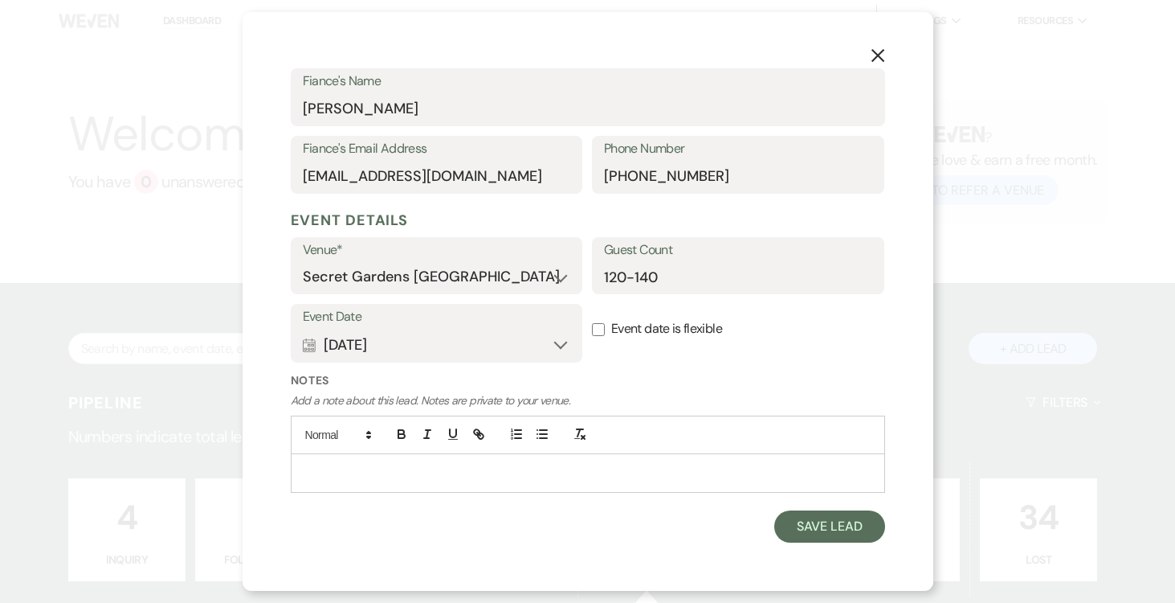
scroll to position [472, 0]
click at [822, 528] on button "Save Lead" at bounding box center [829, 528] width 110 height 32
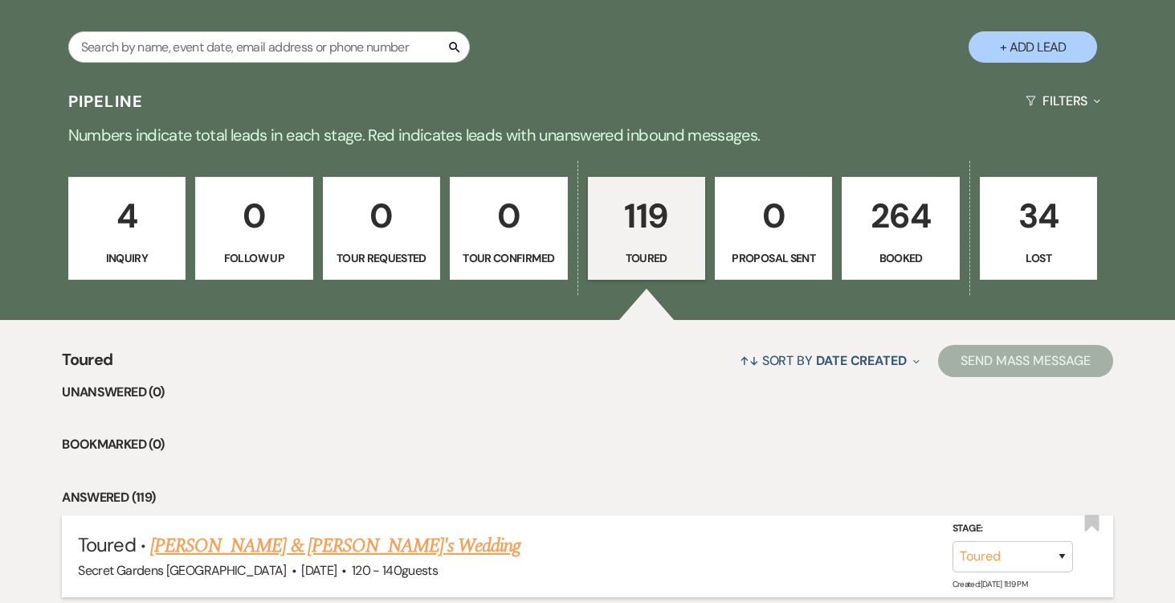
scroll to position [309, 0]
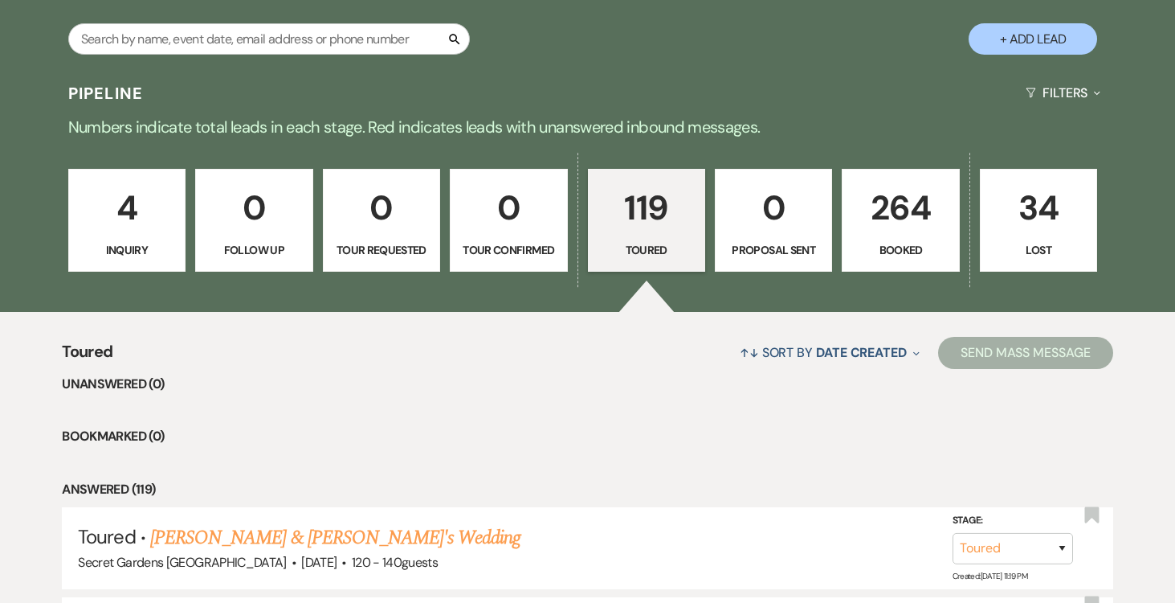
click at [374, 533] on link "[PERSON_NAME] & [PERSON_NAME]'s Wedding" at bounding box center [335, 537] width 371 height 29
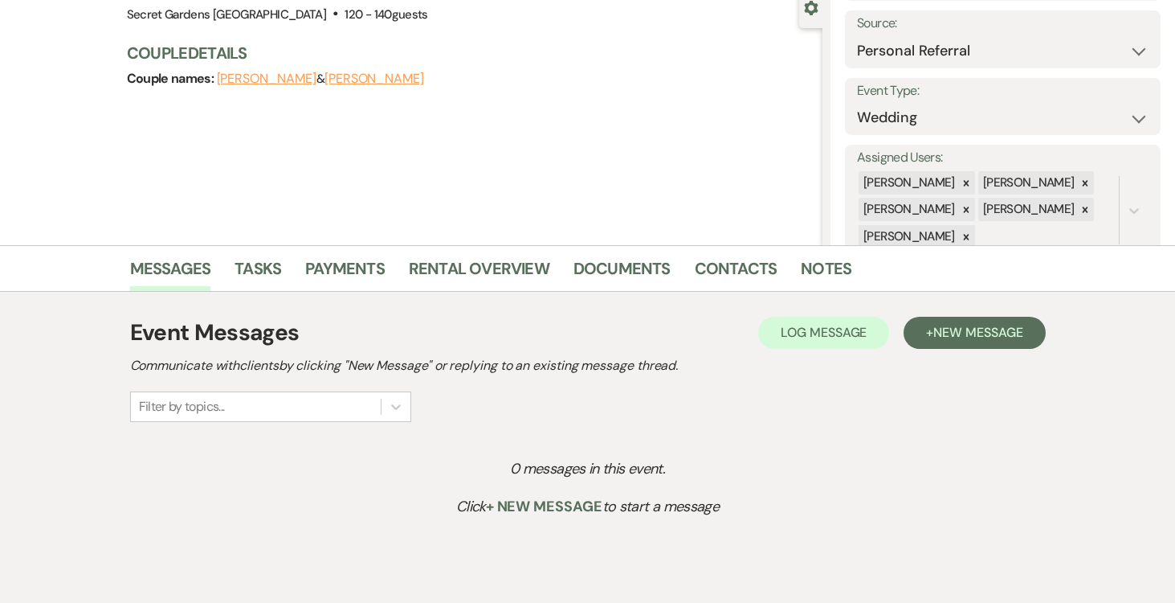
scroll to position [229, 0]
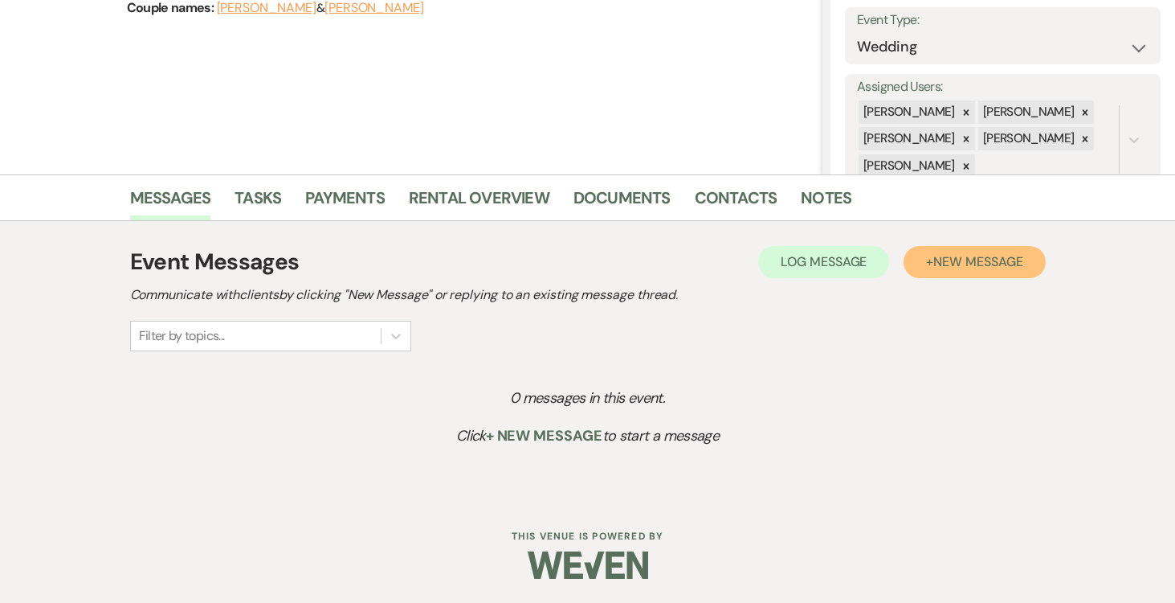
click at [969, 267] on span "New Message" at bounding box center [978, 261] width 89 height 17
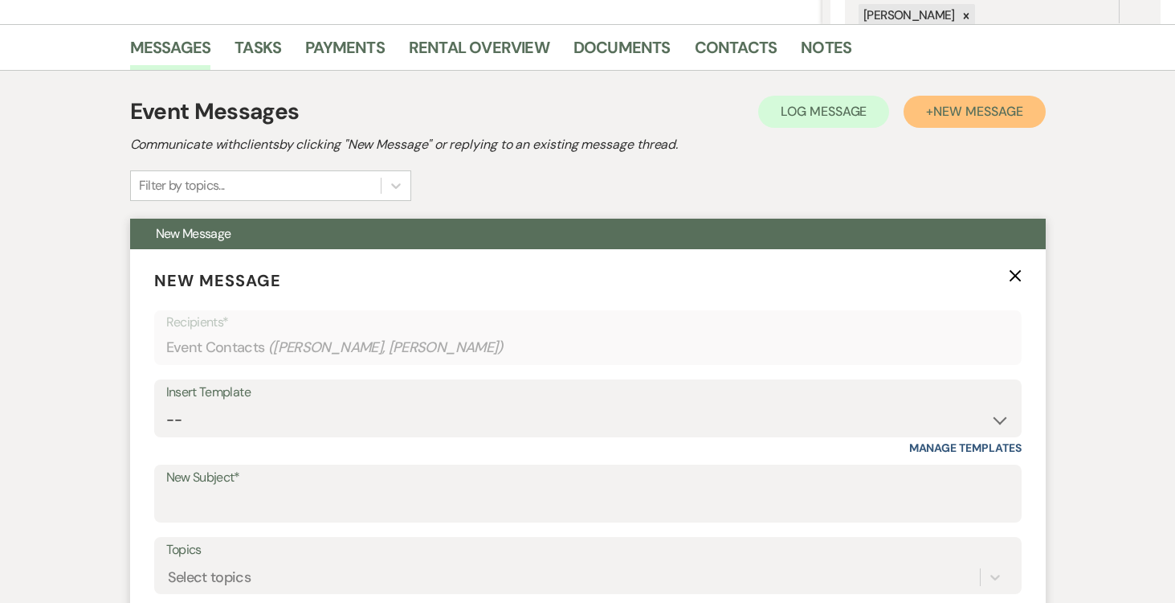
scroll to position [566, 0]
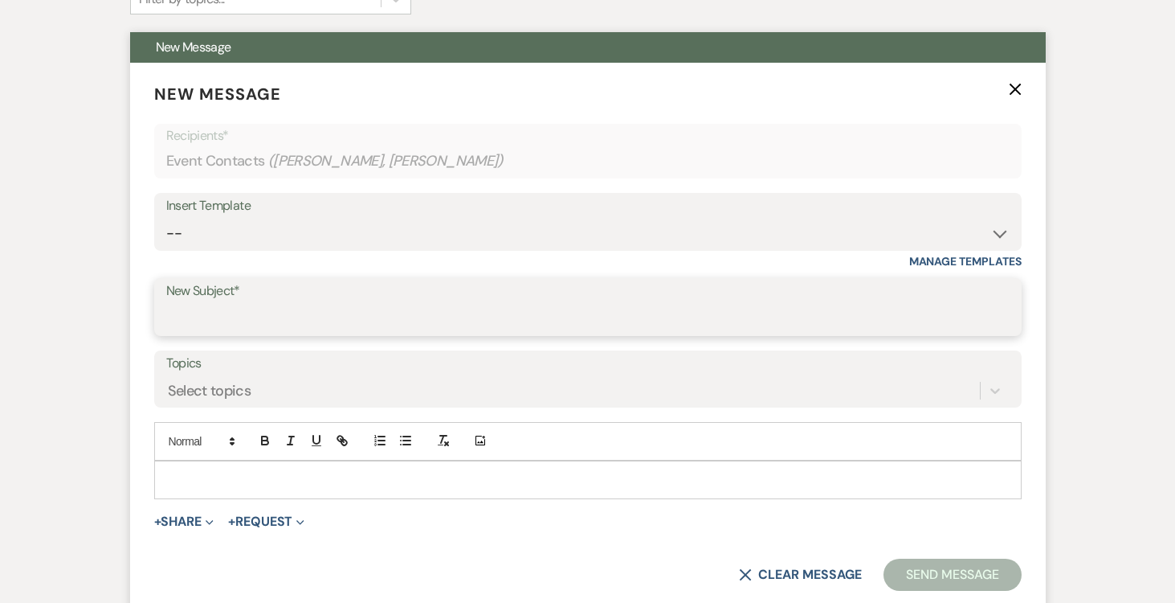
click at [875, 307] on input "New Subject*" at bounding box center [588, 318] width 844 height 31
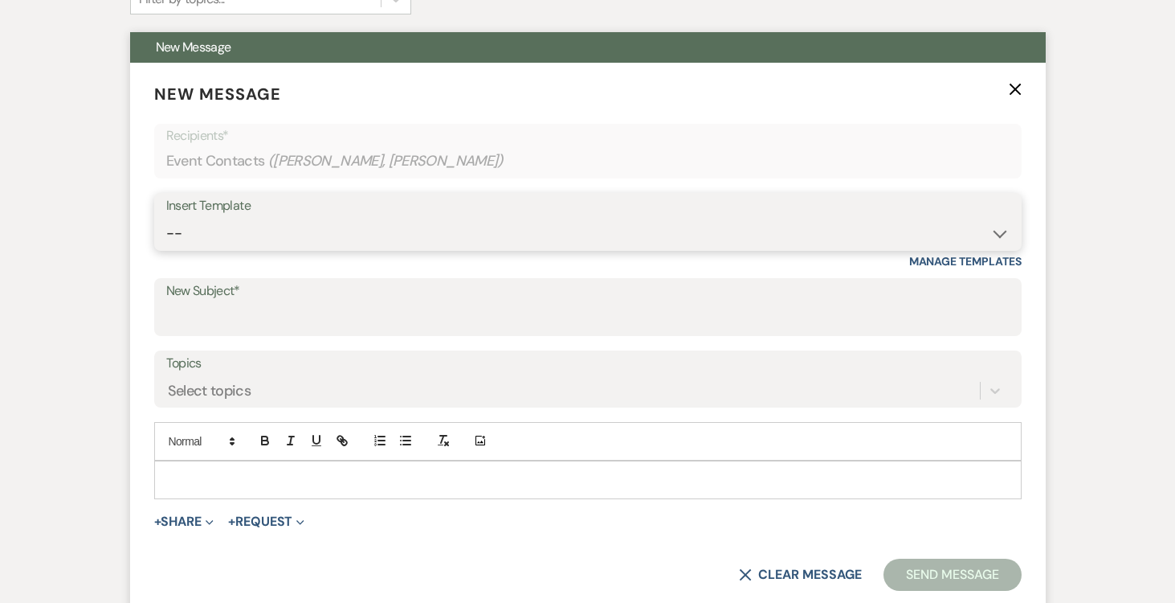
click at [999, 229] on select "-- Weven Planning Portal Introduction (Booked Events) Tour Request Response Fol…" at bounding box center [588, 233] width 844 height 31
click at [166, 218] on select "-- Weven Planning Portal Introduction (Booked Events) Tour Request Response Fol…" at bounding box center [588, 233] width 844 height 31
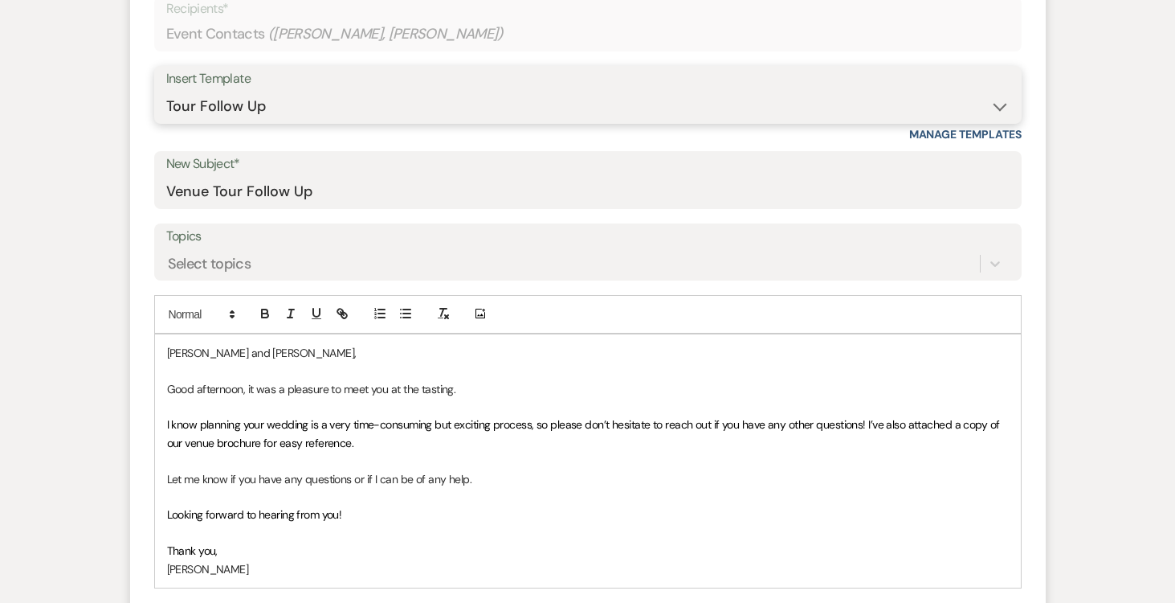
scroll to position [781, 0]
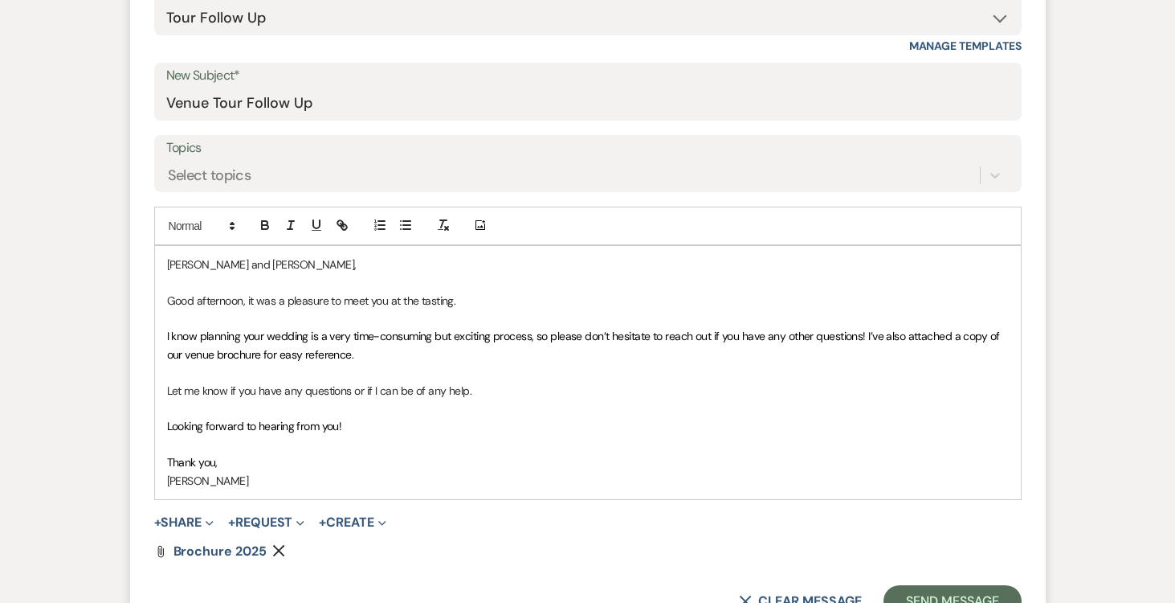
click at [243, 298] on p "Good afternoon, it was a pleasure to meet you at the tasting." at bounding box center [588, 301] width 842 height 18
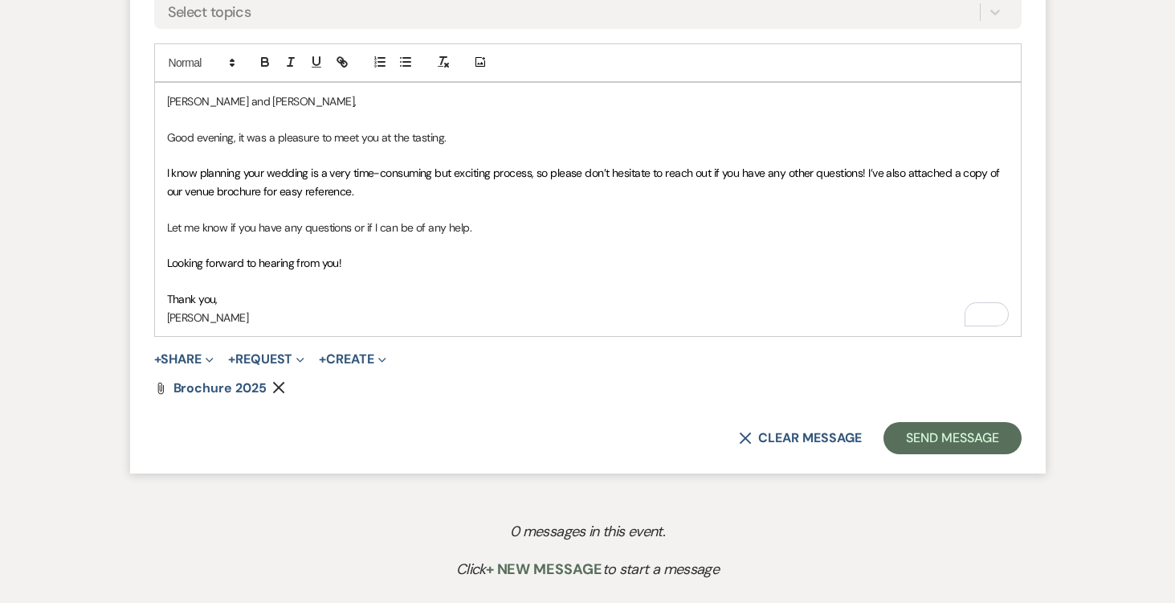
scroll to position [940, 0]
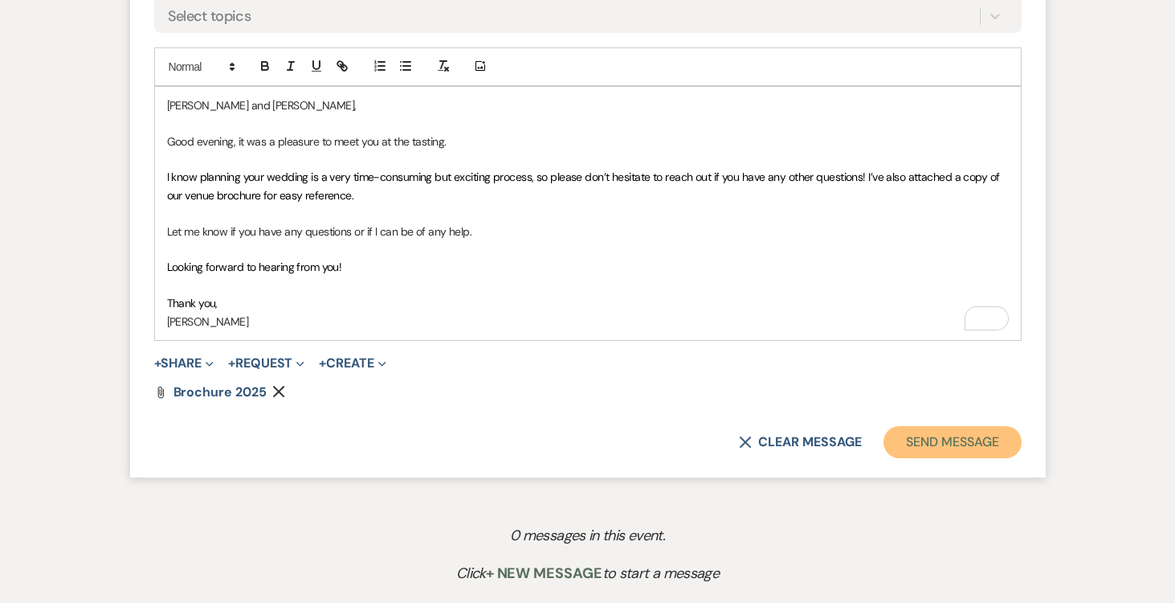
click at [954, 439] on button "Send Message" at bounding box center [952, 442] width 137 height 32
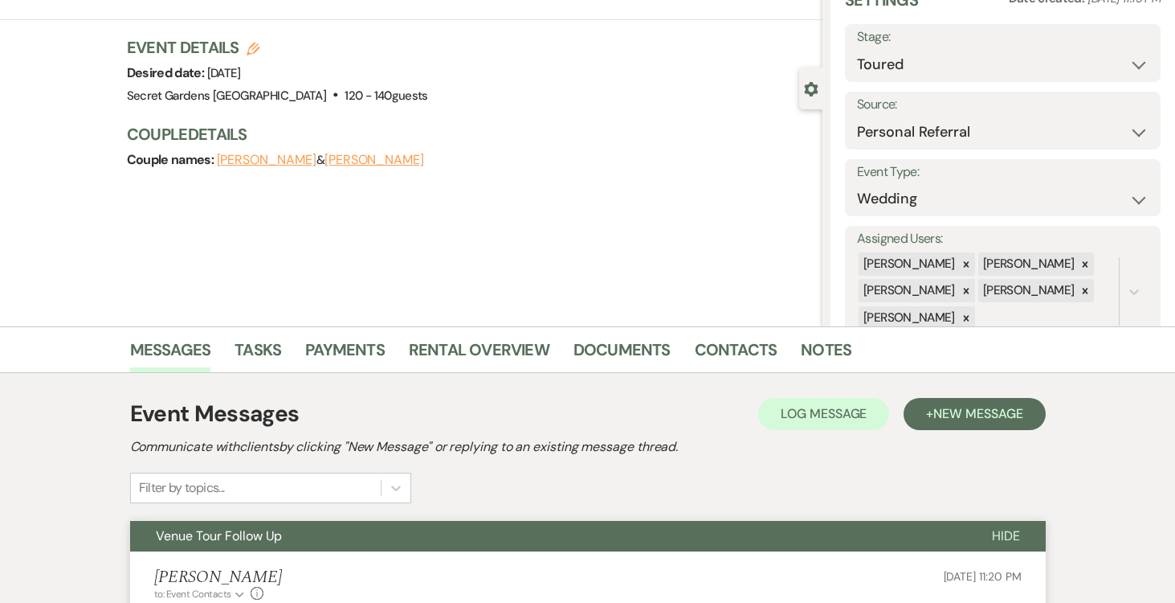
scroll to position [0, 0]
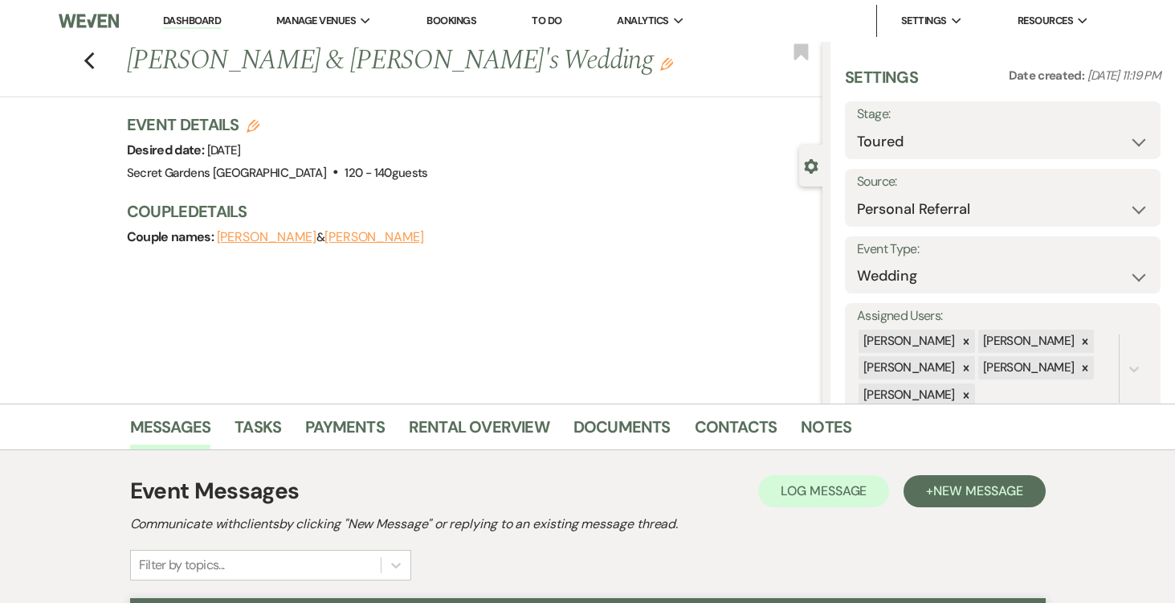
click at [208, 16] on link "Dashboard" at bounding box center [192, 21] width 58 height 15
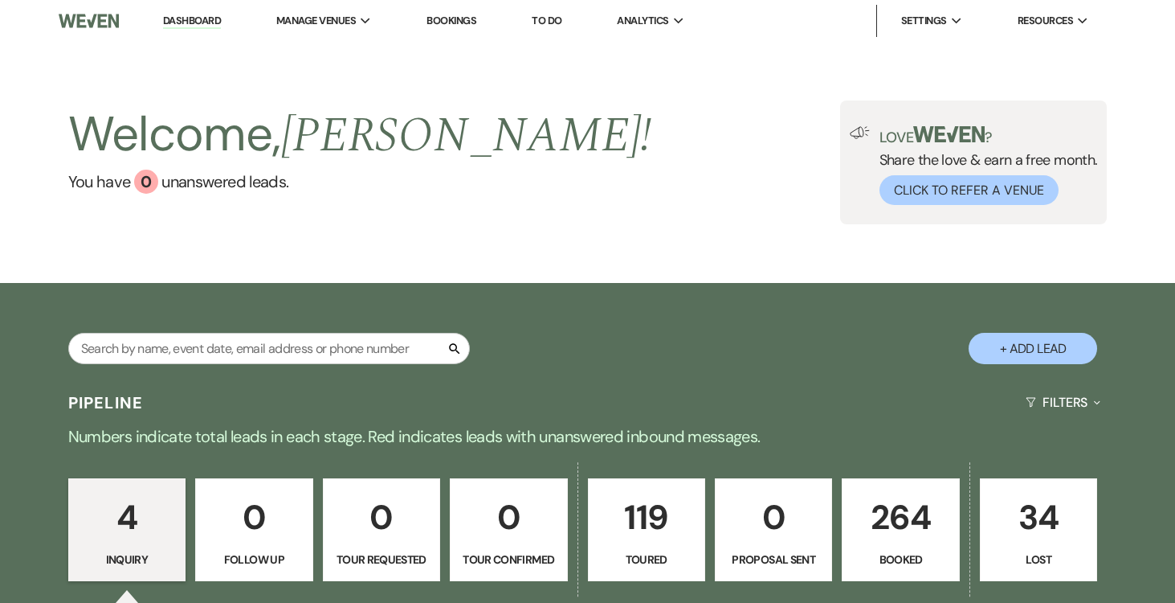
click at [1051, 342] on button "+ Add Lead" at bounding box center [1033, 348] width 129 height 31
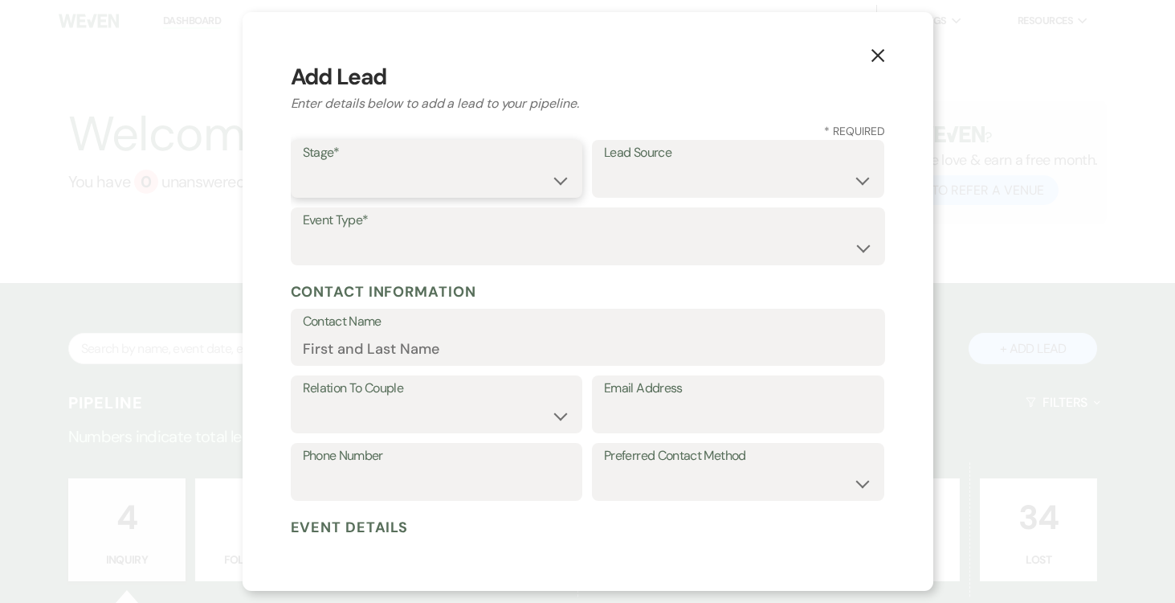
click at [551, 169] on select "Inquiry Follow Up Tour Requested Tour Confirmed Toured Proposal Sent Booked Lost" at bounding box center [437, 180] width 268 height 31
click at [303, 165] on select "Inquiry Follow Up Tour Requested Tour Confirmed Toured Proposal Sent Booked Lost" at bounding box center [437, 180] width 268 height 31
click at [702, 166] on select "Weven Venue Website Instagram Facebook Pinterest Google The Knot Wedding Wire H…" at bounding box center [738, 180] width 268 height 31
click at [604, 165] on select "Weven Venue Website Instagram Facebook Pinterest Google The Knot Wedding Wire H…" at bounding box center [738, 180] width 268 height 31
click at [502, 245] on select "Wedding Anniversary Party Baby Shower Bachelorette / Bachelor Party Birthday Pa…" at bounding box center [588, 247] width 570 height 31
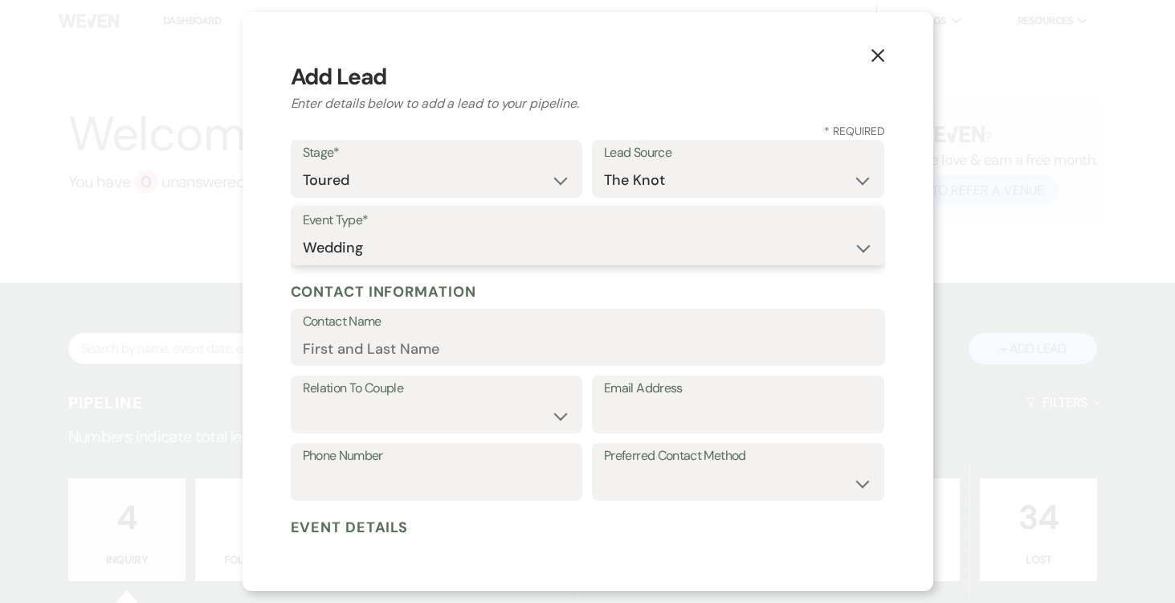
click at [303, 232] on select "Wedding Anniversary Party Baby Shower Bachelorette / Bachelor Party Birthday Pa…" at bounding box center [588, 247] width 570 height 31
drag, startPoint x: 452, startPoint y: 349, endPoint x: 439, endPoint y: 346, distance: 12.5
click at [452, 349] on input "Contact Name" at bounding box center [588, 348] width 570 height 31
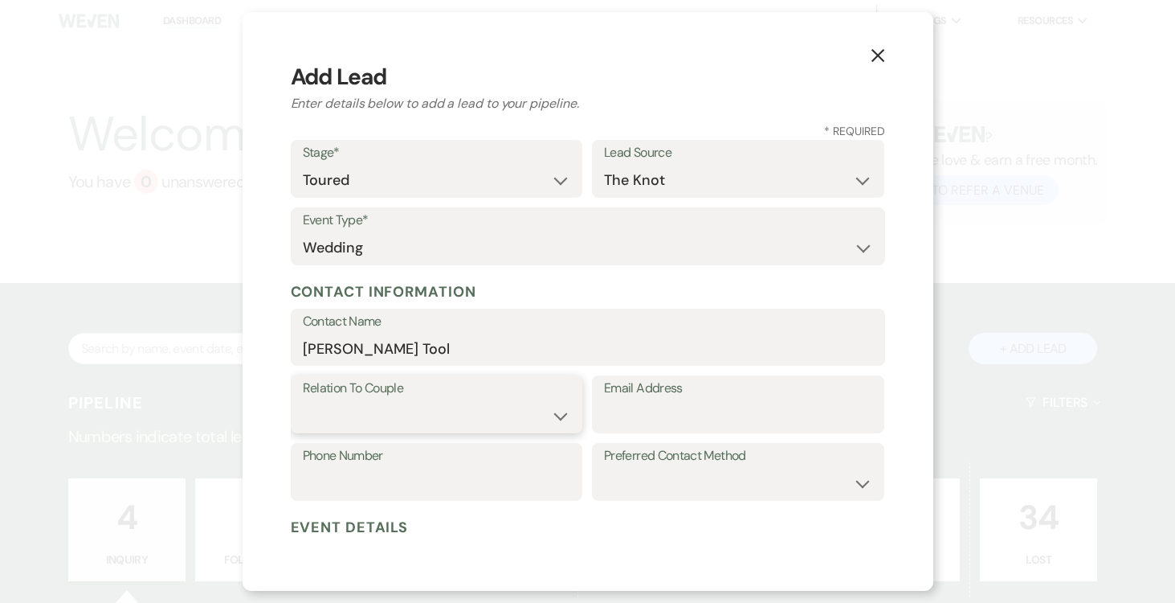
click at [563, 419] on select "Couple Planner Parent of Couple Family Member Friend Other" at bounding box center [437, 415] width 268 height 31
click at [303, 400] on select "Couple Planner Parent of Couple Family Member Friend Other" at bounding box center [437, 415] width 268 height 31
click at [699, 406] on input "Email Address" at bounding box center [738, 415] width 268 height 31
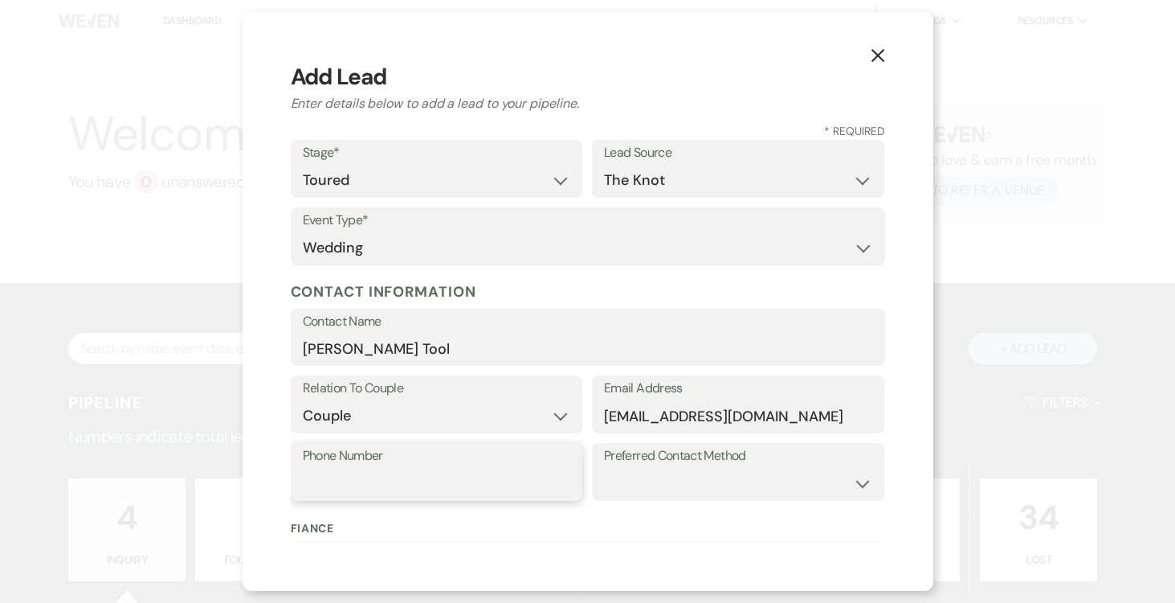
click at [469, 473] on input "Phone Number" at bounding box center [437, 483] width 268 height 31
click at [676, 489] on select "Email Phone Text" at bounding box center [738, 483] width 268 height 31
click at [604, 468] on select "Email Phone Text" at bounding box center [738, 483] width 268 height 31
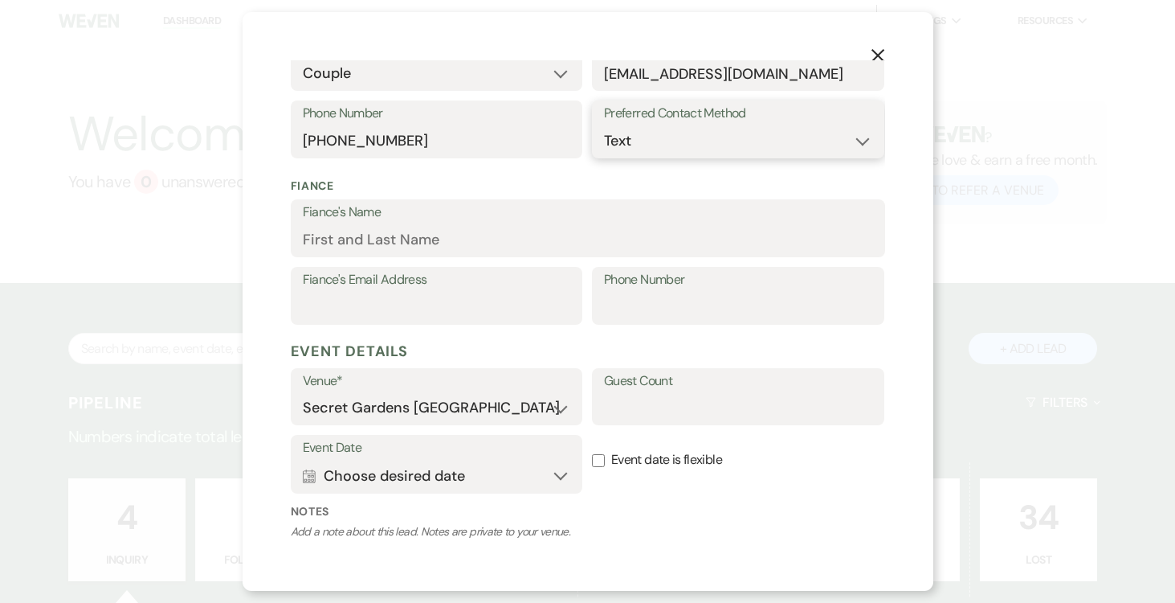
scroll to position [350, 0]
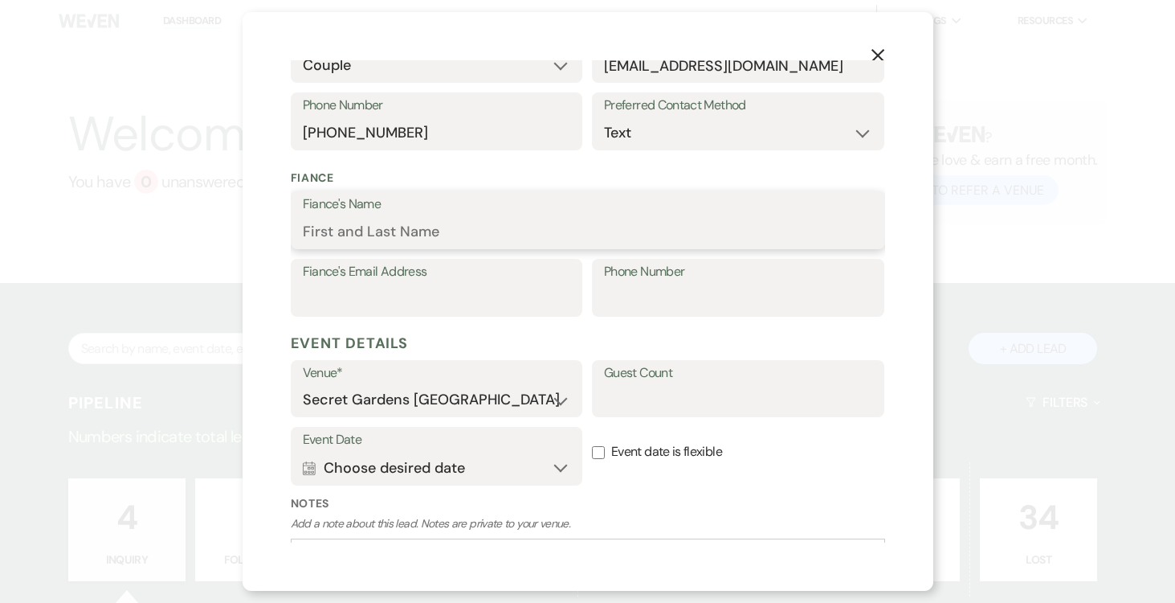
click at [446, 235] on input "Fiance's Name" at bounding box center [588, 231] width 570 height 31
click at [448, 295] on input "Fiance's Email Address" at bounding box center [437, 299] width 268 height 31
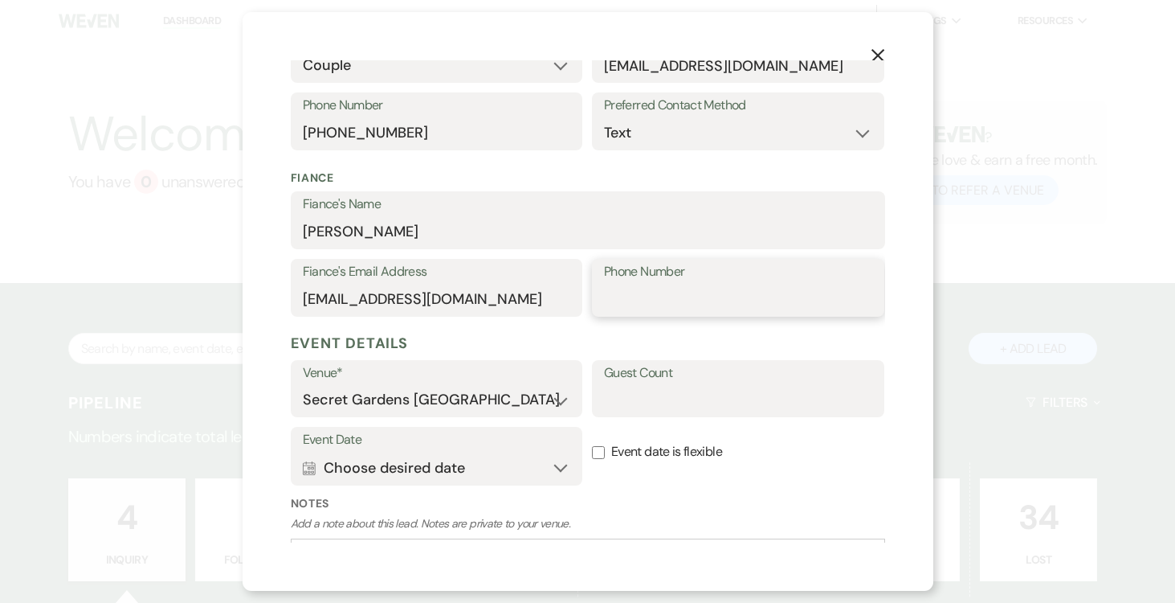
click at [709, 301] on input "Phone Number" at bounding box center [738, 299] width 268 height 31
click at [693, 396] on input "Guest Count" at bounding box center [738, 399] width 268 height 31
click at [549, 466] on button "Calendar Choose desired date Expand" at bounding box center [437, 468] width 268 height 32
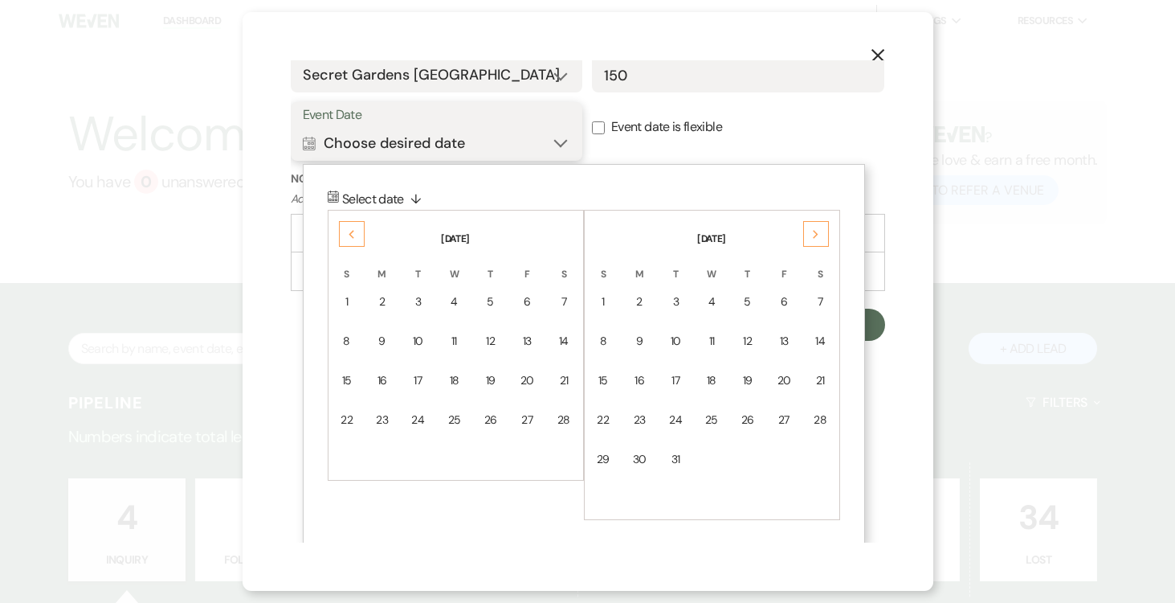
scroll to position [677, 0]
click at [818, 228] on icon "Next" at bounding box center [816, 232] width 8 height 10
click at [817, 228] on icon "Next" at bounding box center [816, 232] width 8 height 10
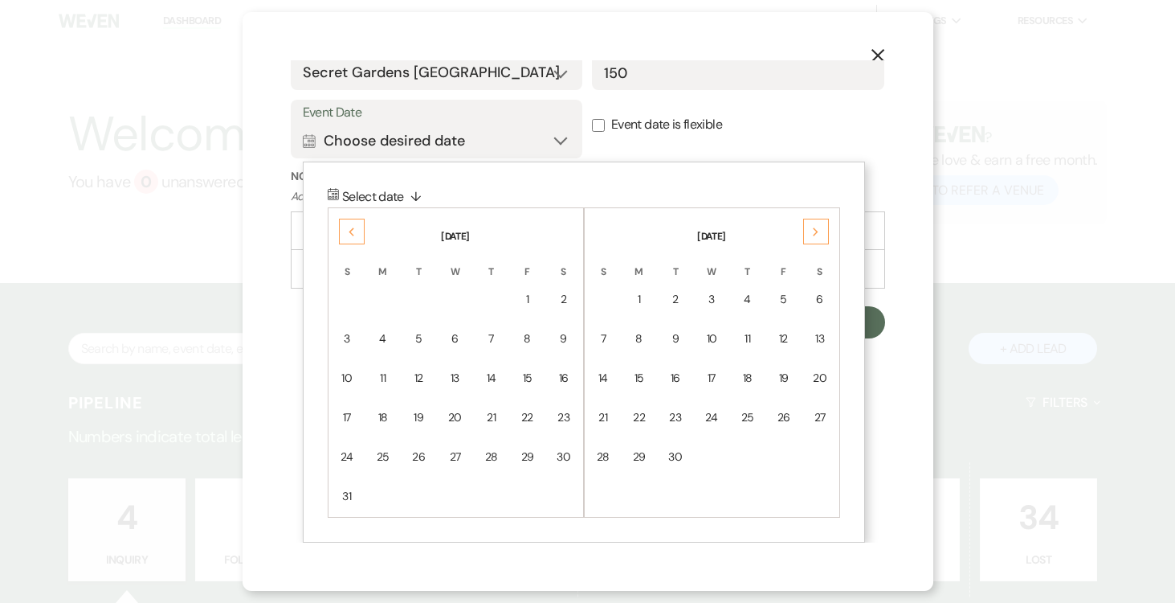
click at [817, 228] on icon "Next" at bounding box center [816, 232] width 8 height 10
click at [818, 228] on icon "Next" at bounding box center [816, 232] width 8 height 10
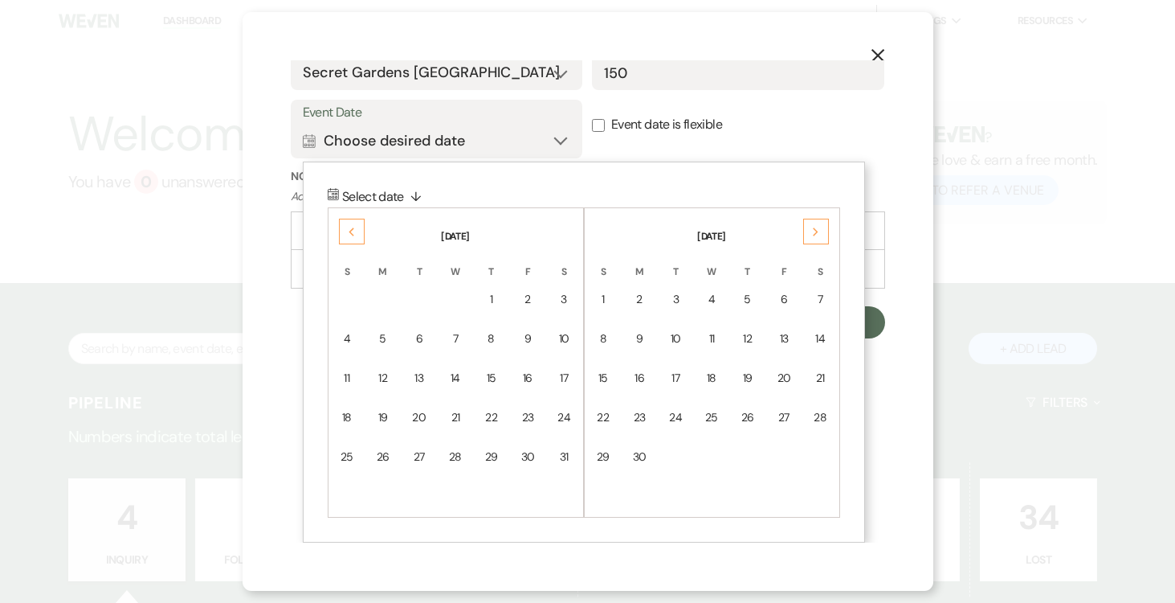
click at [818, 228] on icon "Next" at bounding box center [816, 232] width 8 height 10
click at [492, 297] on div "3" at bounding box center [492, 299] width 14 height 17
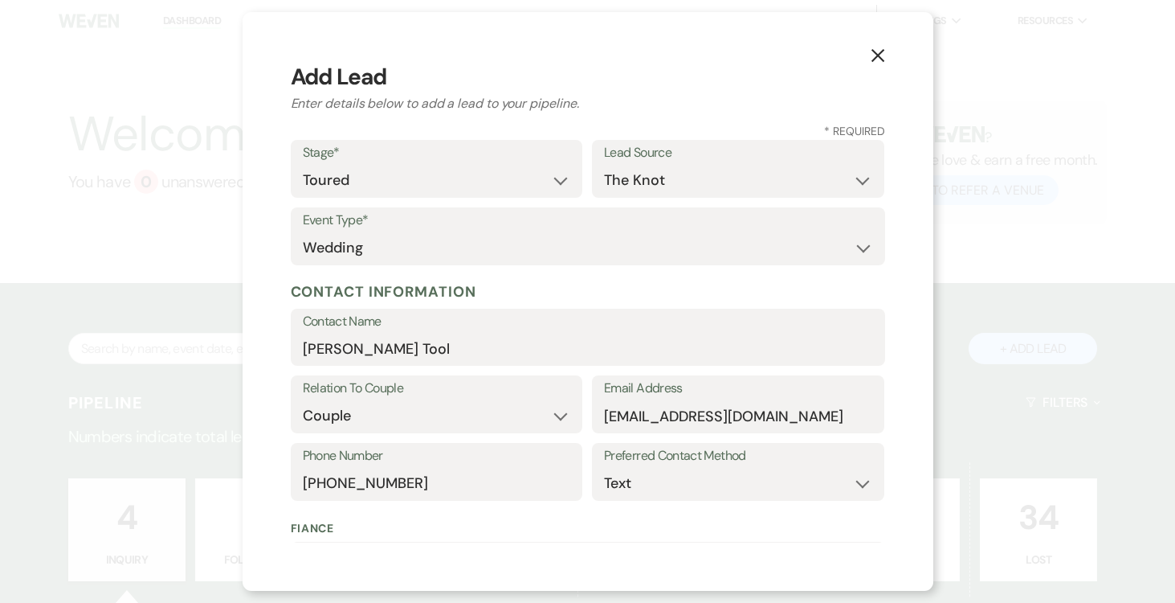
scroll to position [472, 0]
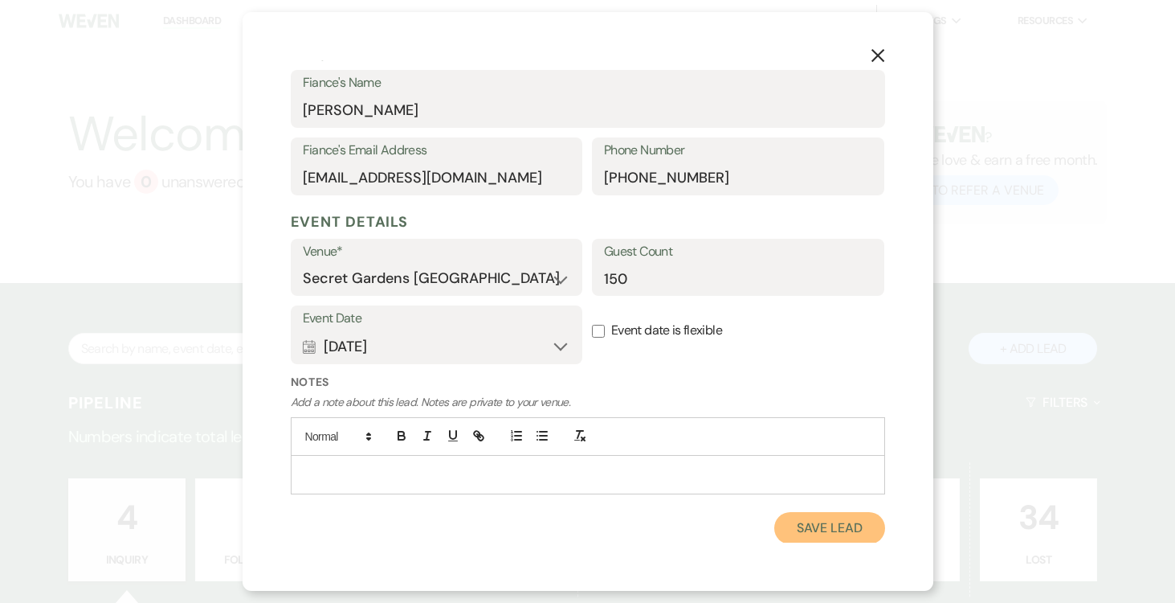
click at [852, 529] on button "Save Lead" at bounding box center [829, 528] width 110 height 32
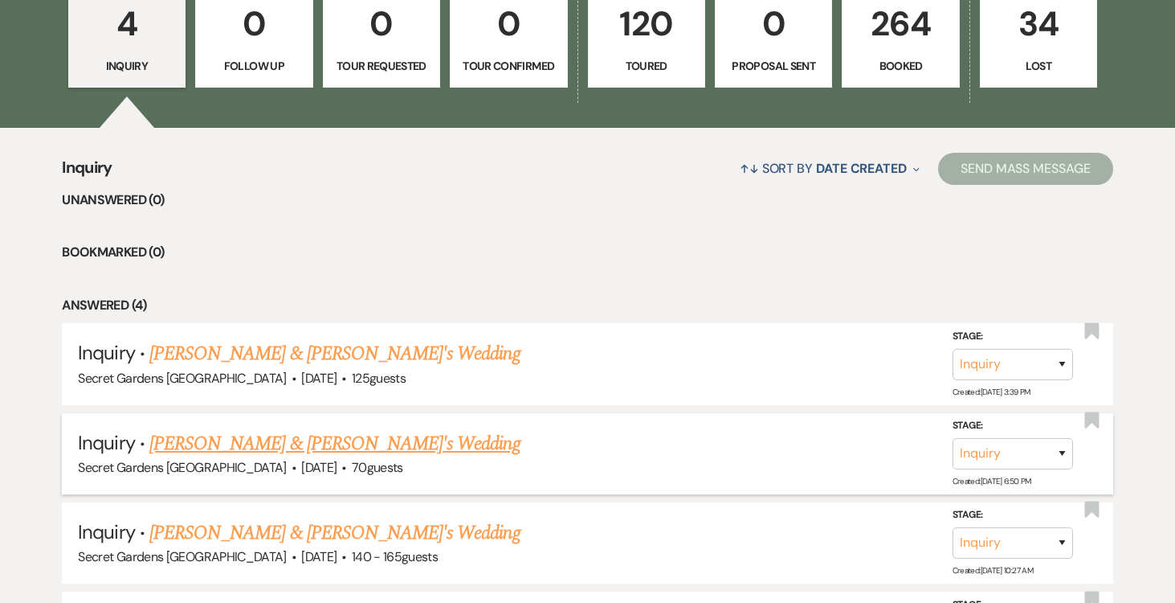
scroll to position [471, 0]
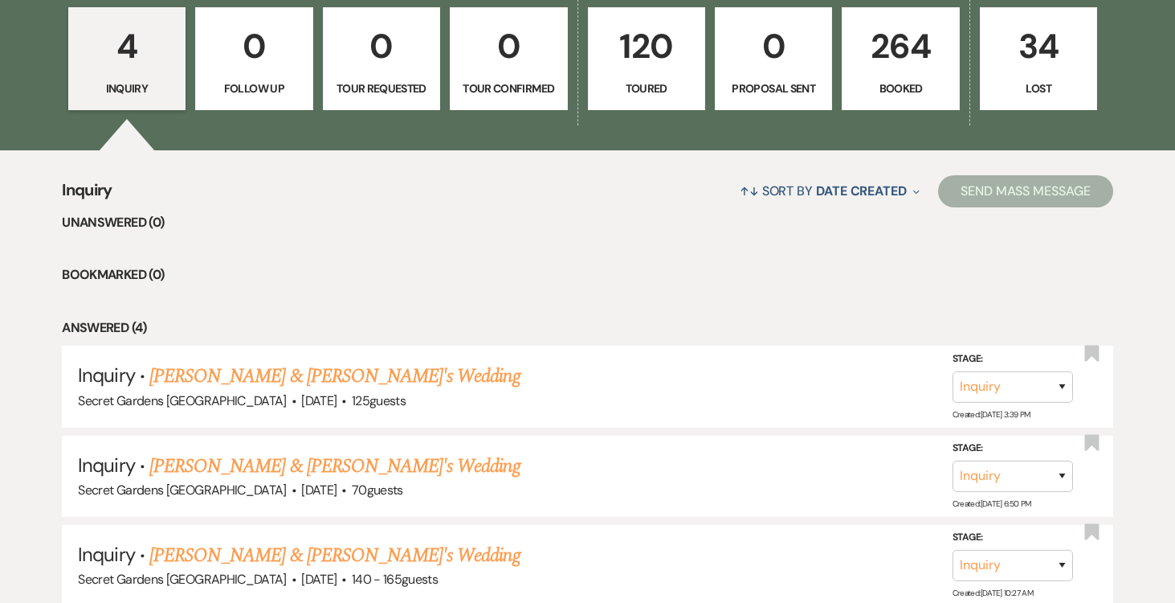
click at [660, 65] on p "120" at bounding box center [647, 46] width 96 height 54
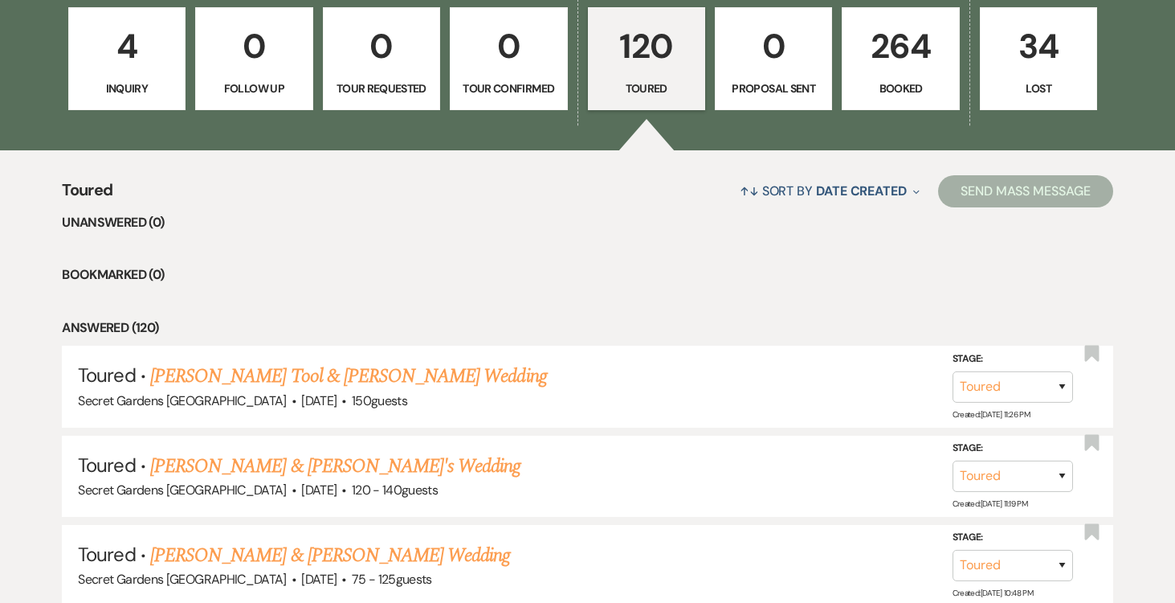
click at [325, 372] on link "[PERSON_NAME] Tool & [PERSON_NAME] Wedding" at bounding box center [348, 376] width 397 height 29
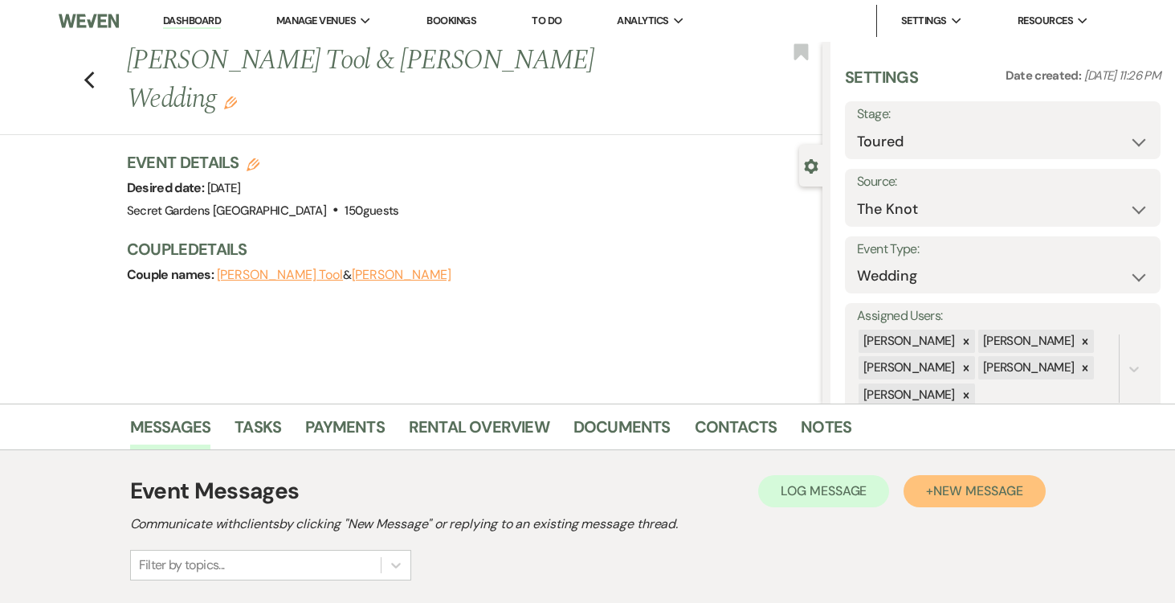
click at [963, 487] on span "New Message" at bounding box center [978, 490] width 89 height 17
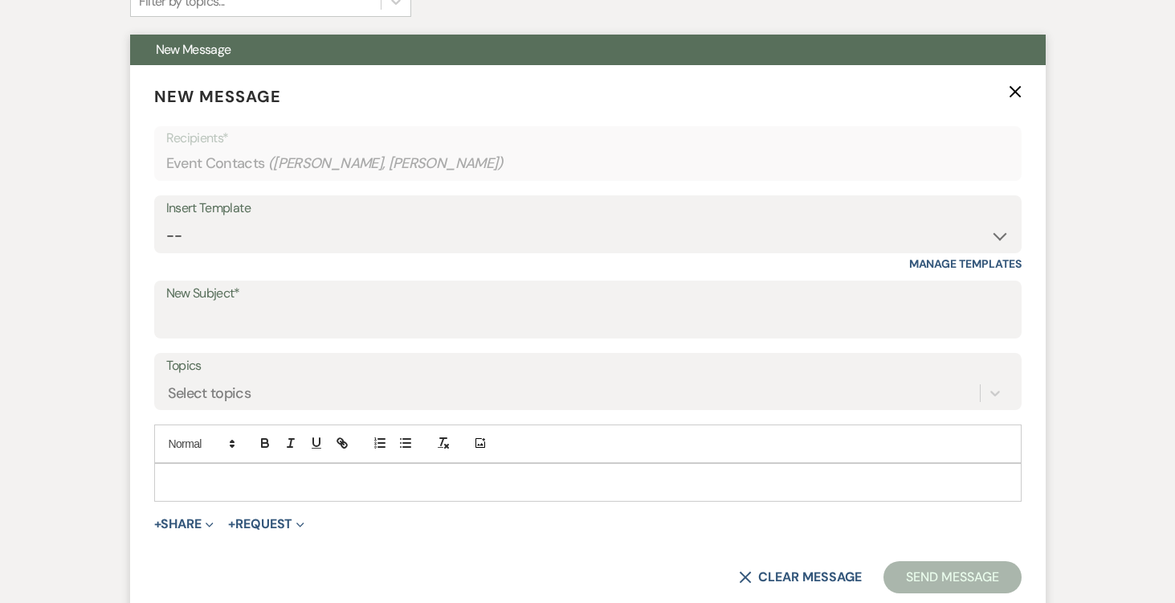
scroll to position [566, 0]
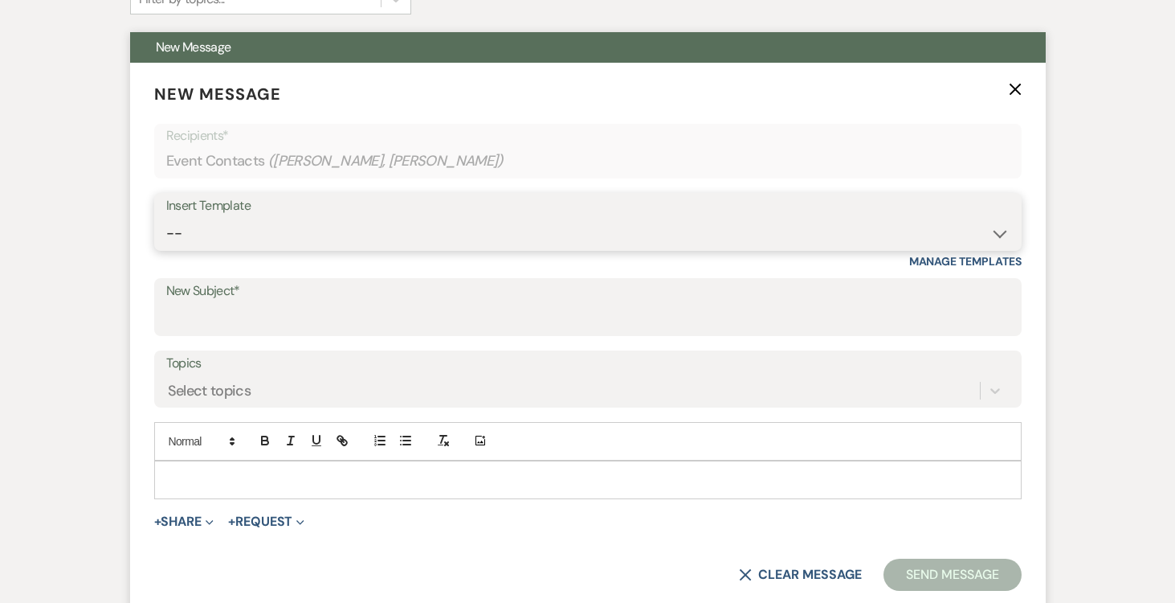
click at [994, 231] on select "-- Weven Planning Portal Introduction (Booked Events) Tour Request Response Fol…" at bounding box center [588, 233] width 844 height 31
click at [166, 218] on select "-- Weven Planning Portal Introduction (Booked Events) Tour Request Response Fol…" at bounding box center [588, 233] width 844 height 31
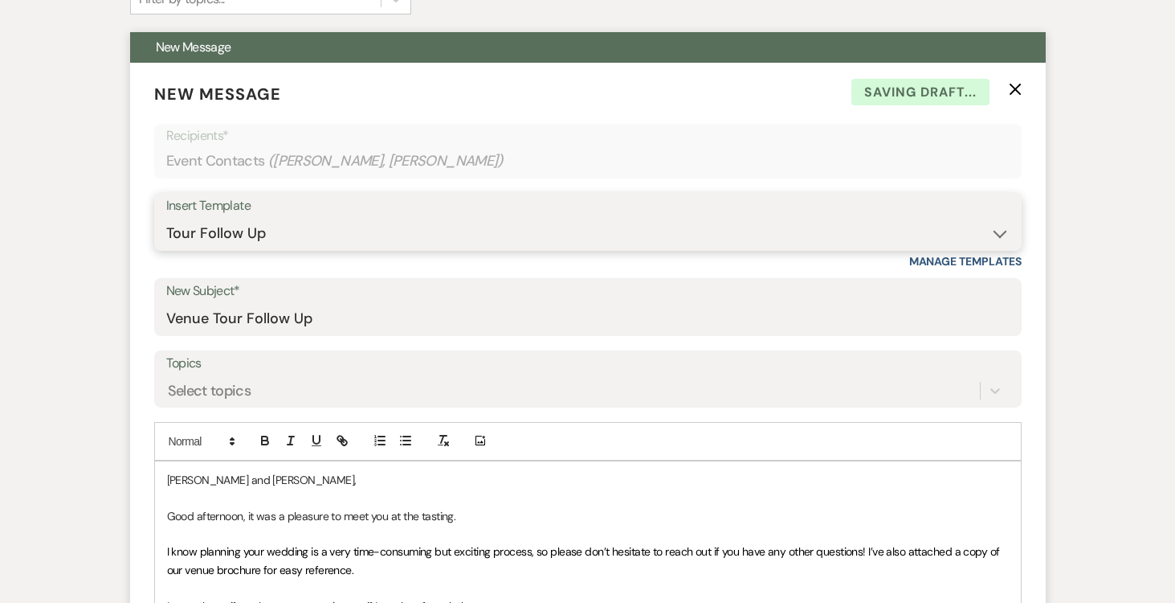
scroll to position [777, 0]
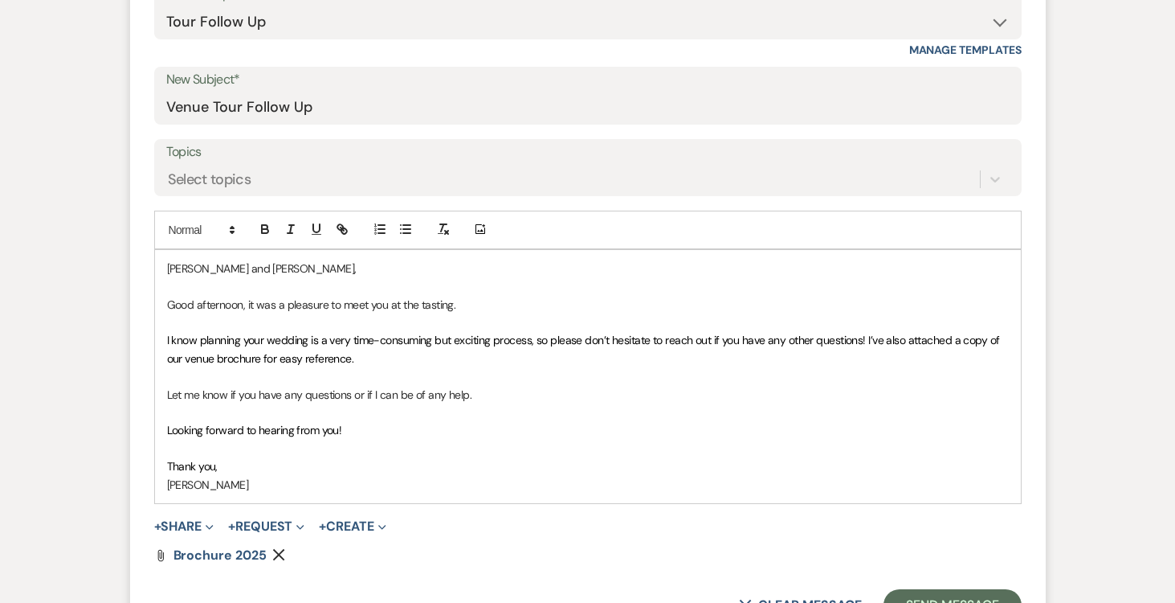
click at [243, 300] on p "Good afternoon, it was a pleasure to meet you at the tasting." at bounding box center [588, 305] width 842 height 18
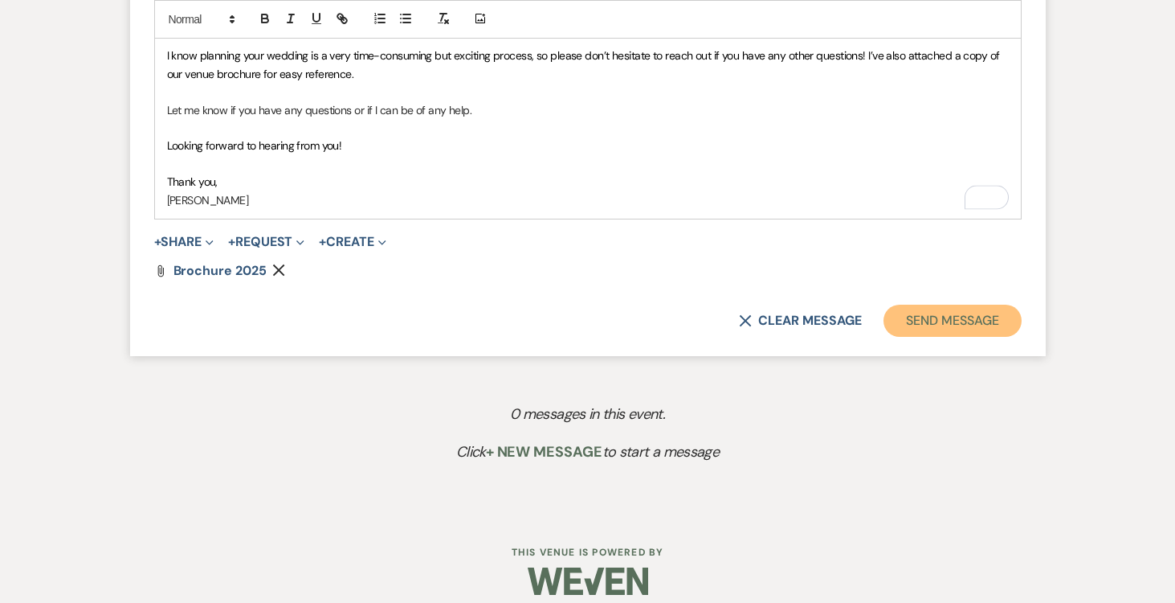
click at [961, 321] on button "Send Message" at bounding box center [952, 320] width 137 height 32
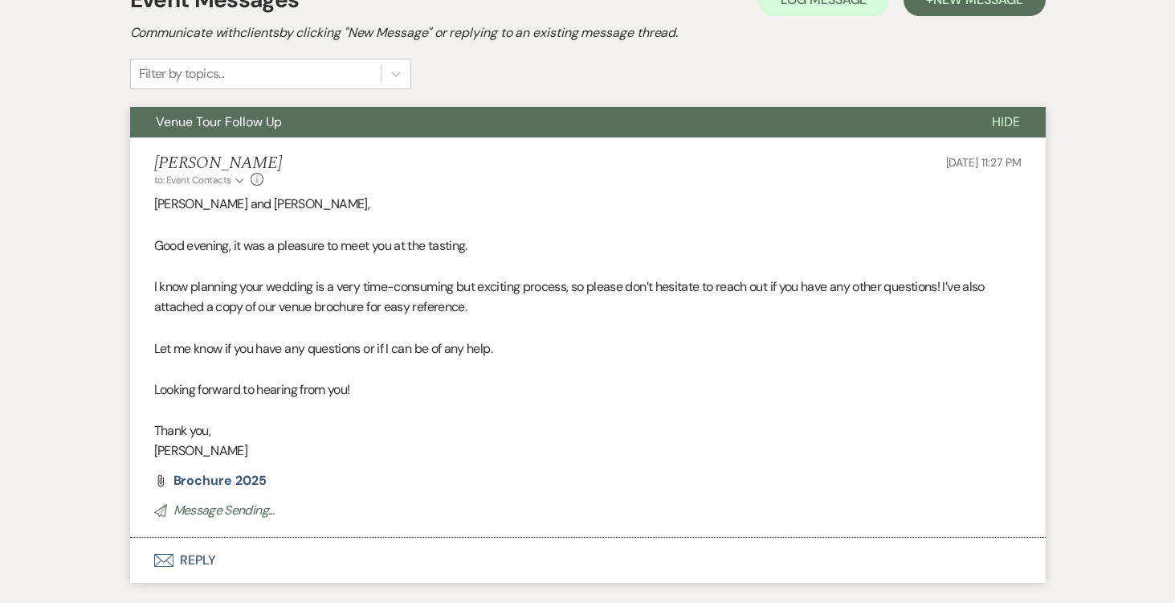
scroll to position [0, 0]
